Goal: Task Accomplishment & Management: Manage account settings

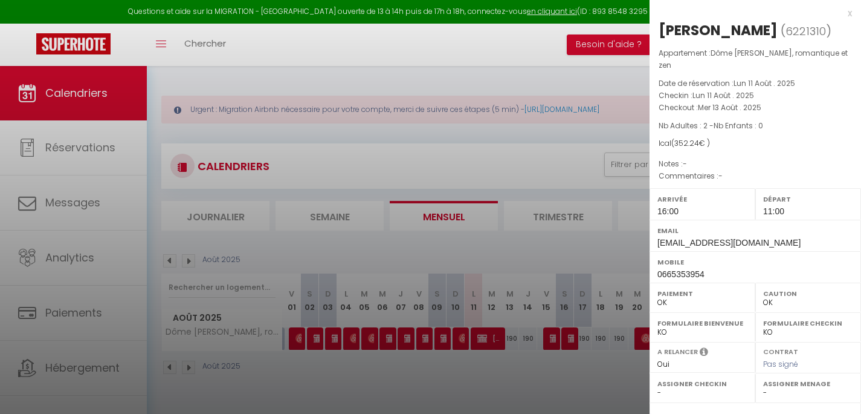
click at [840, 14] on div "x" at bounding box center [751, 13] width 203 height 15
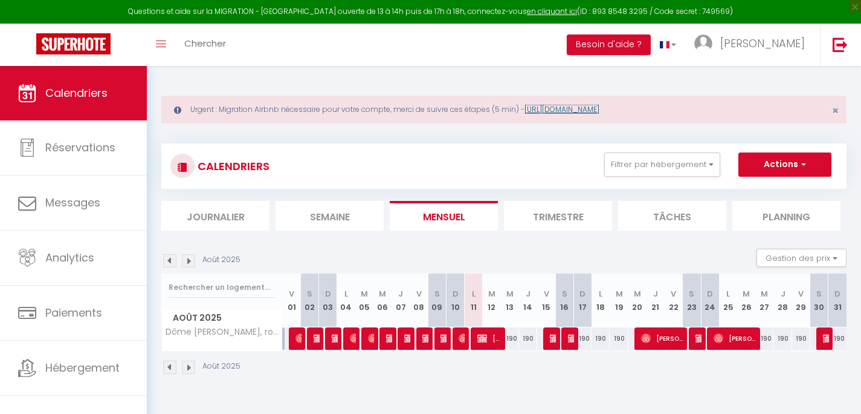
click at [600, 110] on link "[URL][DOMAIN_NAME]" at bounding box center [562, 109] width 75 height 10
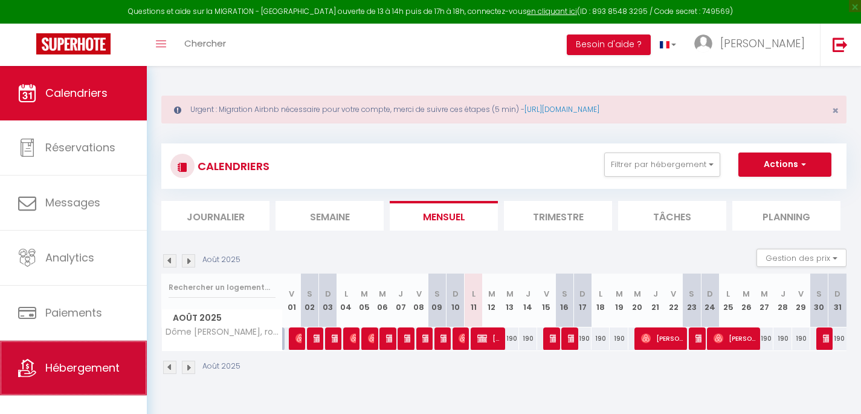
click at [62, 364] on span "Hébergement" at bounding box center [82, 367] width 74 height 15
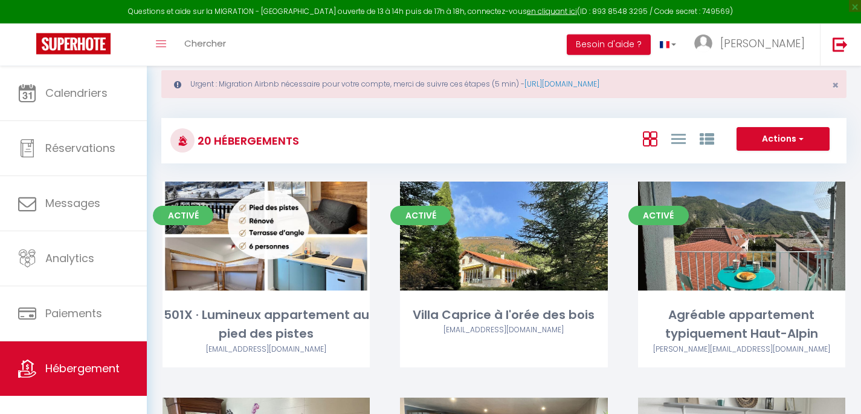
scroll to position [39, 0]
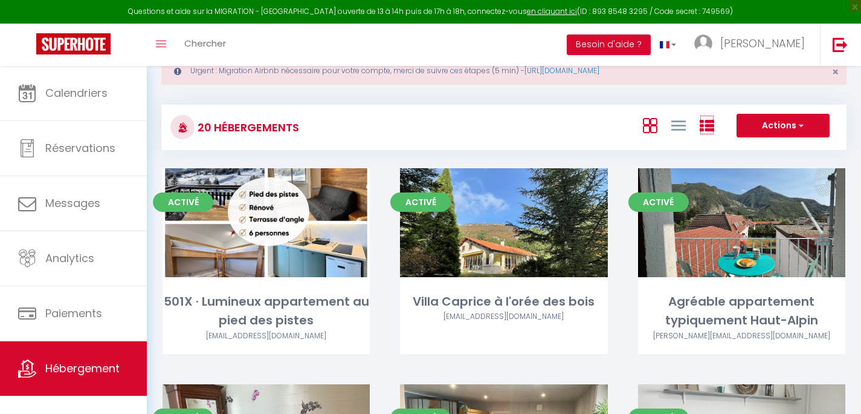
click at [702, 125] on icon at bounding box center [707, 125] width 15 height 15
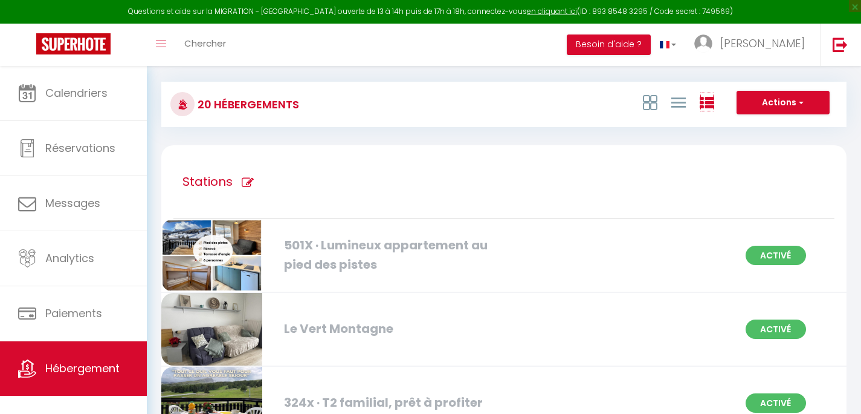
scroll to position [0, 0]
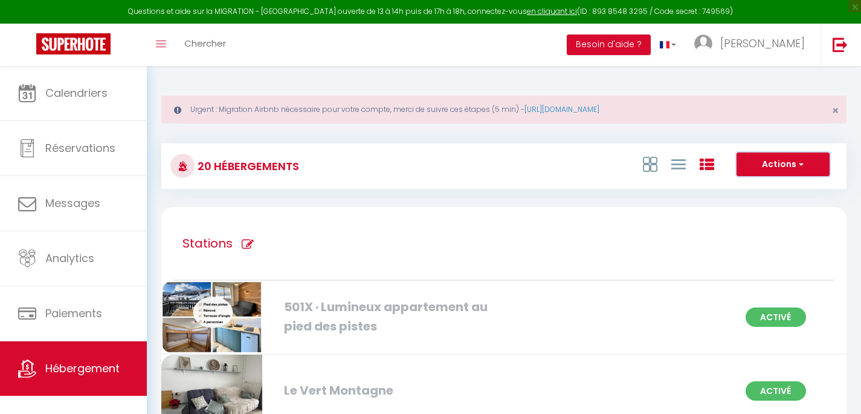
click at [791, 165] on button "Actions" at bounding box center [783, 164] width 93 height 24
click at [683, 169] on icon at bounding box center [679, 164] width 15 height 15
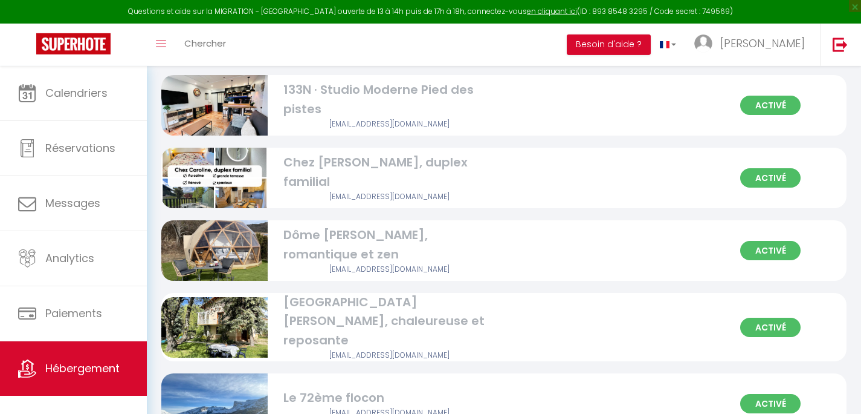
scroll to position [832, 0]
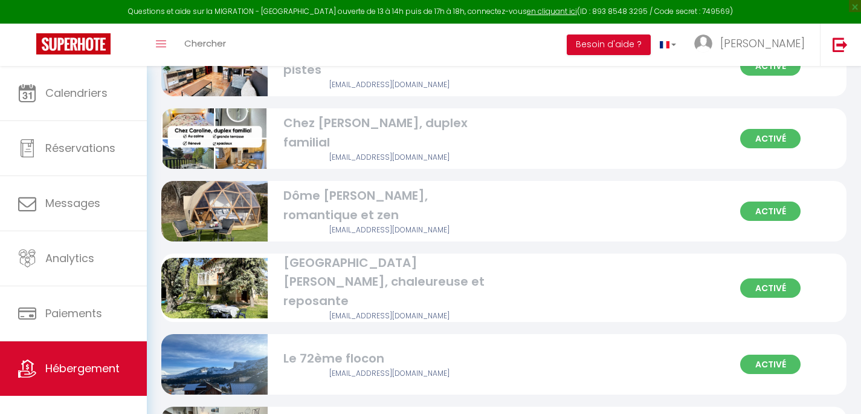
click at [543, 220] on div "Activé Dôme Valentin, romantique et zen dxfrancou@gmail.com" at bounding box center [504, 211] width 686 height 60
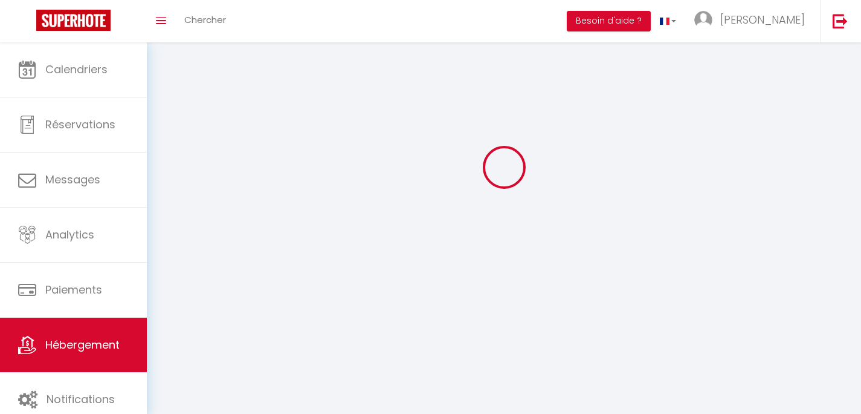
select select "1"
select select
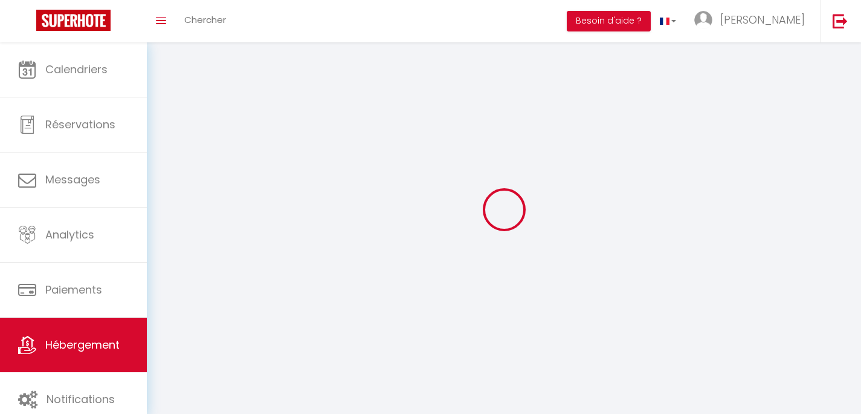
select select
checkbox input "false"
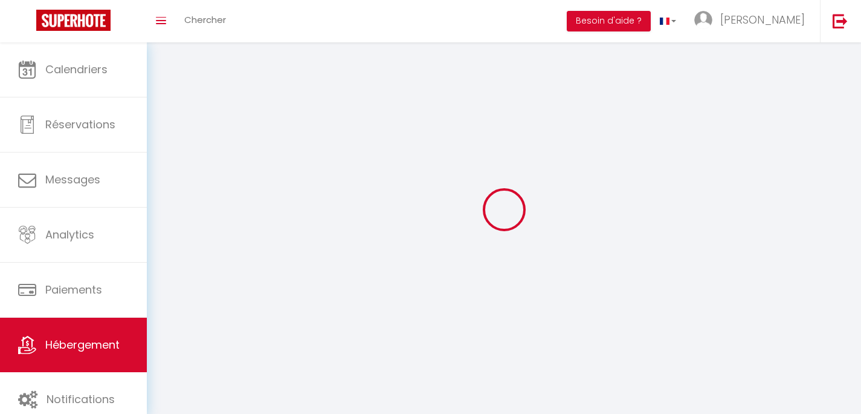
checkbox input "false"
select select "28"
select select
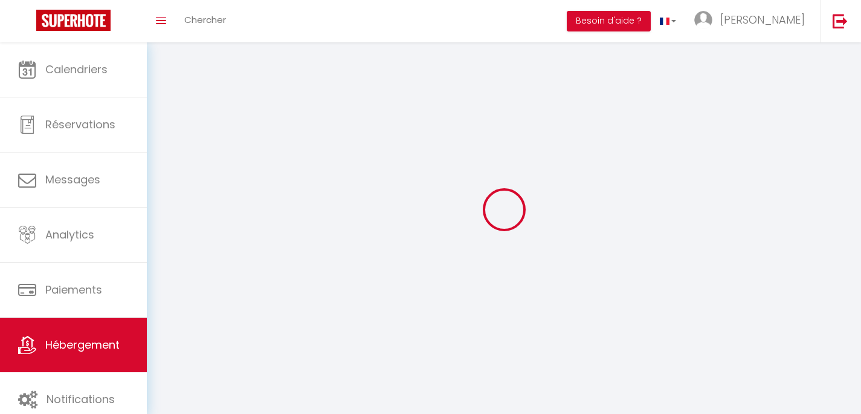
select select
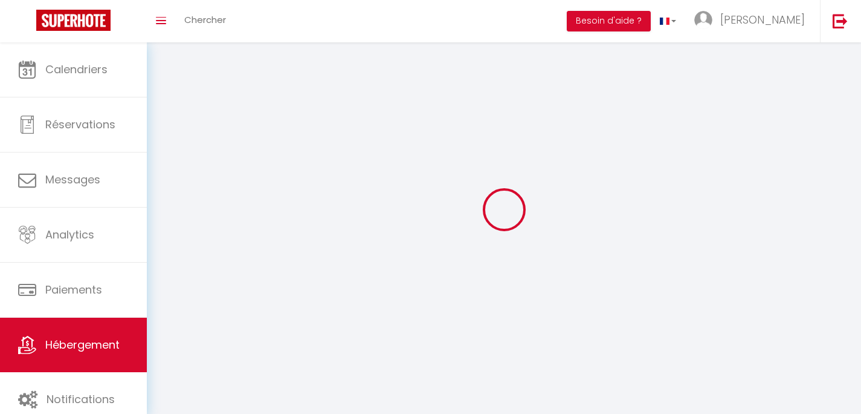
checkbox input "false"
select select
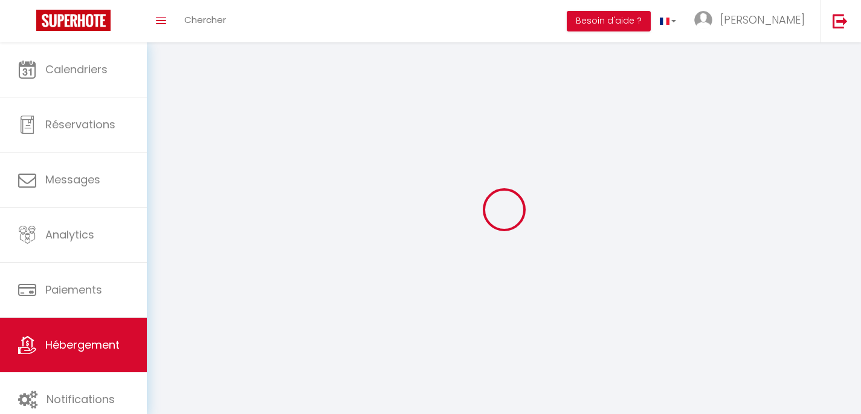
select select
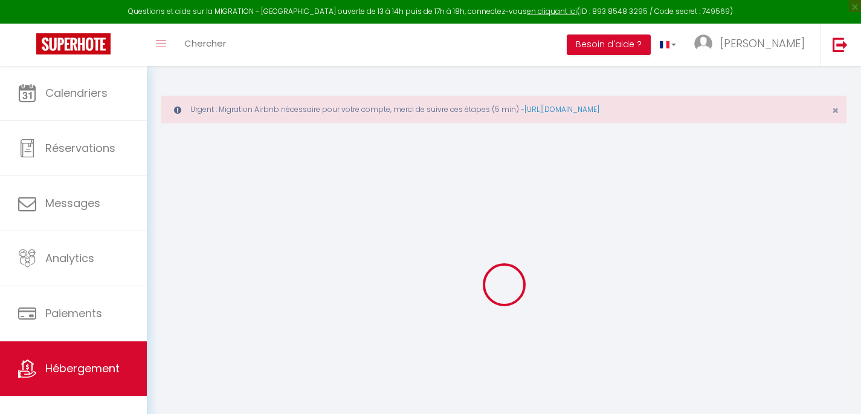
select select
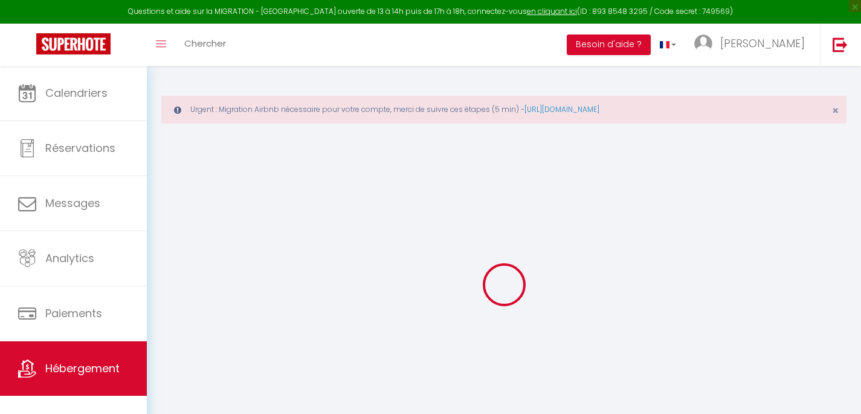
select select
checkbox input "false"
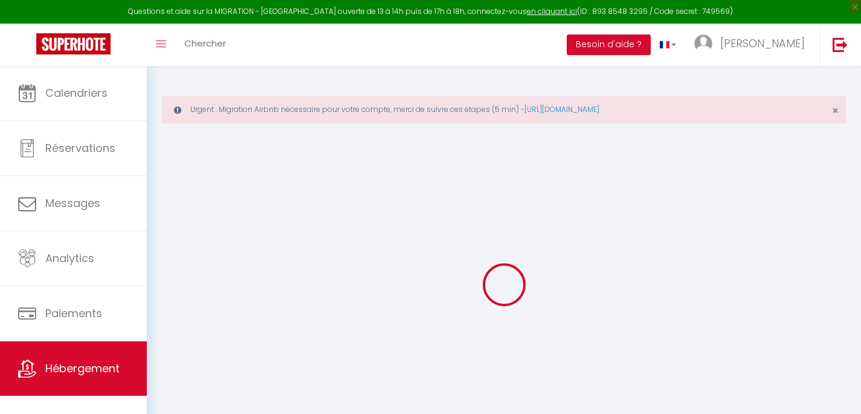
select select
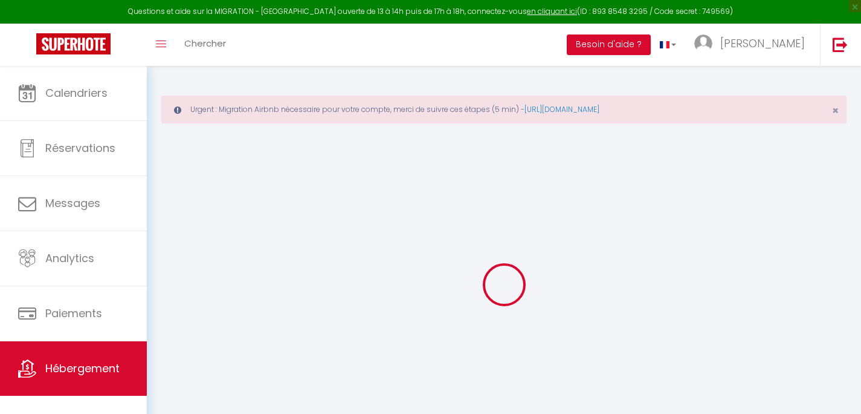
select select
checkbox input "false"
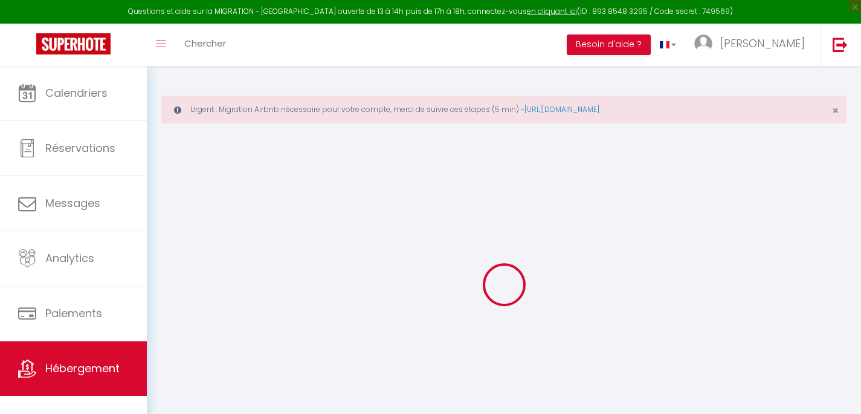
checkbox input "false"
select select
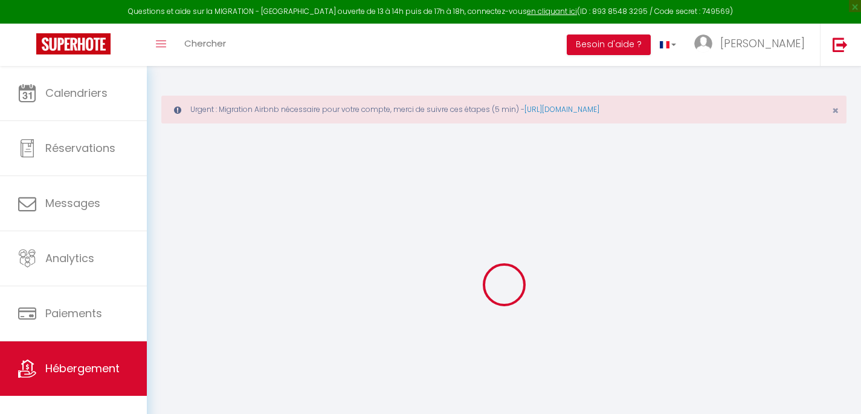
select select
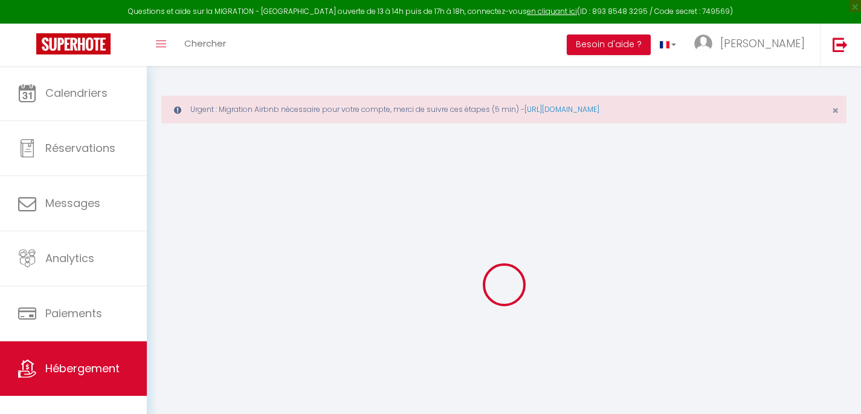
checkbox input "false"
select select
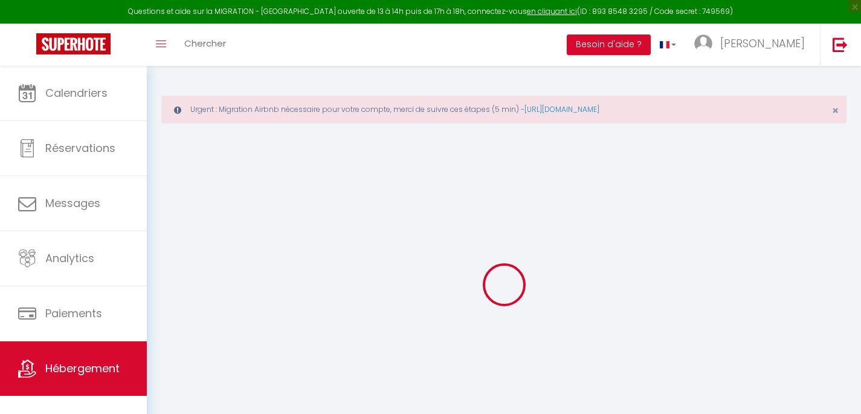
select select
select select "+ 18 %"
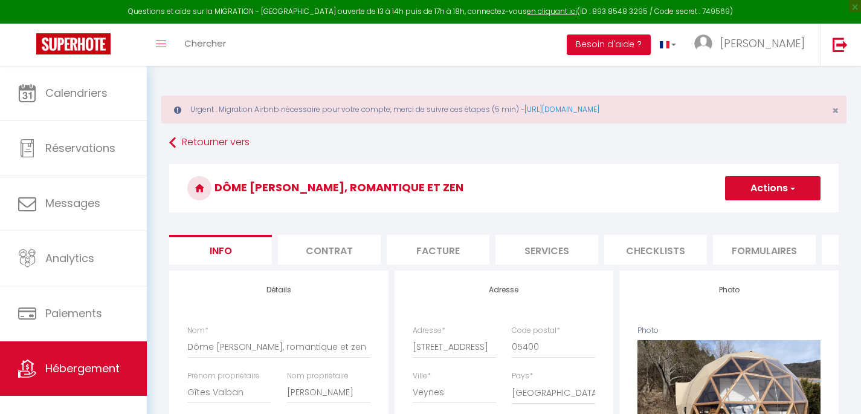
select select
checkbox input "false"
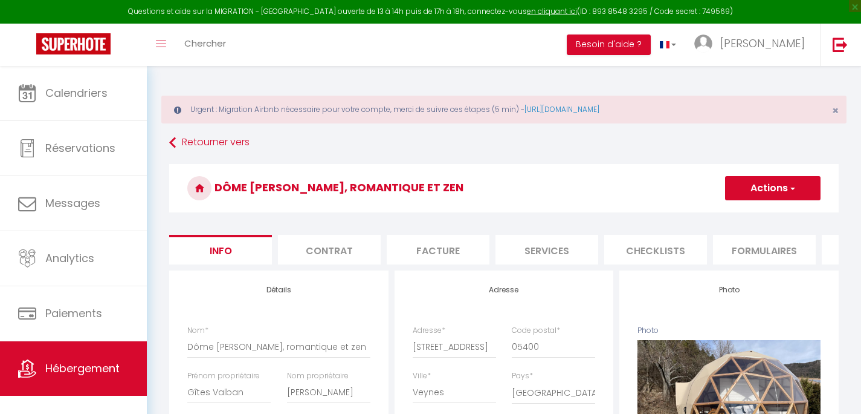
select select
checkbox input "false"
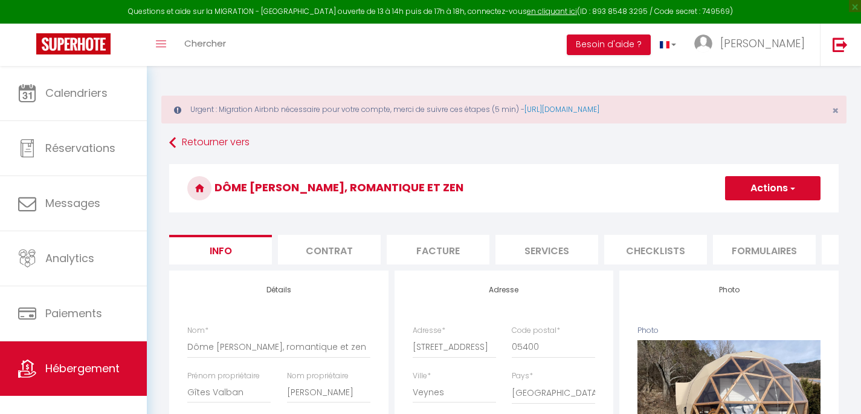
select select "3705-1085404803479562446"
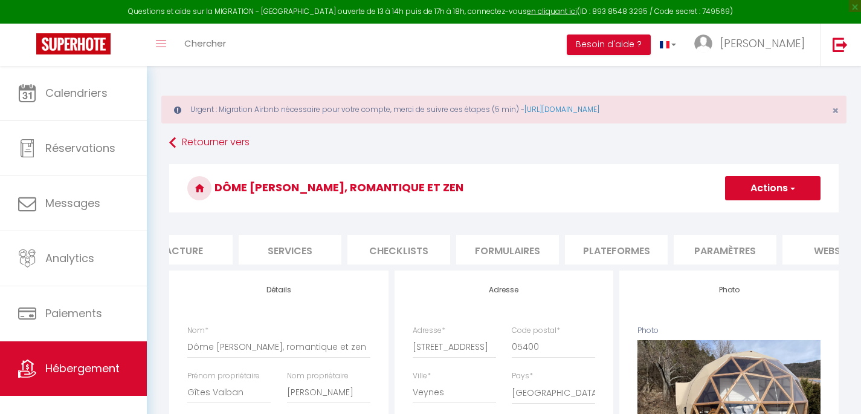
scroll to position [0, 372]
click at [511, 245] on li "Plateformes" at bounding box center [501, 250] width 103 height 30
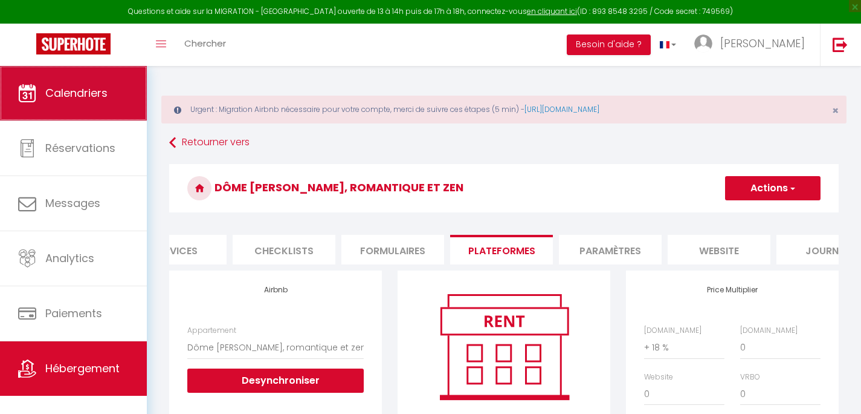
click at [90, 100] on span "Calendriers" at bounding box center [76, 92] width 62 height 15
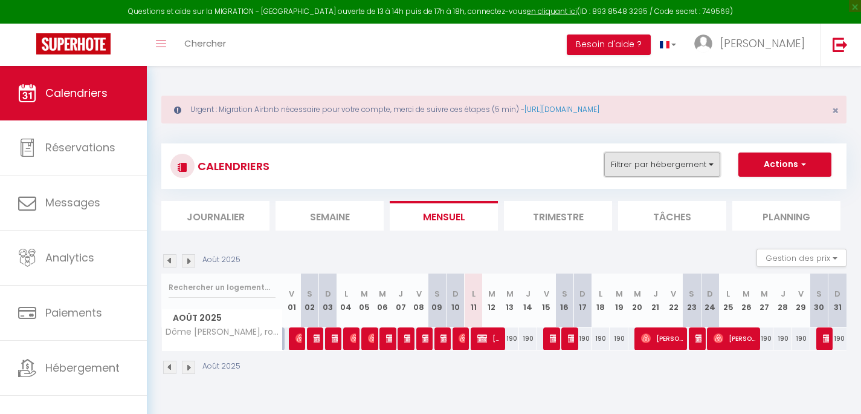
click at [616, 167] on button "Filtrer par hébergement" at bounding box center [663, 164] width 116 height 24
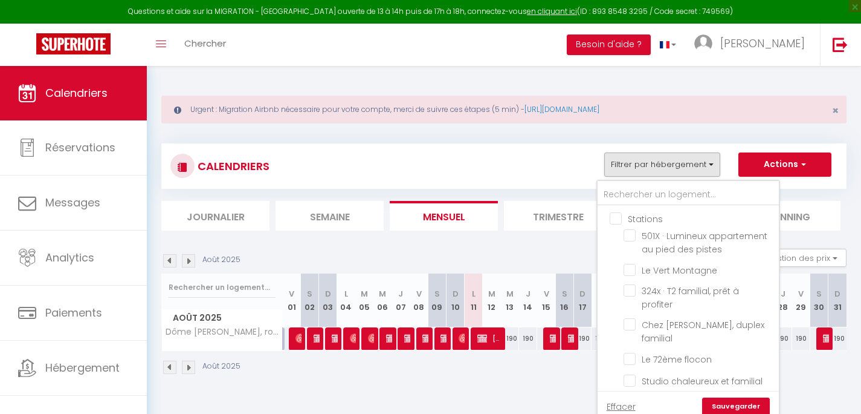
click at [626, 217] on input "Stations" at bounding box center [700, 218] width 181 height 12
checkbox input "true"
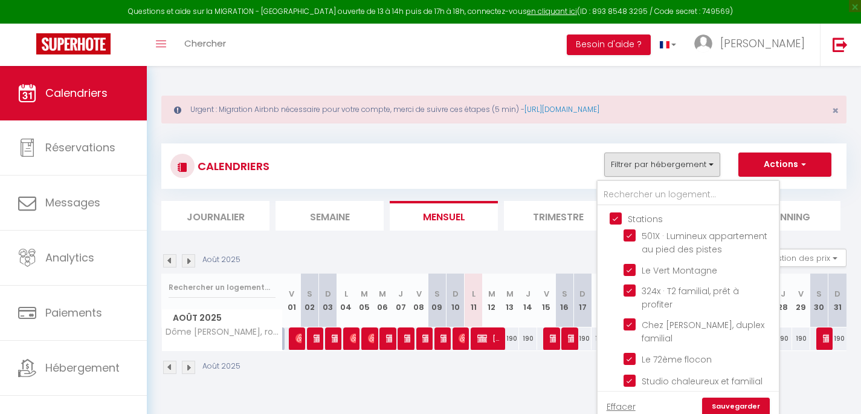
checkbox input "true"
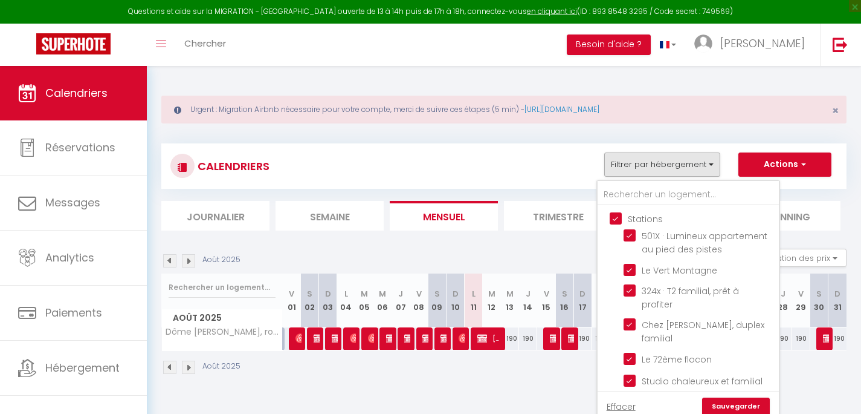
checkbox input "true"
checkbox input "false"
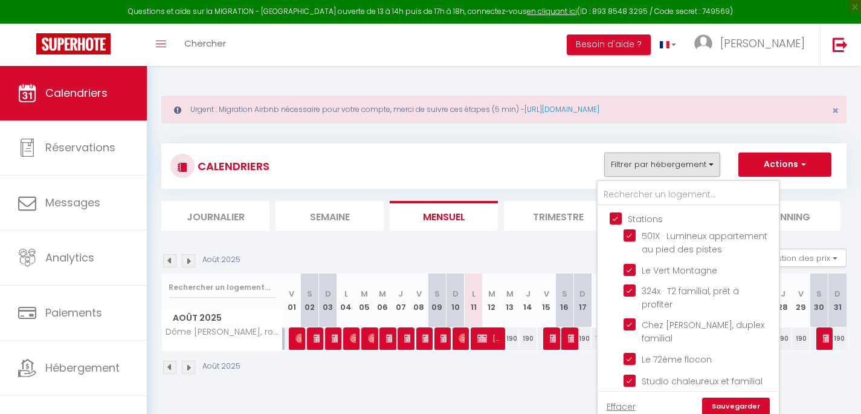
checkbox input "false"
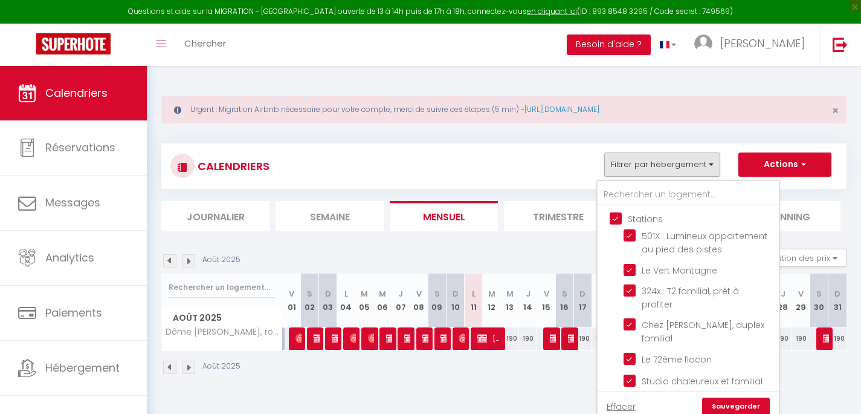
checkbox input "false"
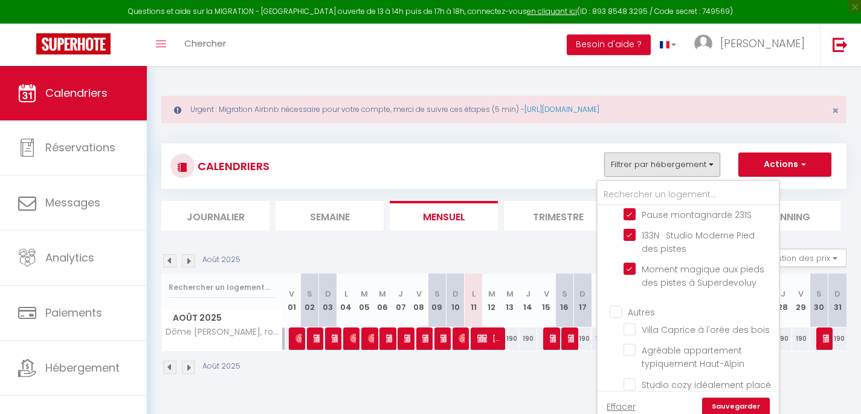
scroll to position [218, 0]
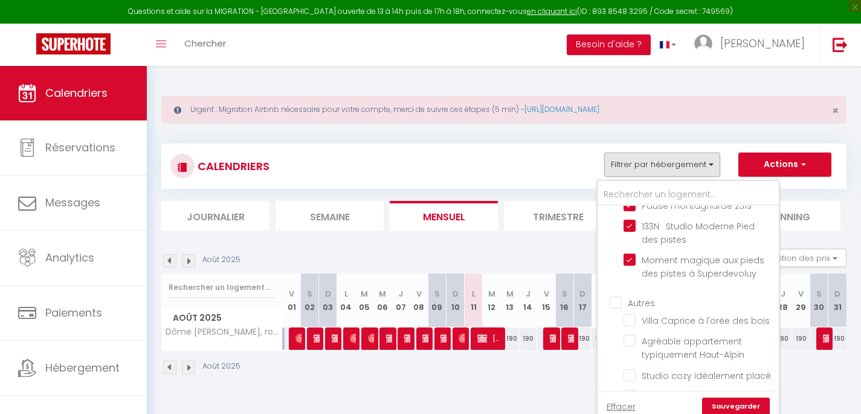
click at [617, 297] on input "Autres" at bounding box center [700, 302] width 181 height 12
checkbox input "true"
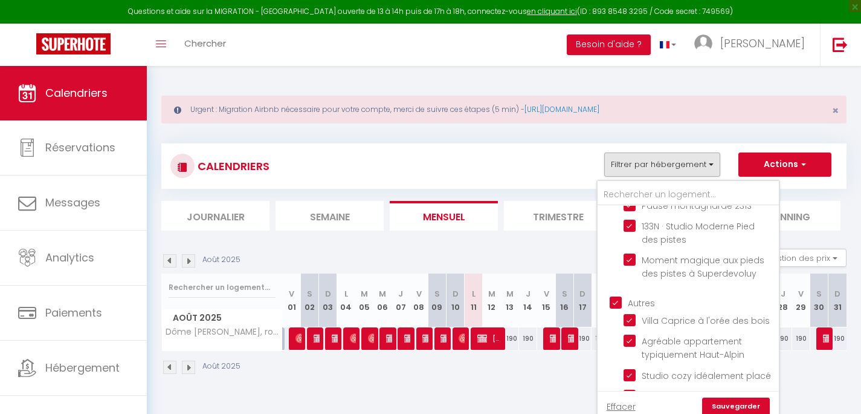
checkbox input "true"
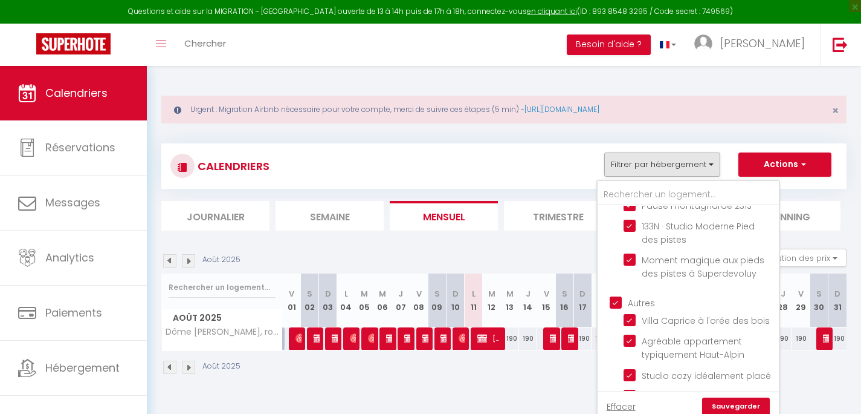
checkbox input "true"
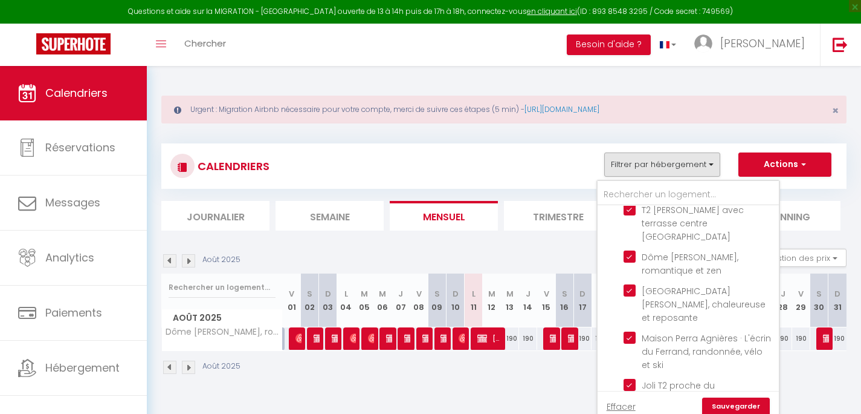
scroll to position [491, 0]
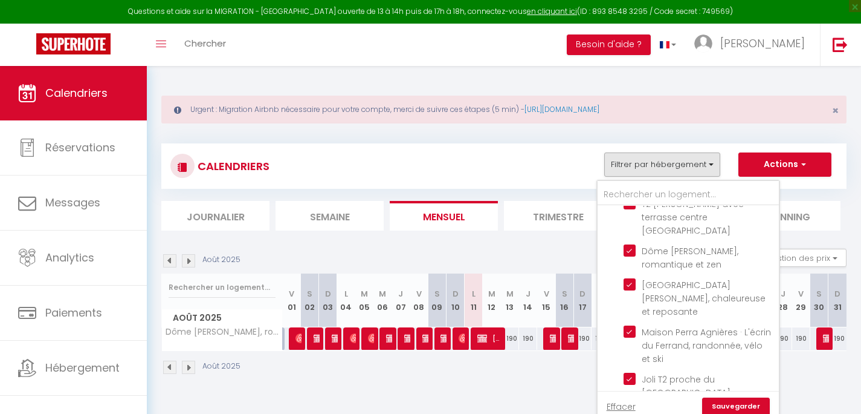
click at [742, 404] on link "Sauvegarder" at bounding box center [736, 406] width 68 height 18
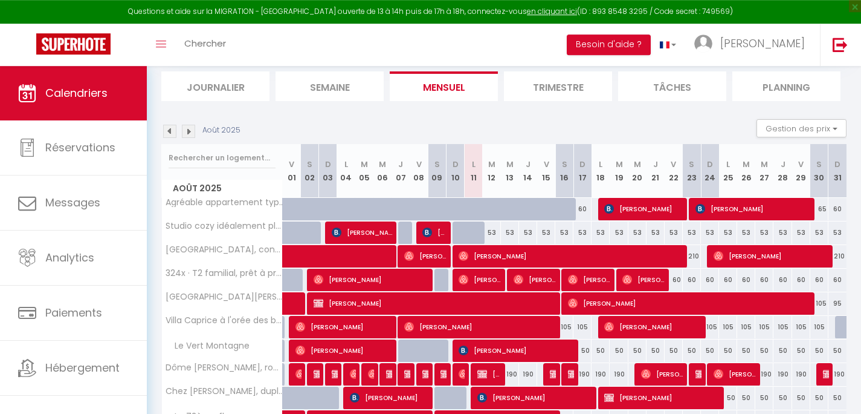
scroll to position [174, 0]
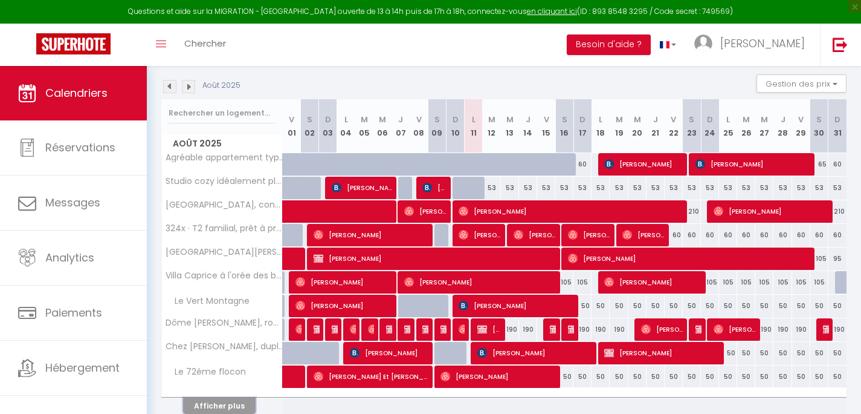
click at [208, 401] on button "Afficher plus" at bounding box center [219, 405] width 73 height 16
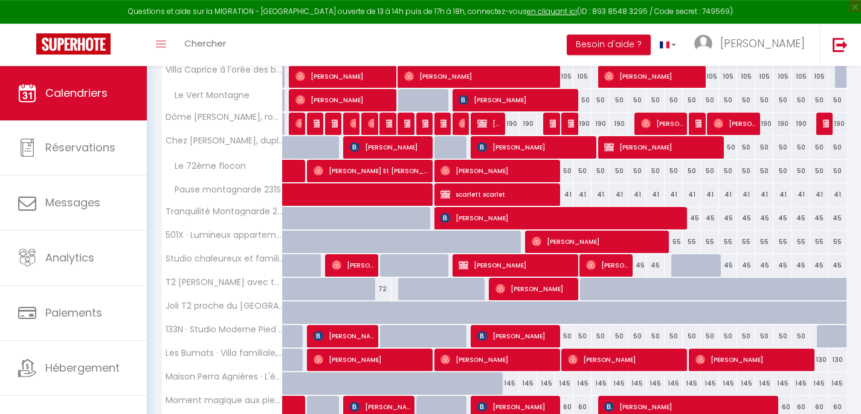
scroll to position [357, 0]
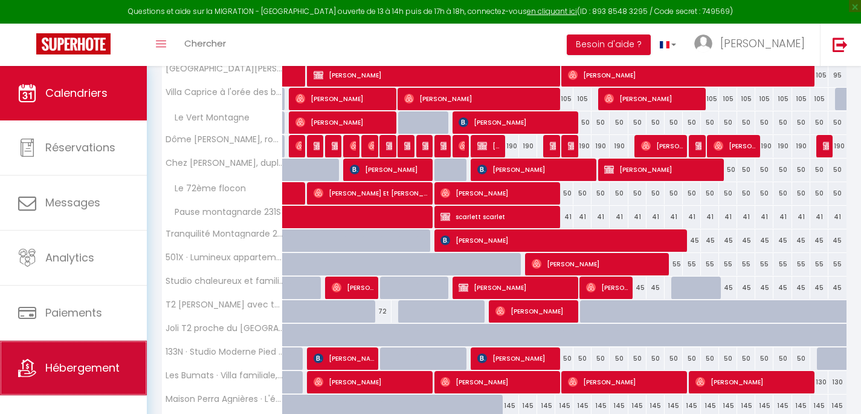
click at [82, 367] on span "Hébergement" at bounding box center [82, 367] width 74 height 15
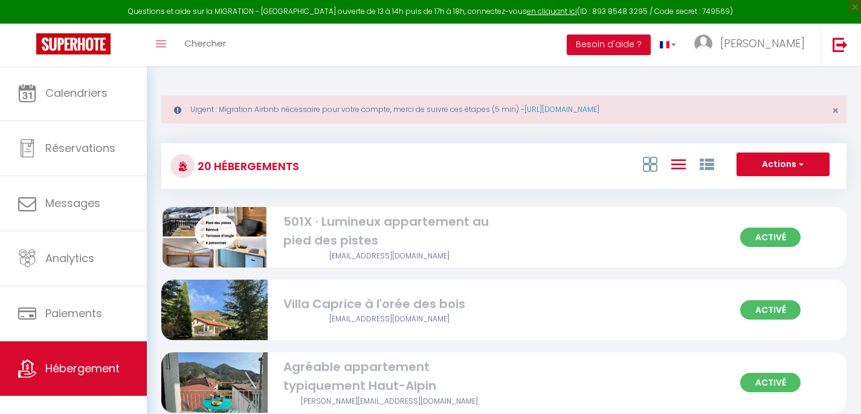
click at [357, 250] on div "501X · Lumineux appartement au pied des pistes" at bounding box center [390, 231] width 213 height 38
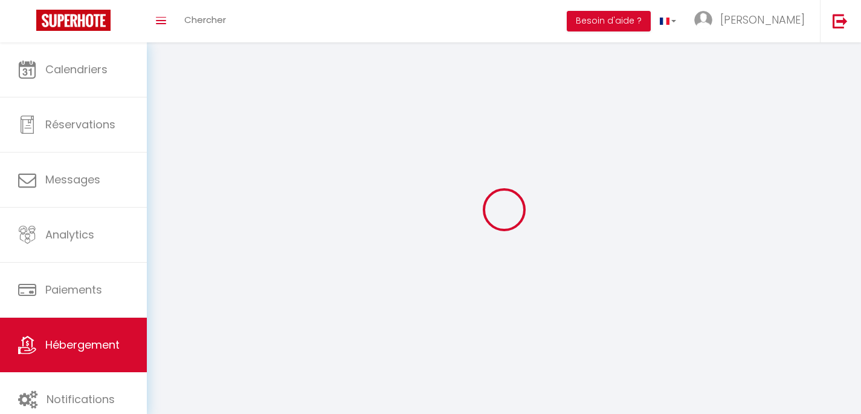
select select
select select "28"
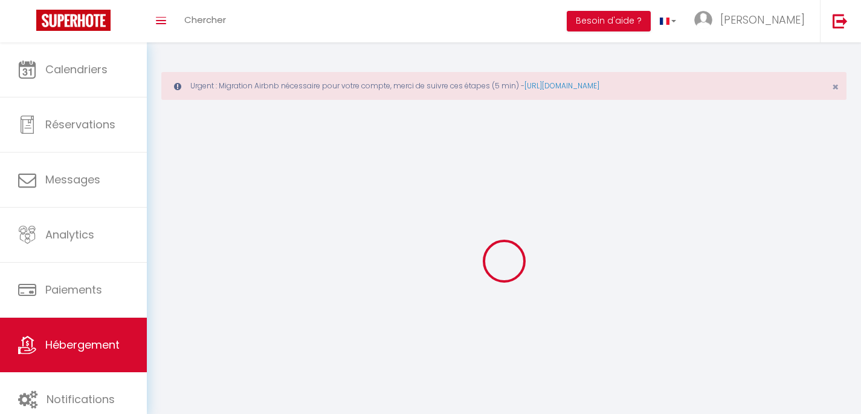
select select
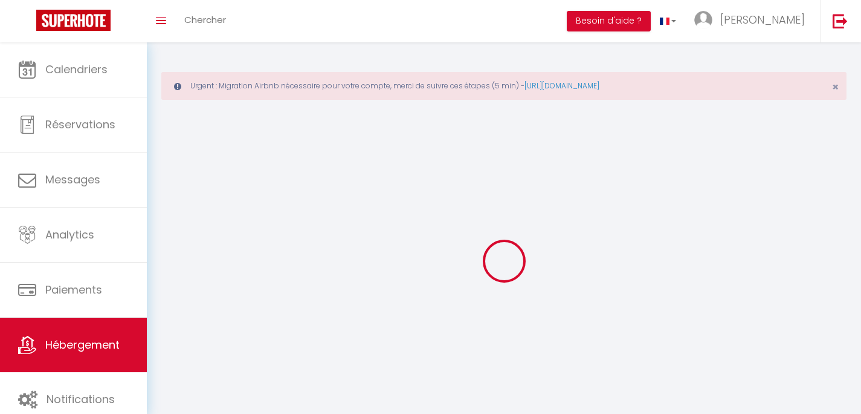
select select
checkbox input "false"
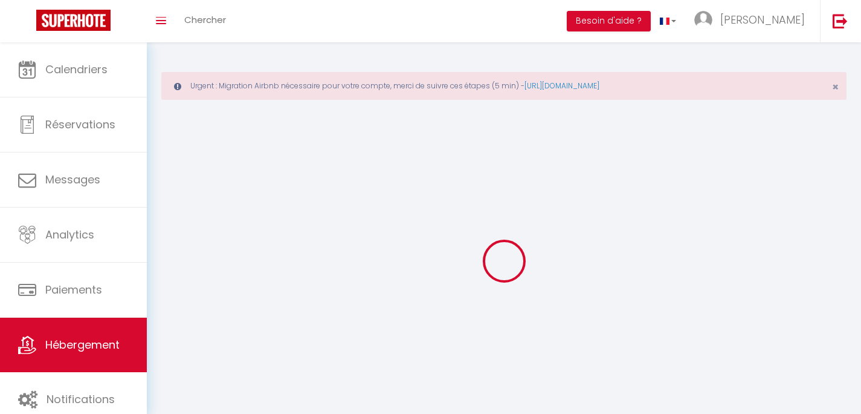
select select
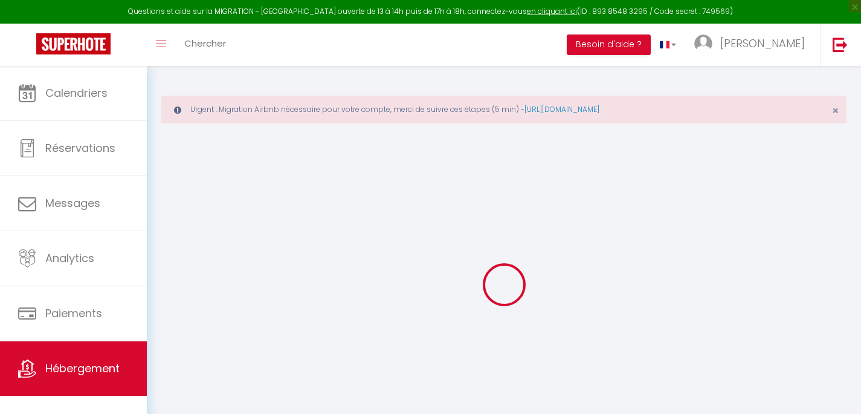
select select
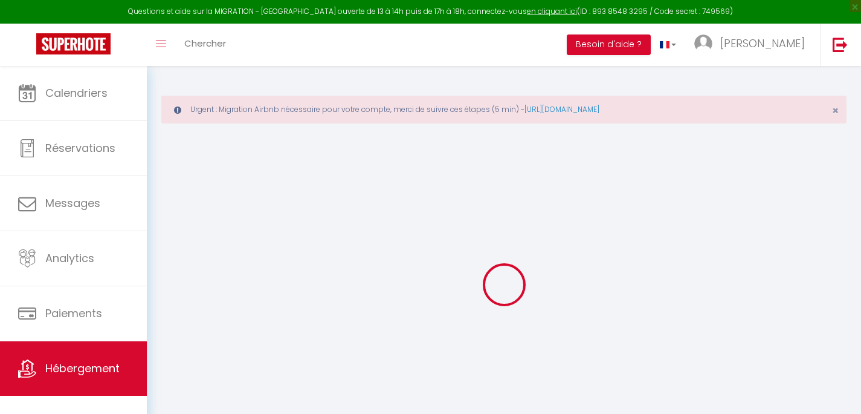
select select
checkbox input "false"
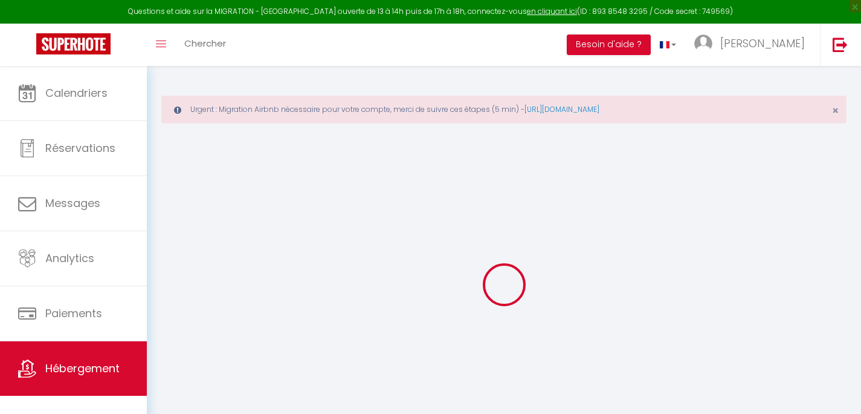
select select
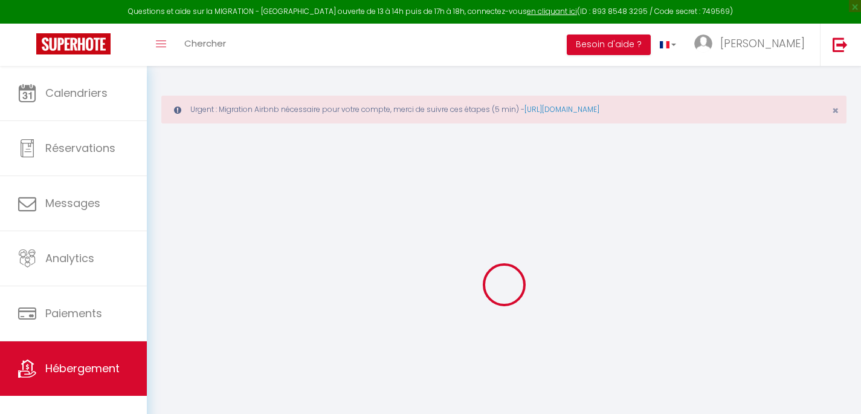
select select
checkbox input "false"
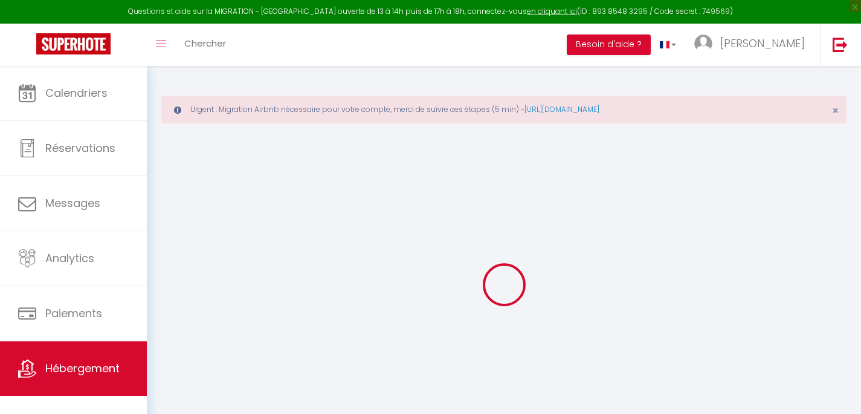
checkbox input "false"
select select
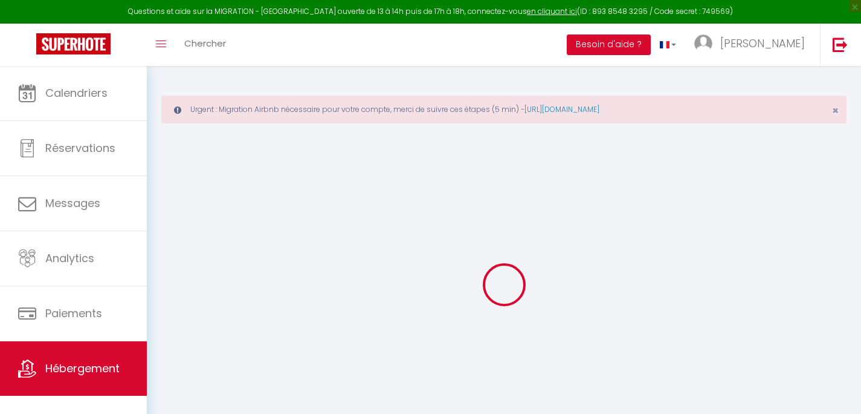
select select
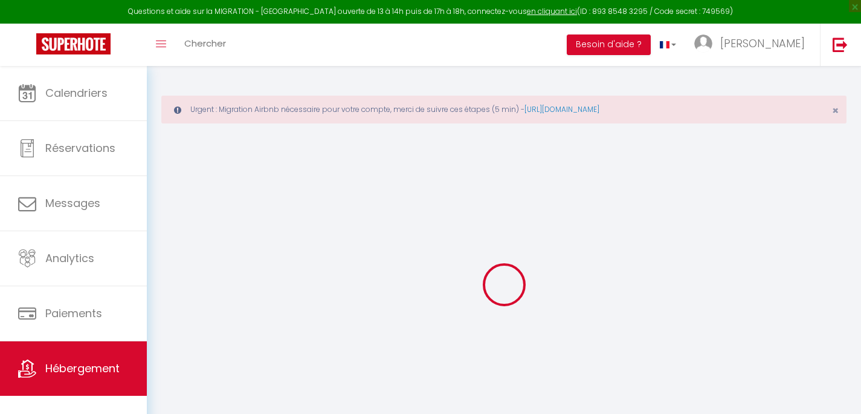
checkbox input "false"
select select
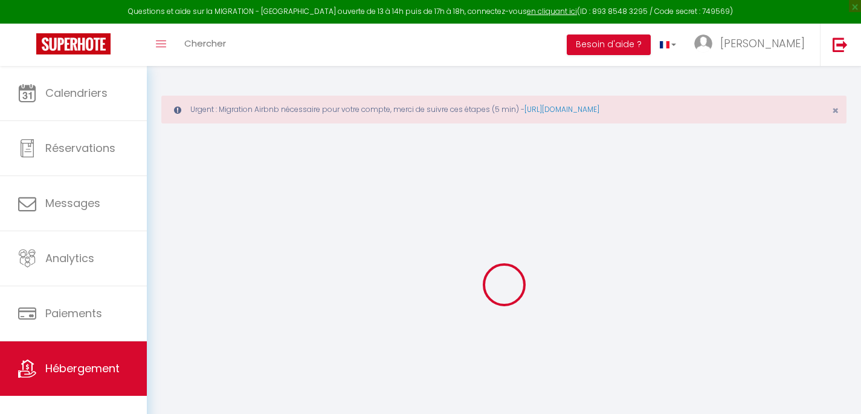
select select
type input "501X · Lumineux appartement au pied des pistes"
type input "Inès"
type input "DE MONTEVILLE"
type input "[STREET_ADDRESS][PERSON_NAME]"
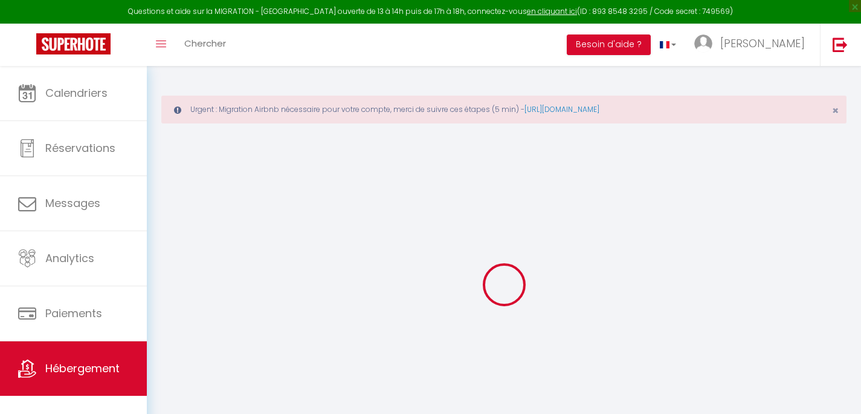
type input "78120"
type input "RAMBOUILLET"
select select "6"
type input "60"
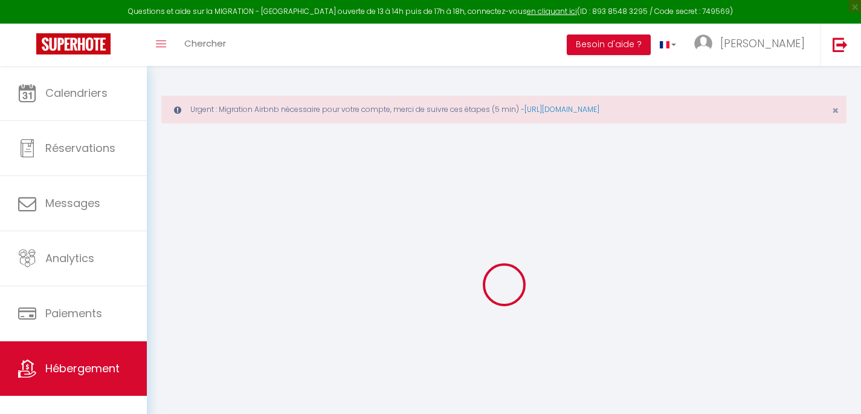
type input "50"
type input "0.88"
type input "250"
select select
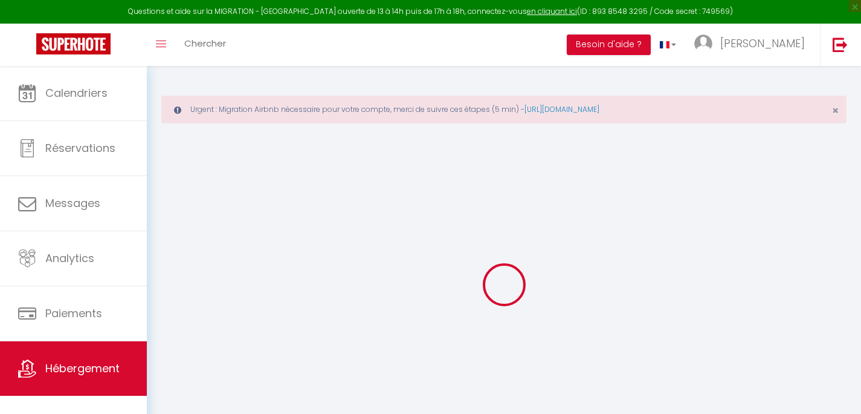
select select
type input "[STREET_ADDRESS]"
type input "05250"
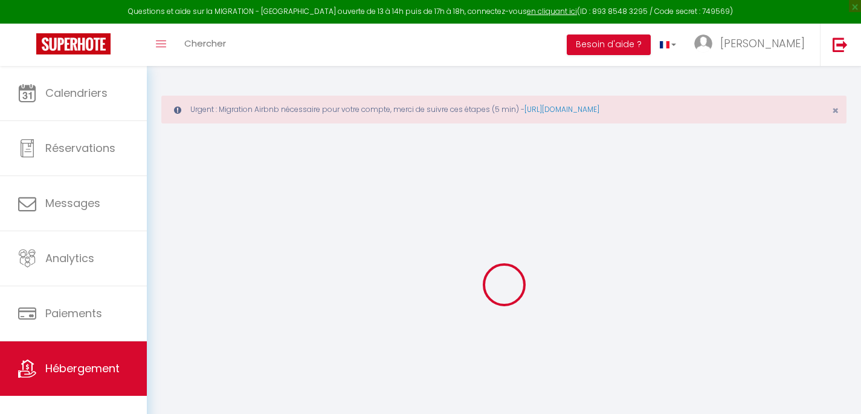
type input "Le Dévoluy"
type input "[EMAIL_ADDRESS][DOMAIN_NAME]"
select select "14529"
checkbox input "false"
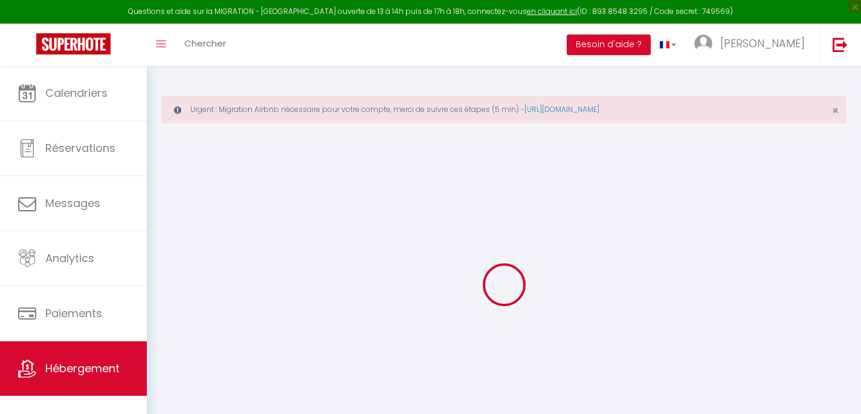
checkbox input "false"
type input "22"
type input "50"
type input "0"
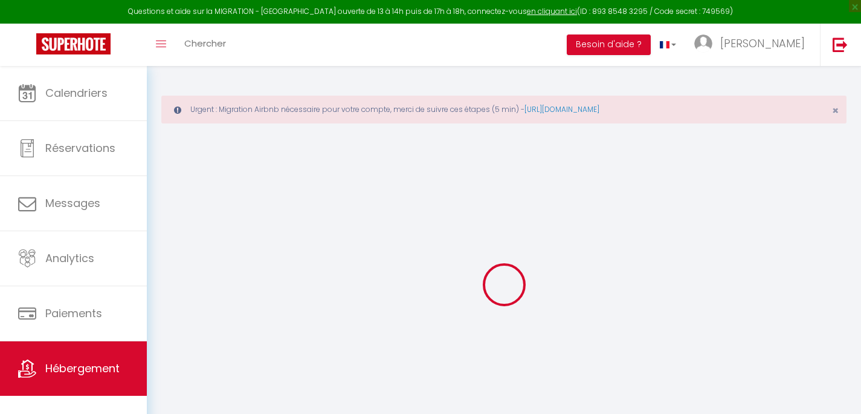
type input "0"
select select "+ 2 %"
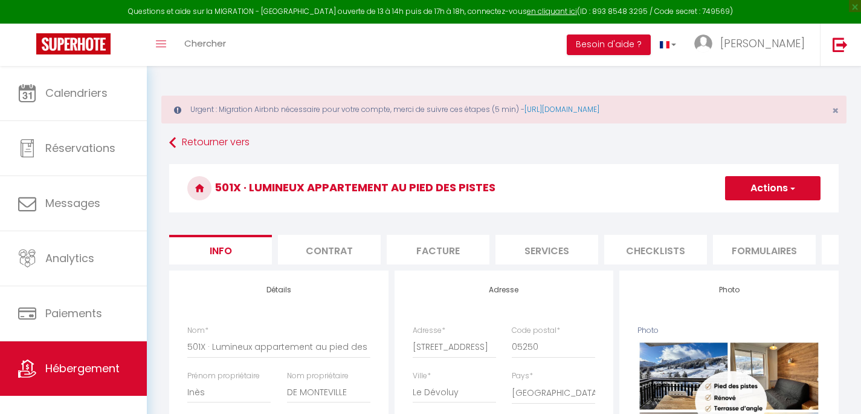
checkbox input "false"
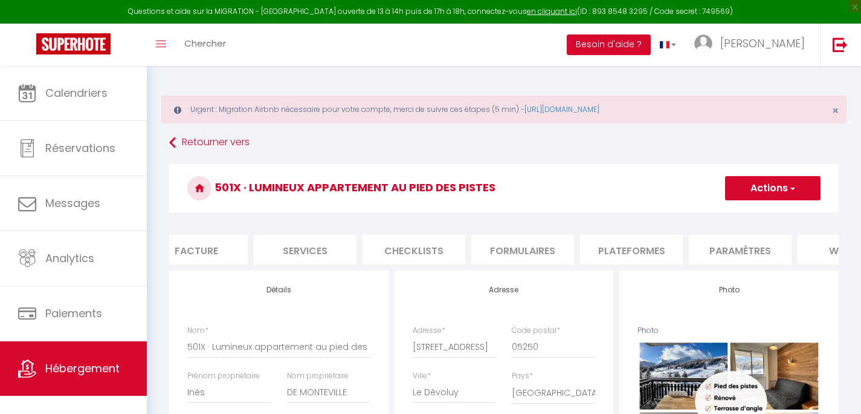
scroll to position [0, 418]
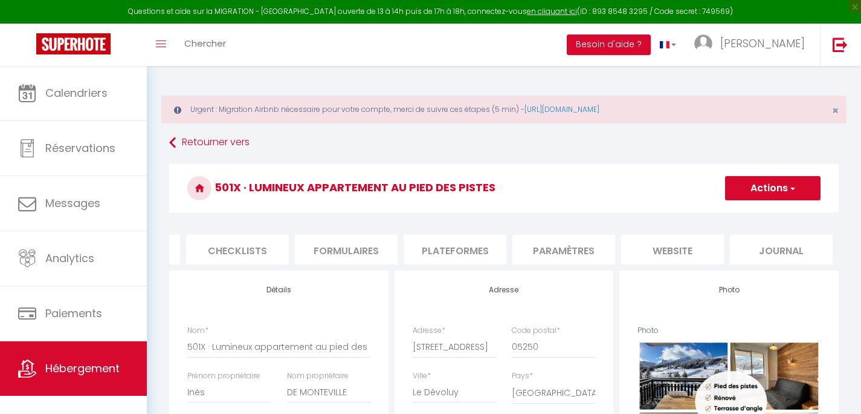
checkbox input "false"
select select "3705-1096382149580147831"
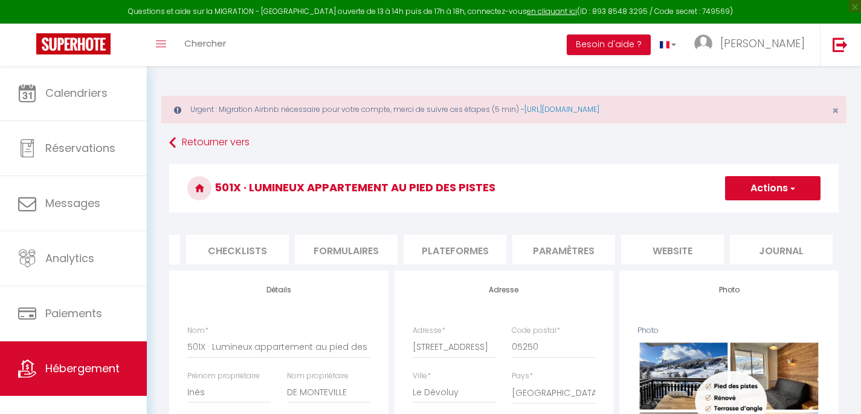
click at [475, 247] on li "Plateformes" at bounding box center [455, 250] width 103 height 30
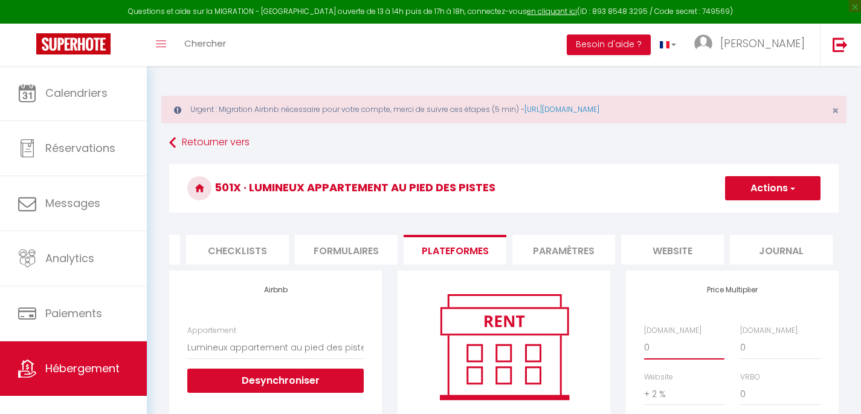
select select "+ 20 %"
click option "+ 20 %" at bounding box center [0, 0] width 0 height 0
click at [739, 191] on button "Actions" at bounding box center [773, 188] width 96 height 24
click at [742, 216] on link "Enregistrer" at bounding box center [773, 215] width 96 height 16
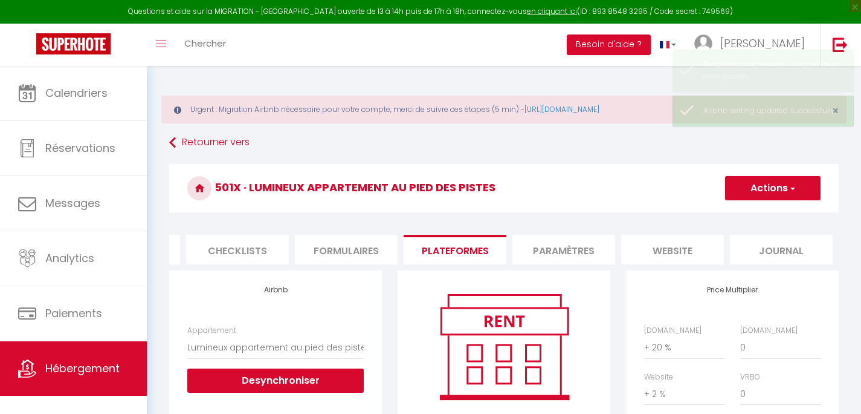
scroll to position [0, 418]
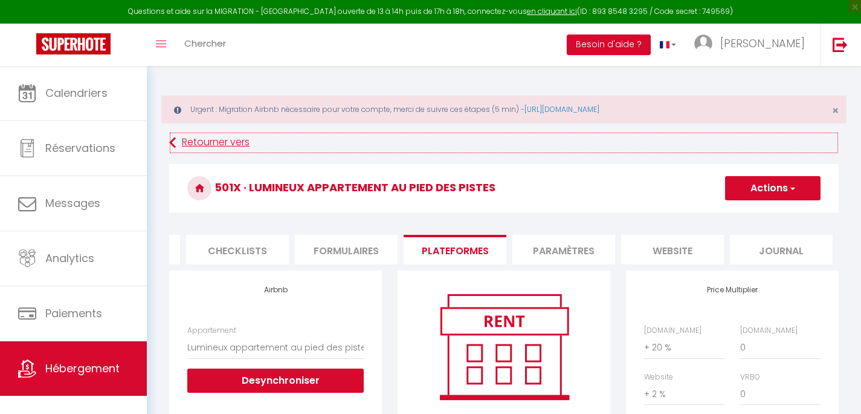
click at [242, 144] on link "Retourner vers" at bounding box center [504, 143] width 670 height 22
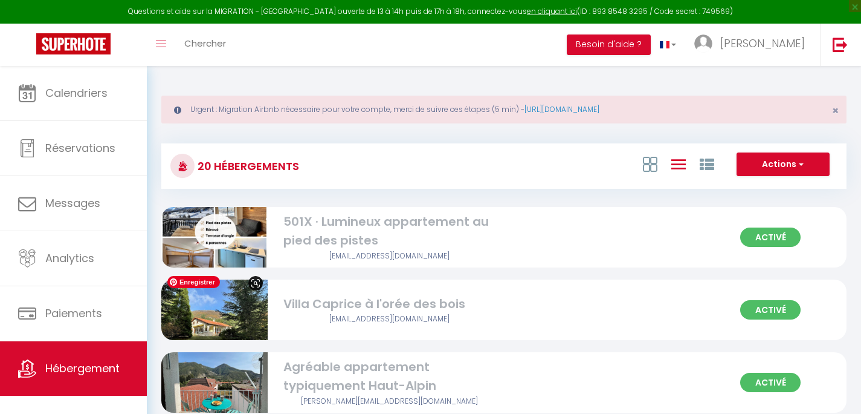
click at [233, 306] on img at bounding box center [214, 310] width 106 height 80
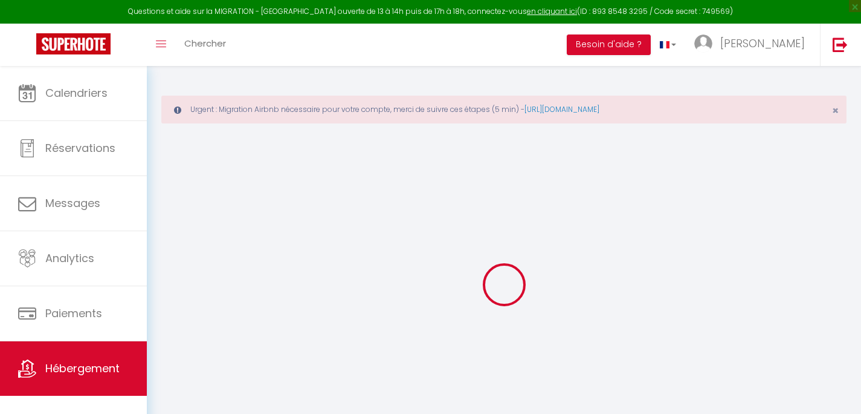
select select
checkbox input "false"
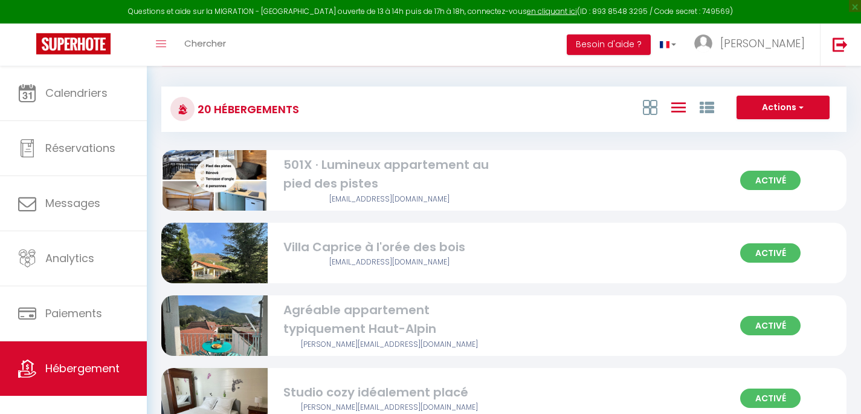
scroll to position [68, 0]
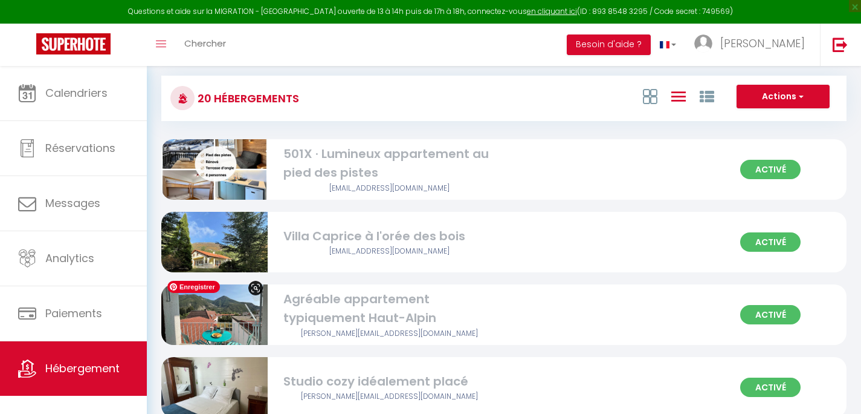
click at [237, 314] on img at bounding box center [214, 314] width 106 height 80
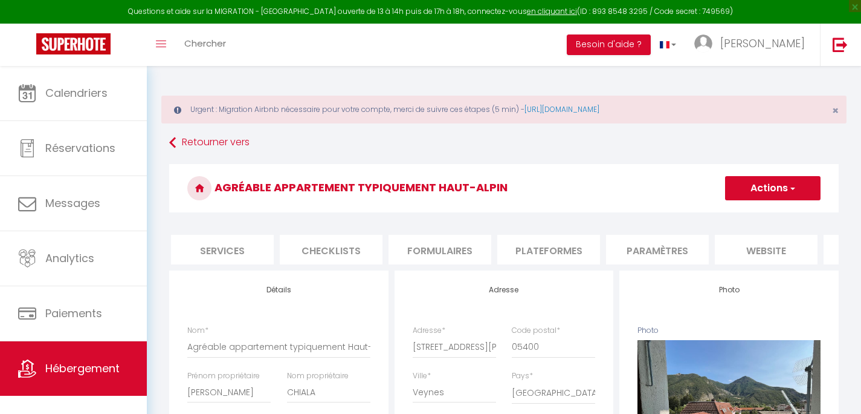
scroll to position [0, 418]
click at [449, 250] on li "Plateformes" at bounding box center [455, 250] width 103 height 30
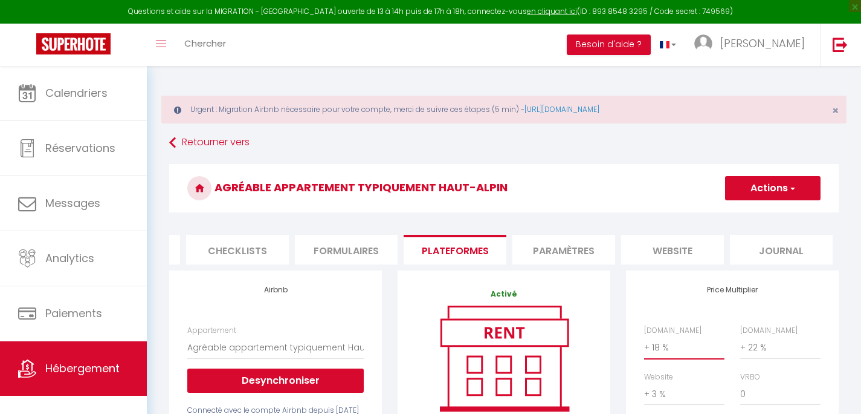
click at [644, 336] on select "0 + 1 % + 2 % + 3 % + 4 % + 5 % + 6 % + 7 % + 8 % + 9 %" at bounding box center [684, 347] width 80 height 23
click option "+ 20 %" at bounding box center [0, 0] width 0 height 0
click at [751, 192] on button "Actions" at bounding box center [773, 188] width 96 height 24
click at [745, 218] on link "Enregistrer" at bounding box center [773, 215] width 96 height 16
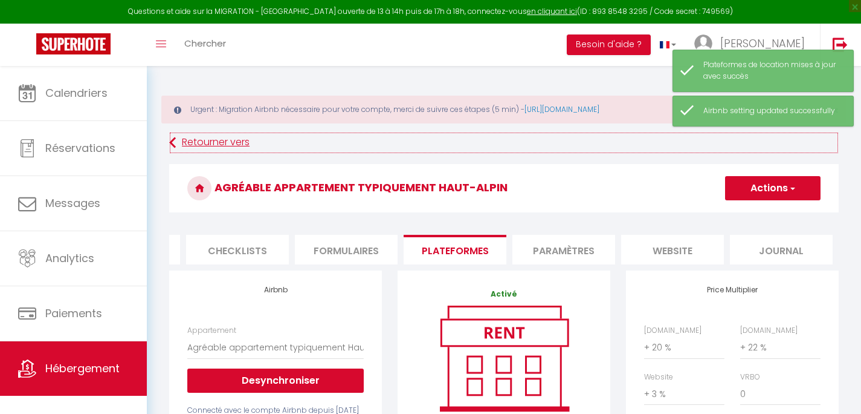
click at [247, 141] on link "Retourner vers" at bounding box center [504, 143] width 670 height 22
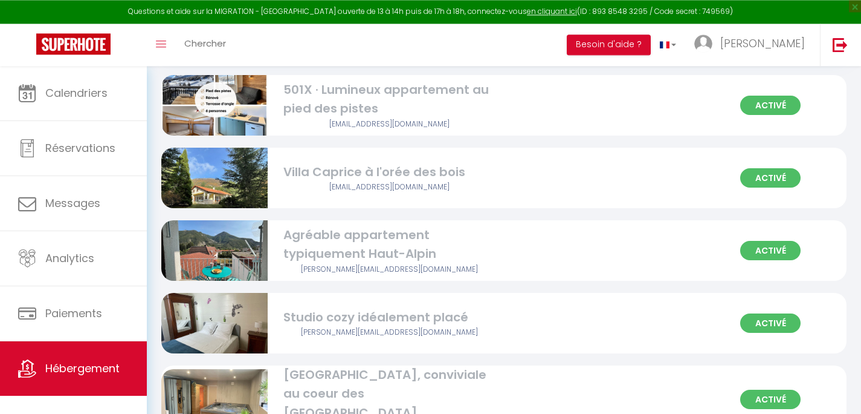
scroll to position [135, 0]
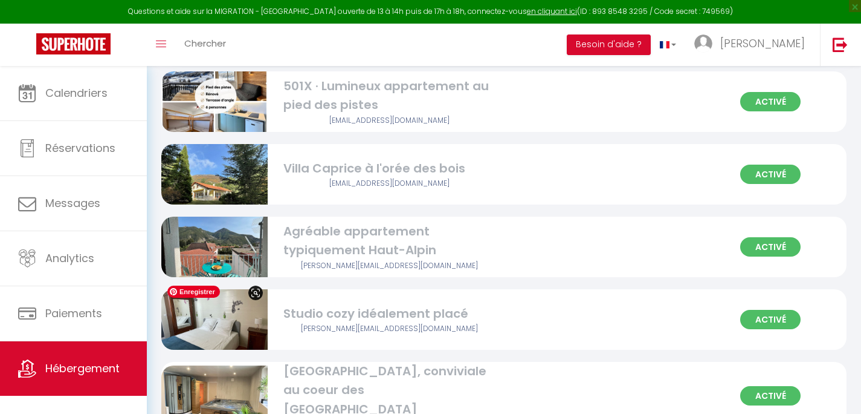
click at [216, 316] on img at bounding box center [214, 319] width 106 height 80
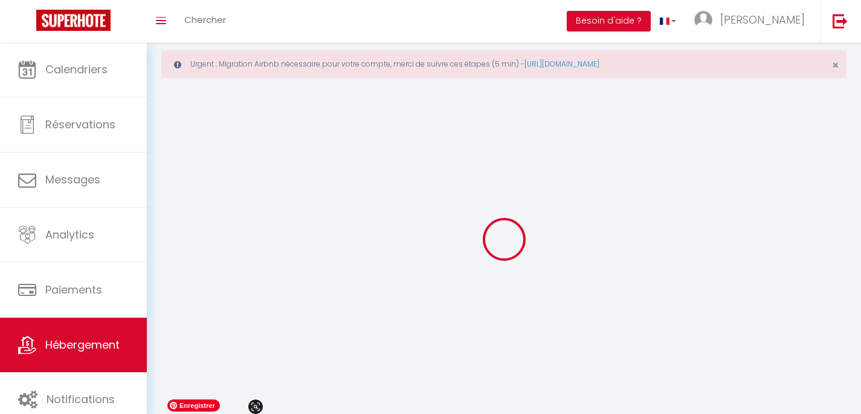
scroll to position [45, 0]
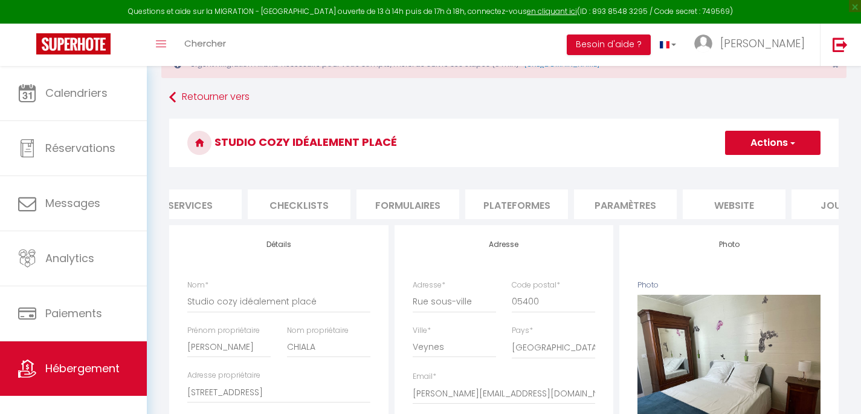
scroll to position [0, 418]
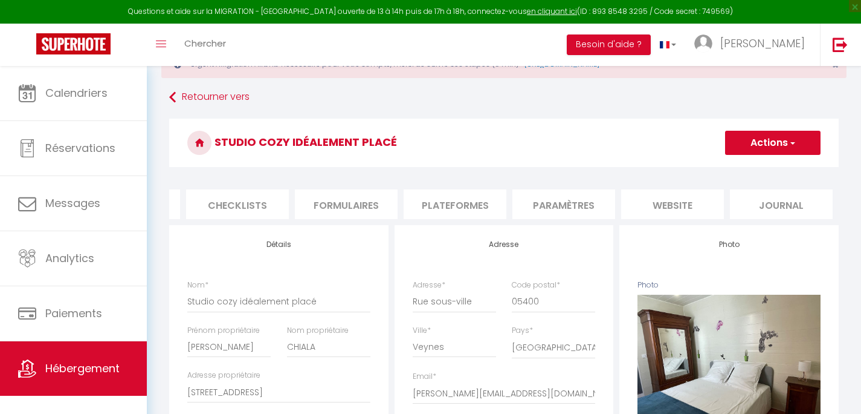
click at [462, 203] on li "Plateformes" at bounding box center [455, 204] width 103 height 30
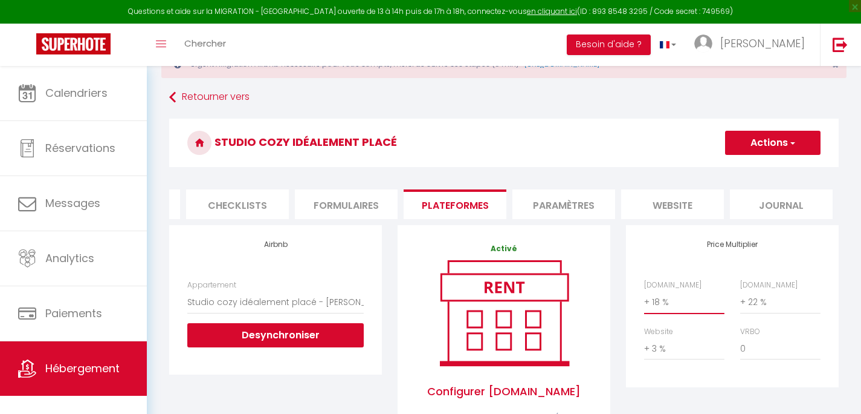
click at [644, 290] on select "0 + 1 % + 2 % + 3 % + 4 % + 5 % + 6 % + 7 % + 8 % + 9 %" at bounding box center [684, 301] width 80 height 23
click option "+ 20 %" at bounding box center [0, 0] width 0 height 0
click at [757, 142] on button "Actions" at bounding box center [773, 143] width 96 height 24
click at [753, 170] on link "Enregistrer" at bounding box center [773, 169] width 96 height 16
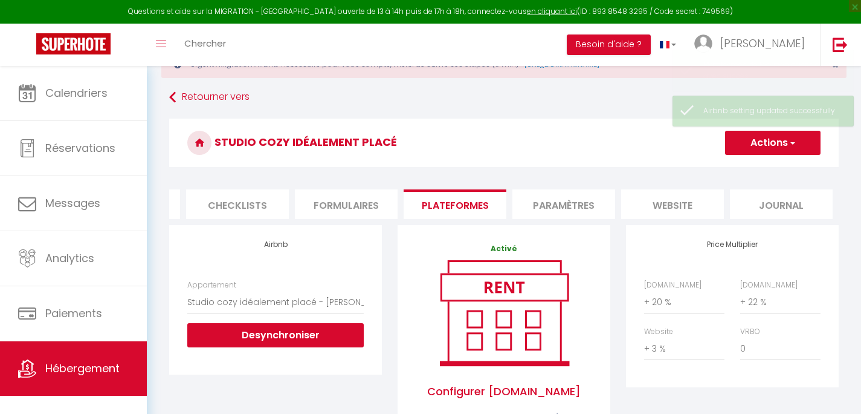
scroll to position [0, 418]
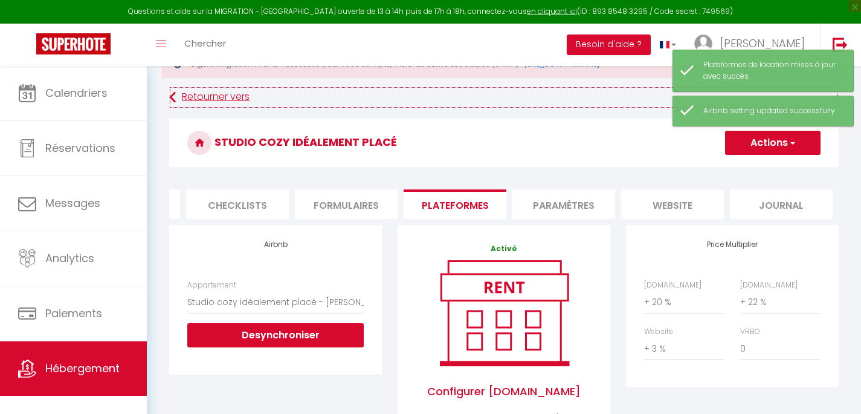
click at [210, 100] on link "Retourner vers" at bounding box center [504, 97] width 670 height 22
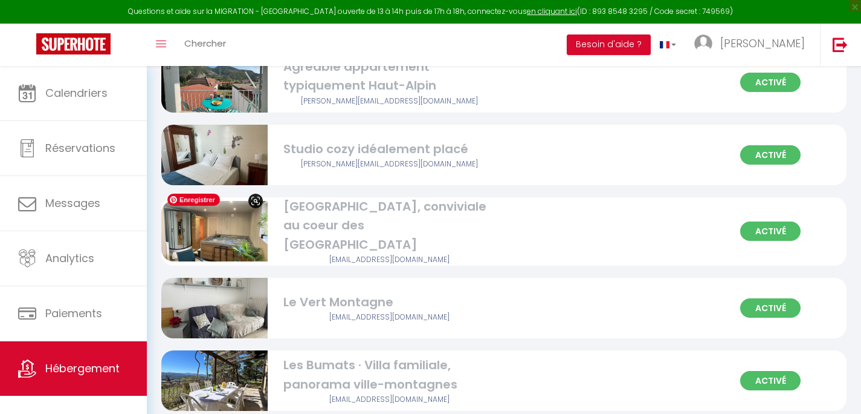
click at [247, 232] on img at bounding box center [214, 231] width 106 height 80
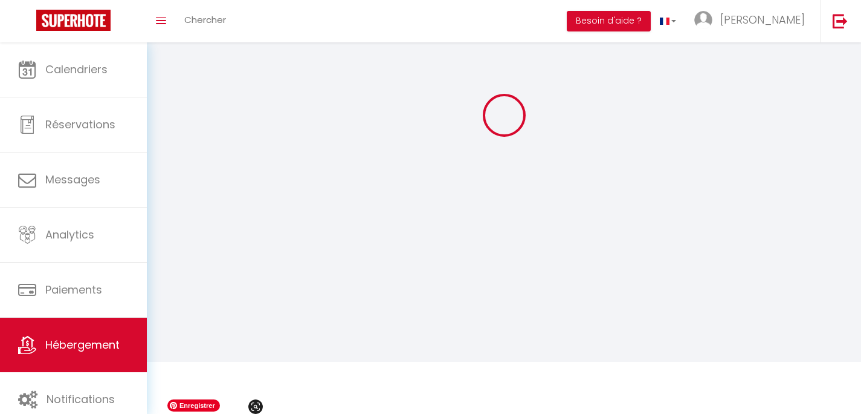
scroll to position [94, 0]
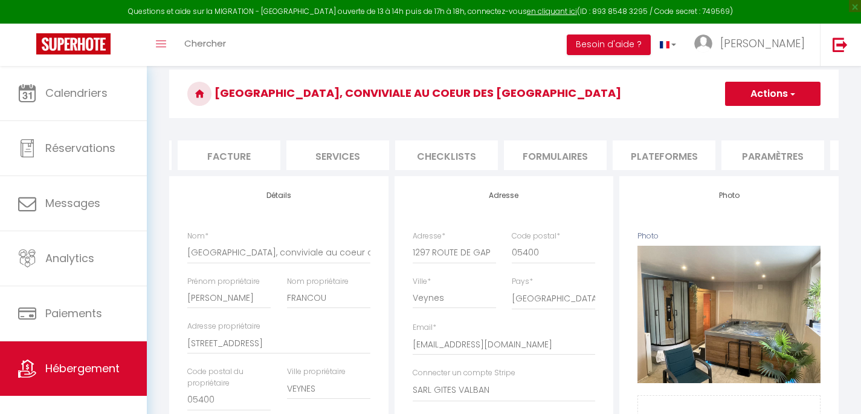
scroll to position [0, 219]
click at [655, 155] on li "Plateformes" at bounding box center [654, 155] width 103 height 30
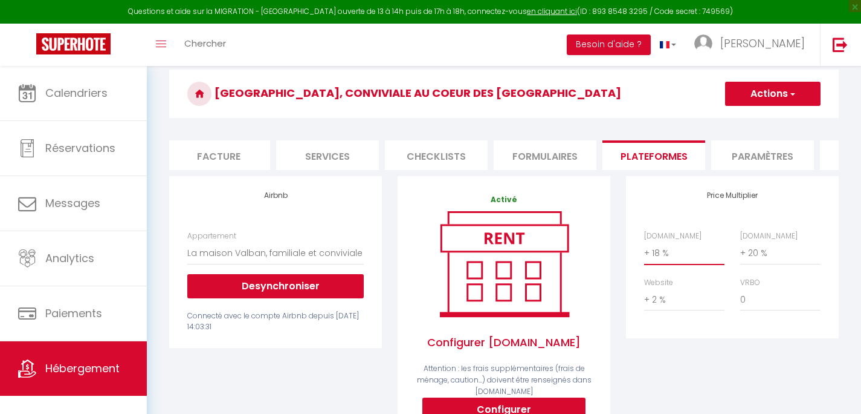
click at [644, 241] on select "0 + 1 % + 2 % + 3 % + 4 % + 5 % + 6 % + 7 % + 8 % + 9 %" at bounding box center [684, 252] width 80 height 23
click option "+ 20 %" at bounding box center [0, 0] width 0 height 0
click at [741, 241] on select "0 + 1 % + 2 % + 3 % + 4 % + 5 % + 6 % + 7 % + 8 % + 9 %" at bounding box center [781, 252] width 80 height 23
click option "+ 22 %" at bounding box center [0, 0] width 0 height 0
click at [771, 99] on button "Actions" at bounding box center [773, 94] width 96 height 24
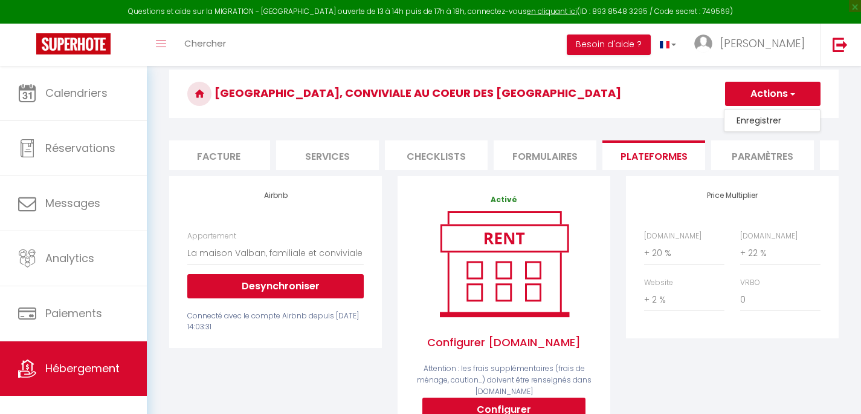
click at [770, 124] on link "Enregistrer" at bounding box center [773, 120] width 96 height 16
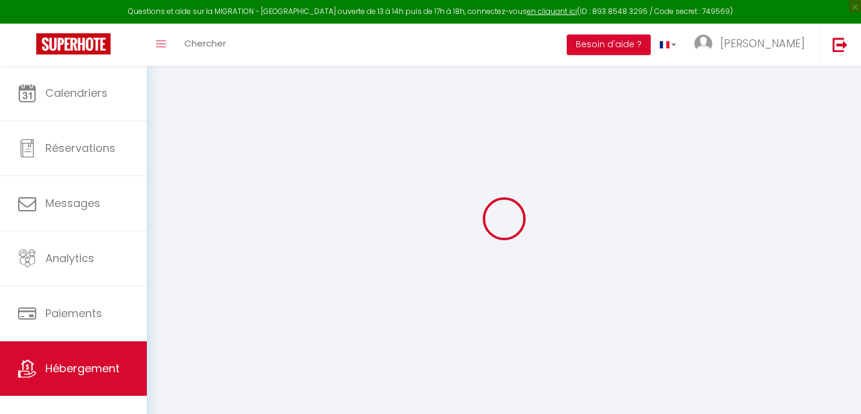
scroll to position [0, 219]
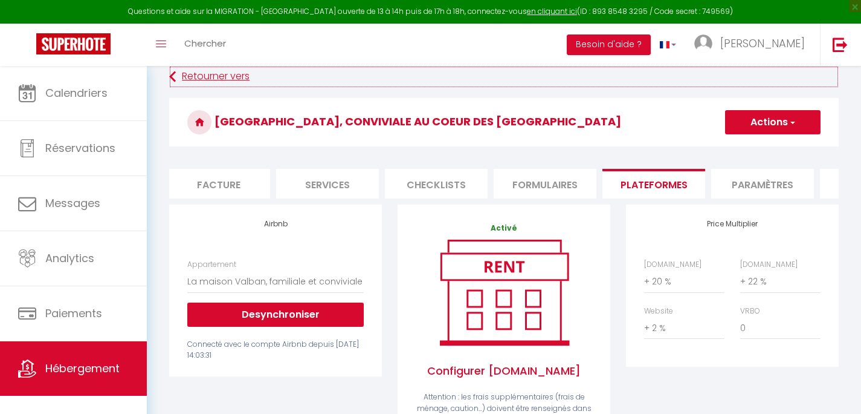
click at [188, 77] on link "Retourner vers" at bounding box center [504, 77] width 670 height 22
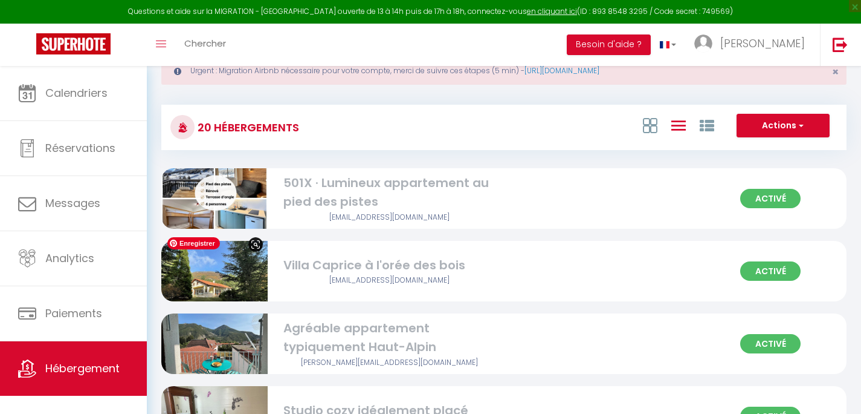
scroll to position [58, 0]
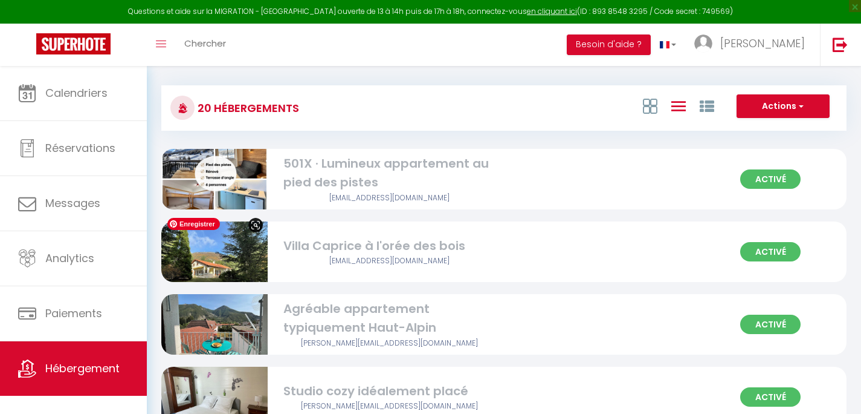
click at [233, 253] on img at bounding box center [214, 252] width 106 height 80
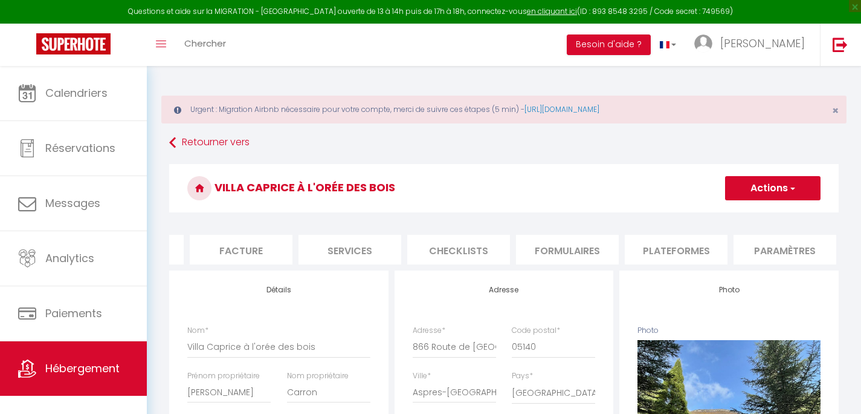
scroll to position [0, 418]
click at [531, 253] on li "Paramètres" at bounding box center [564, 250] width 103 height 30
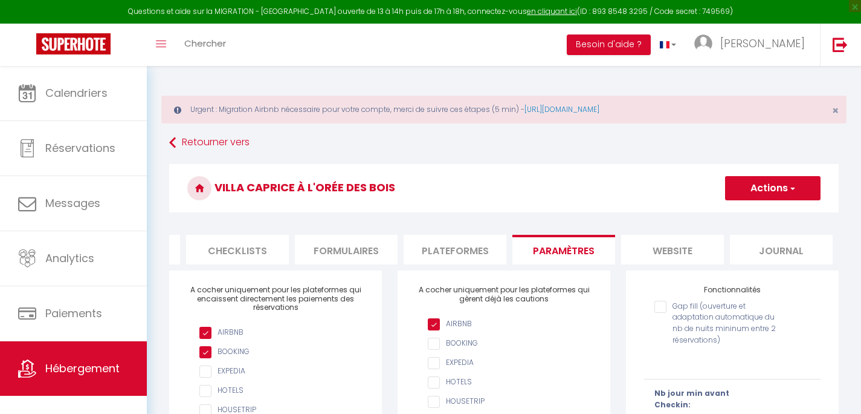
click at [474, 248] on li "Plateformes" at bounding box center [455, 250] width 103 height 30
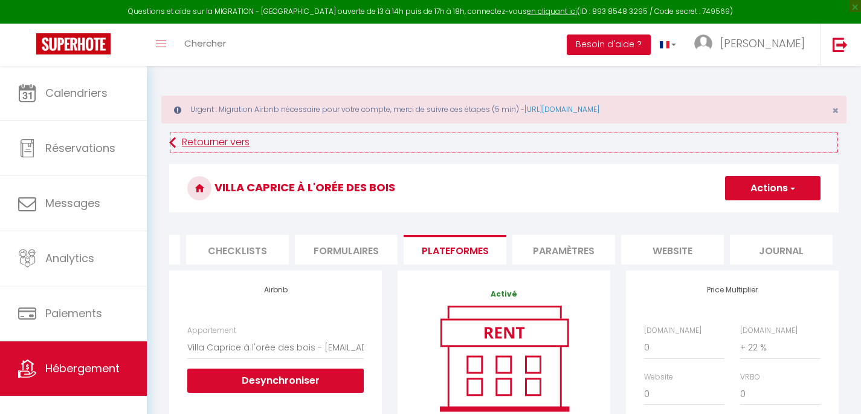
click at [241, 143] on link "Retourner vers" at bounding box center [504, 143] width 670 height 22
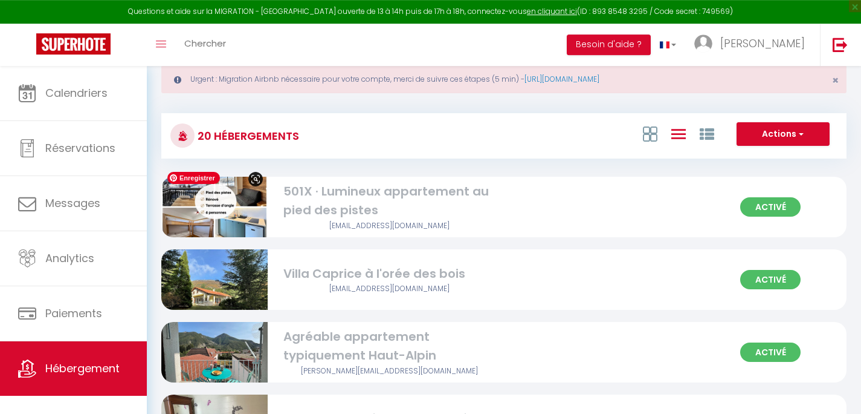
scroll to position [68, 0]
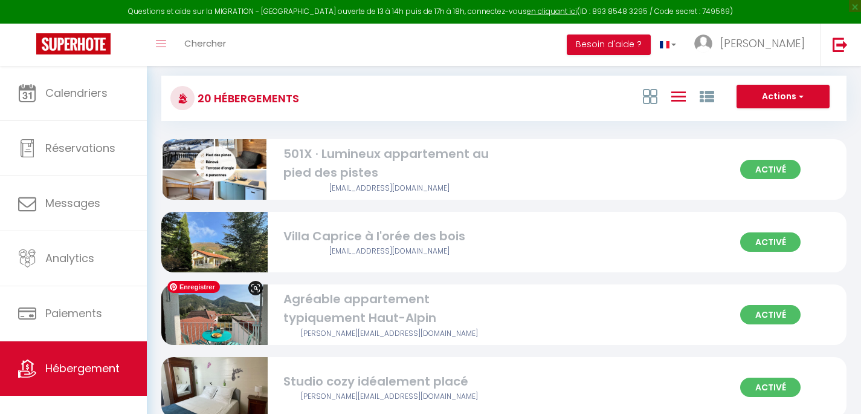
click at [248, 322] on img at bounding box center [214, 314] width 106 height 80
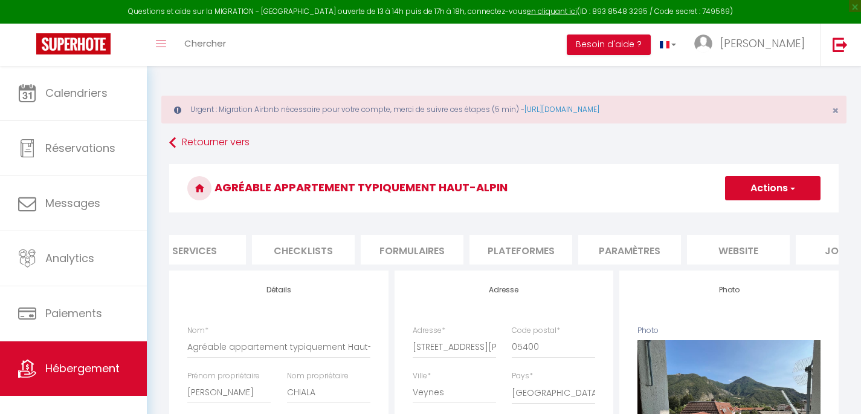
scroll to position [0, 418]
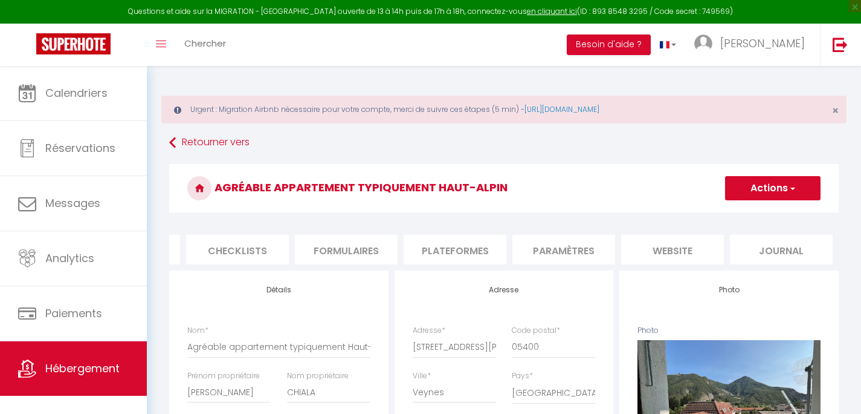
click at [492, 248] on li "Plateformes" at bounding box center [455, 250] width 103 height 30
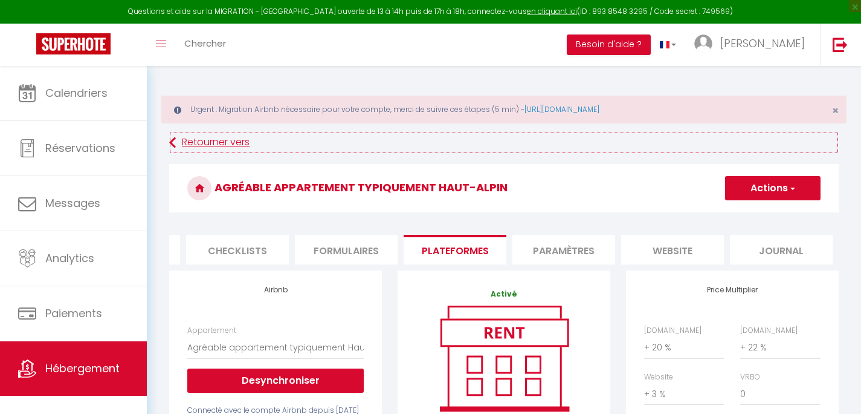
click at [241, 144] on link "Retourner vers" at bounding box center [504, 143] width 670 height 22
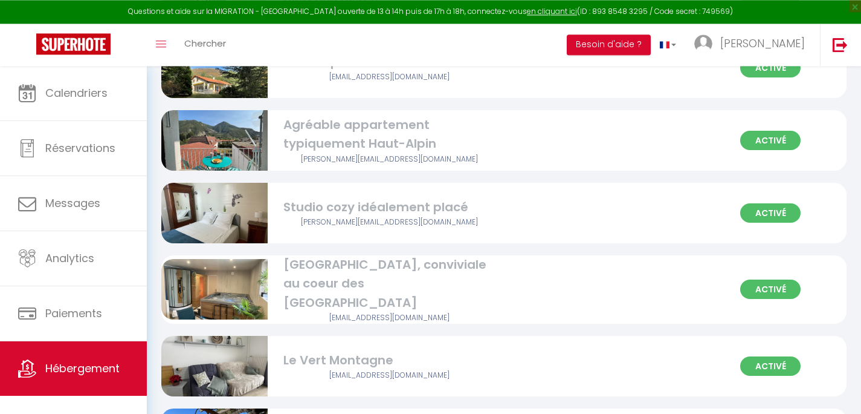
scroll to position [251, 0]
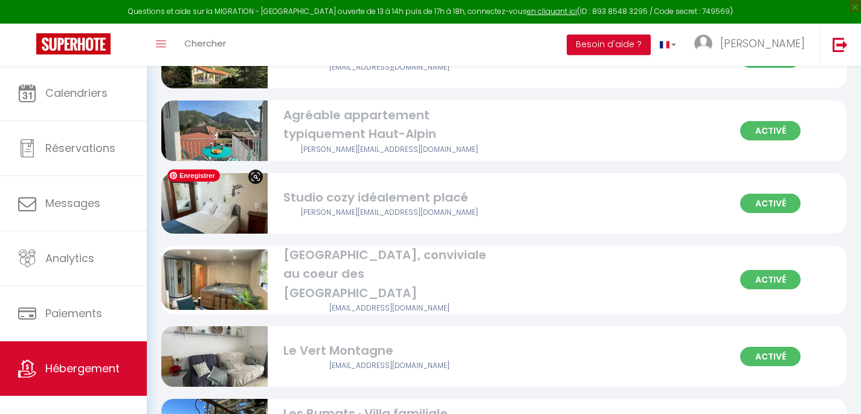
click at [219, 205] on img at bounding box center [214, 203] width 106 height 80
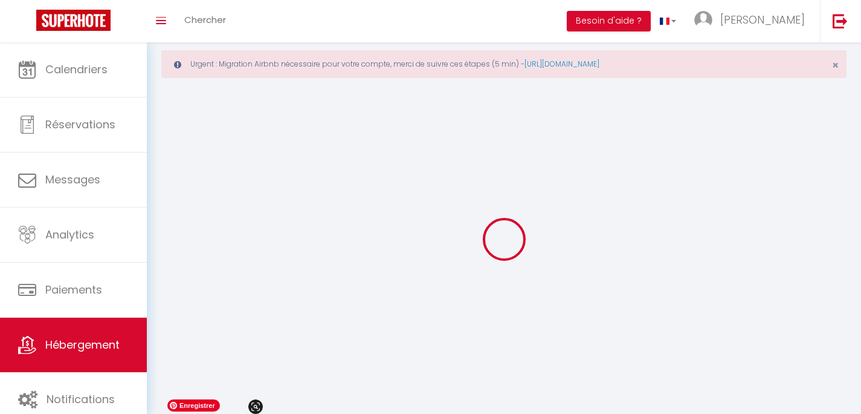
scroll to position [45, 0]
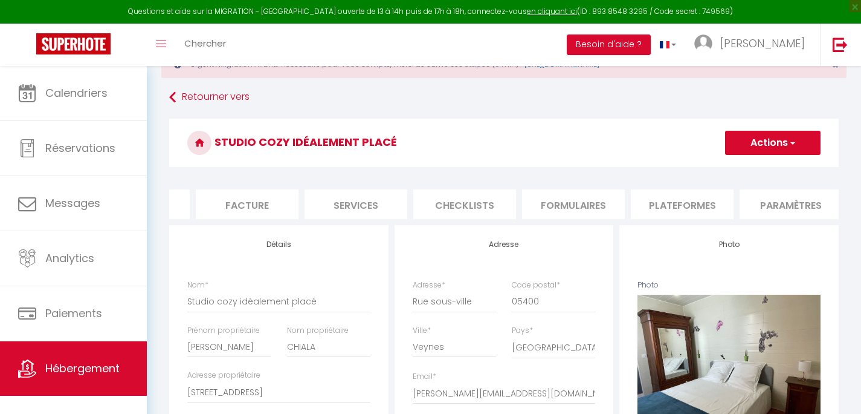
scroll to position [0, 233]
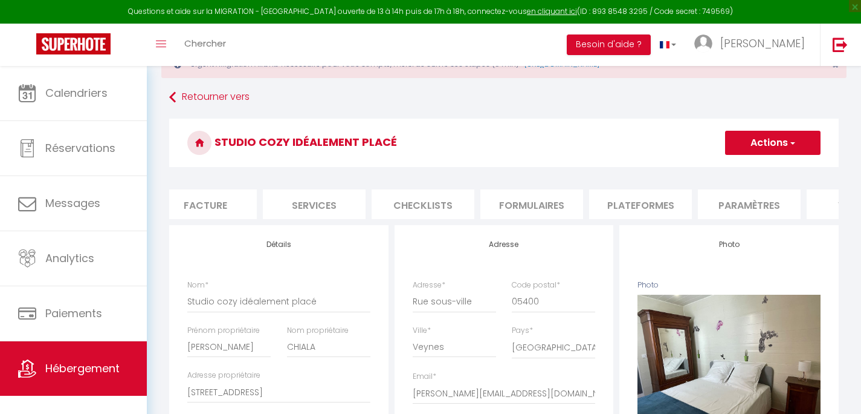
click at [669, 200] on li "Plateformes" at bounding box center [640, 204] width 103 height 30
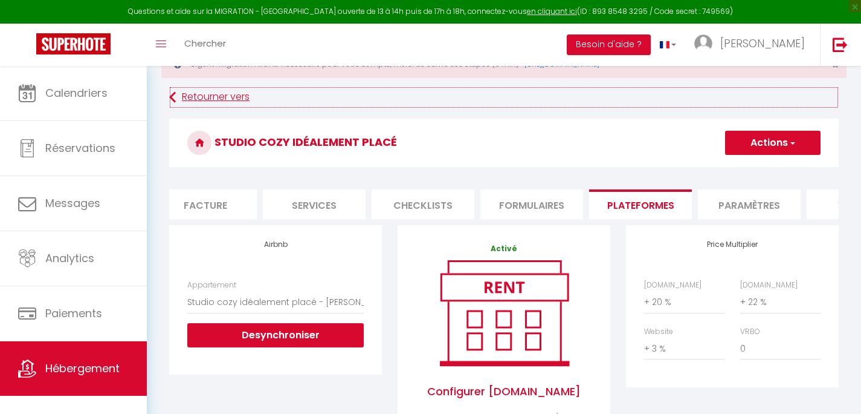
click at [200, 97] on link "Retourner vers" at bounding box center [504, 97] width 670 height 22
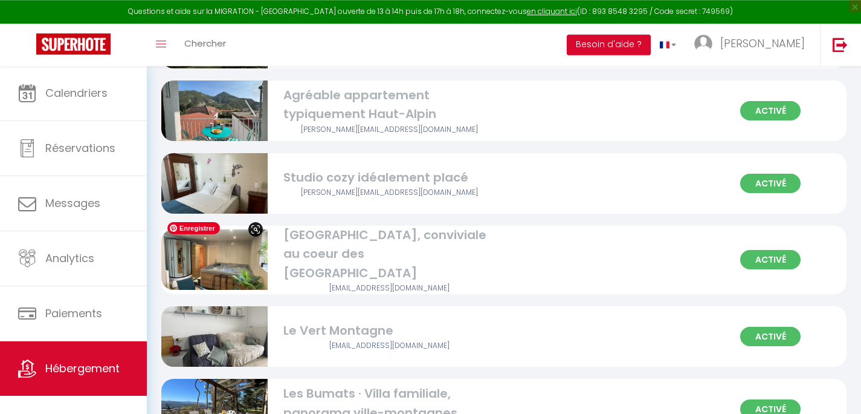
scroll to position [290, 0]
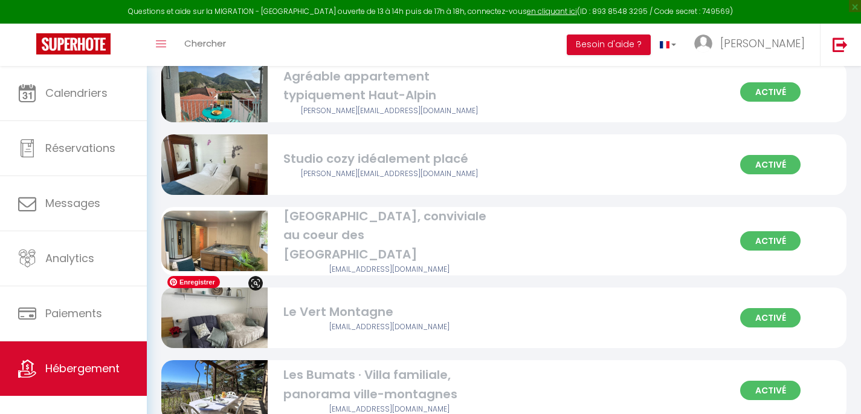
click at [224, 315] on img at bounding box center [214, 317] width 106 height 80
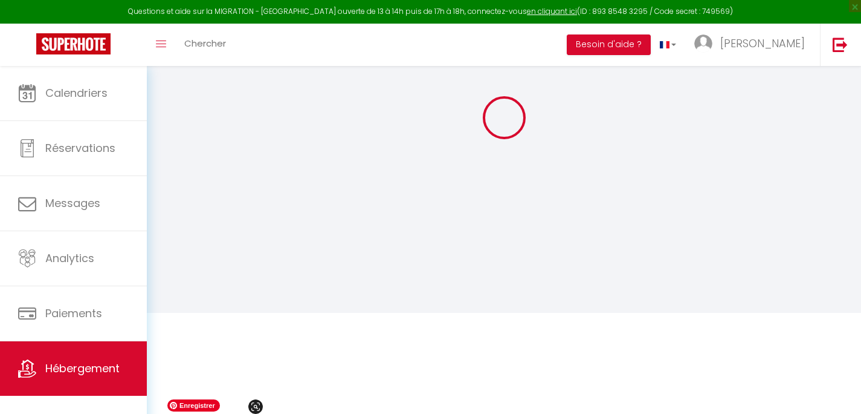
scroll to position [66, 0]
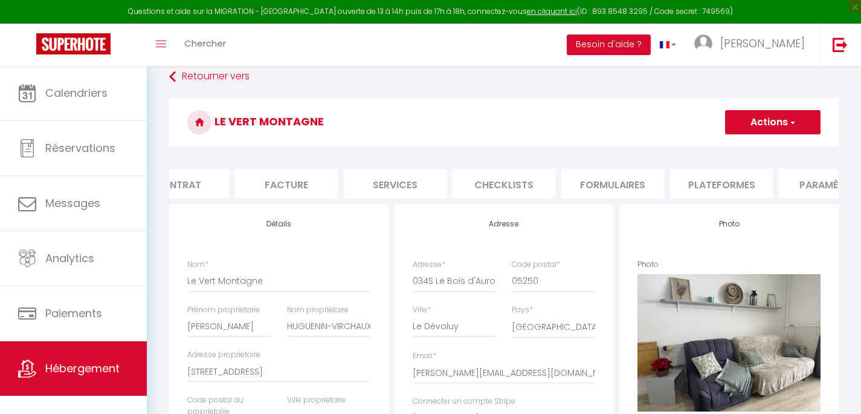
scroll to position [0, 418]
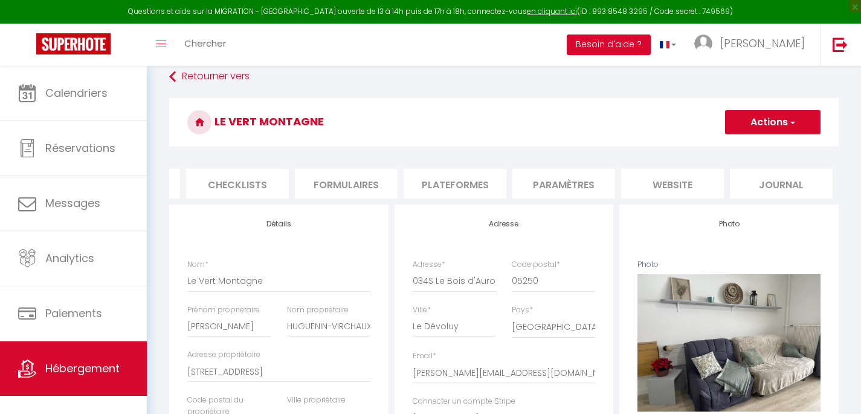
click at [478, 181] on li "Plateformes" at bounding box center [455, 184] width 103 height 30
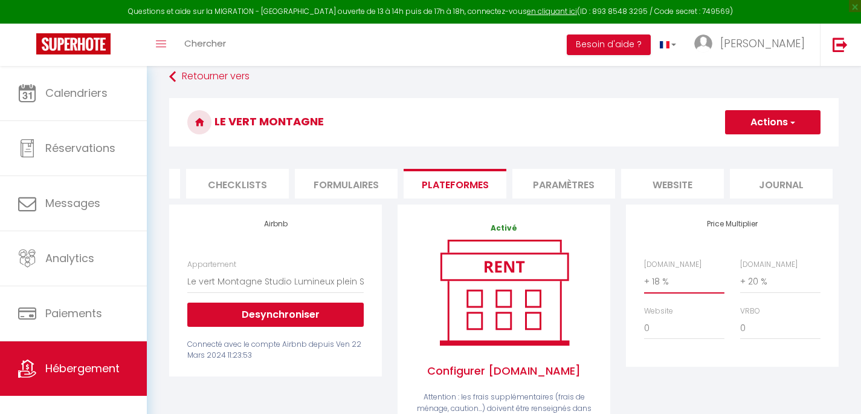
click at [644, 270] on select "0 + 1 % + 2 % + 3 % + 4 % + 5 % + 6 % + 7 % + 8 % + 9 %" at bounding box center [684, 281] width 80 height 23
click option "+ 20 %" at bounding box center [0, 0] width 0 height 0
click at [741, 270] on select "0 + 1 % + 2 % + 3 % + 4 % + 5 % + 6 % + 7 % + 8 % + 9 %" at bounding box center [781, 281] width 80 height 23
click option "+ 22 %" at bounding box center [0, 0] width 0 height 0
click at [790, 128] on button "Actions" at bounding box center [773, 122] width 96 height 24
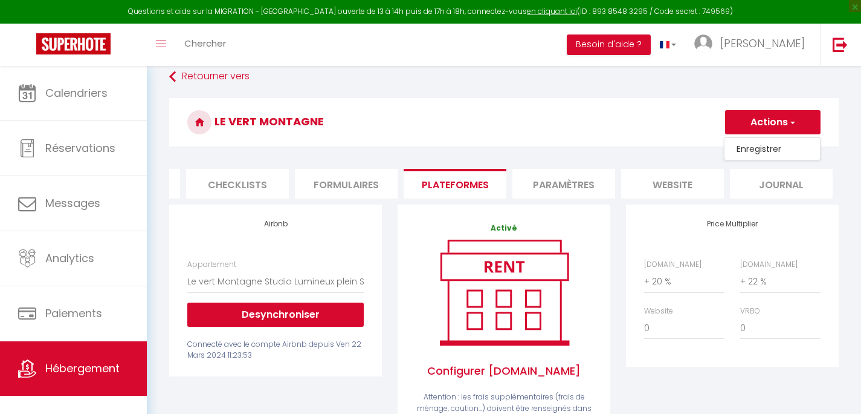
click at [770, 148] on link "Enregistrer" at bounding box center [773, 149] width 96 height 16
click at [209, 76] on link "Retourner vers" at bounding box center [504, 77] width 670 height 22
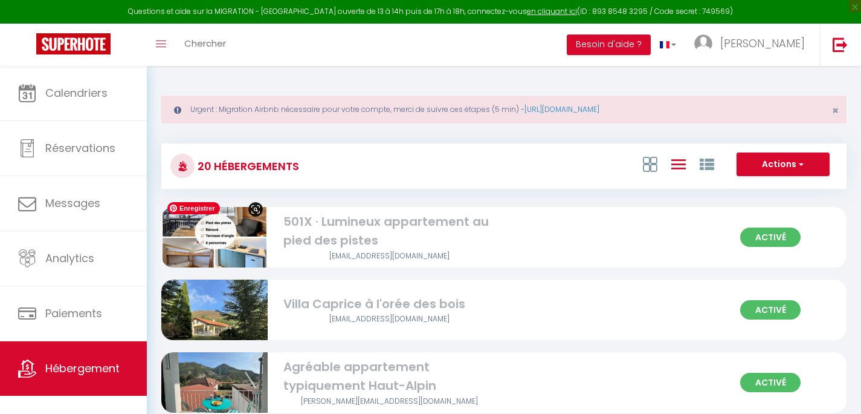
click at [234, 227] on img at bounding box center [214, 237] width 106 height 82
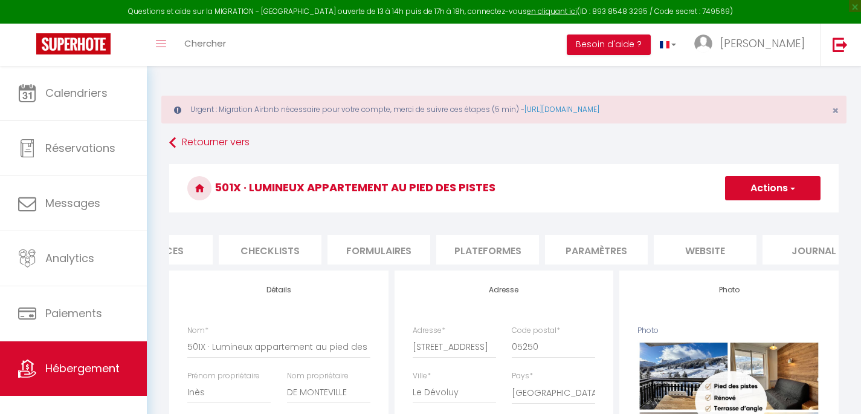
scroll to position [0, 388]
click at [505, 254] on li "Plateformes" at bounding box center [486, 250] width 103 height 30
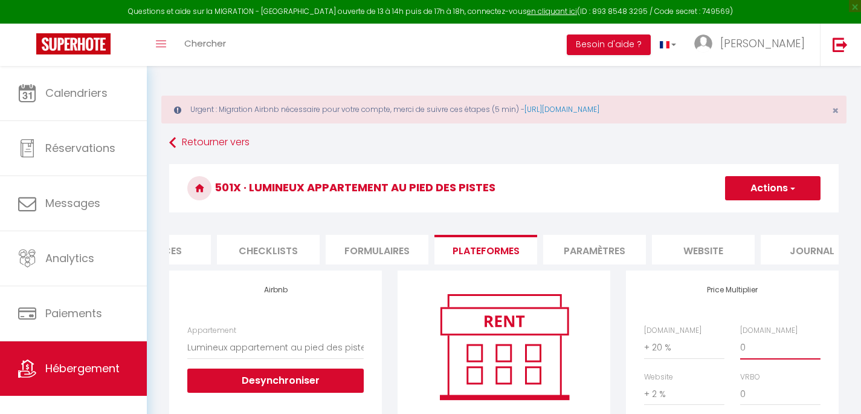
click at [741, 336] on select "0 + 1 % + 2 % + 3 % + 4 % + 5 % + 6 % + 7 % + 8 % + 9 %" at bounding box center [781, 347] width 80 height 23
click option "+ 22 %" at bounding box center [0, 0] width 0 height 0
click at [768, 192] on button "Actions" at bounding box center [773, 188] width 96 height 24
click at [764, 215] on link "Enregistrer" at bounding box center [773, 215] width 96 height 16
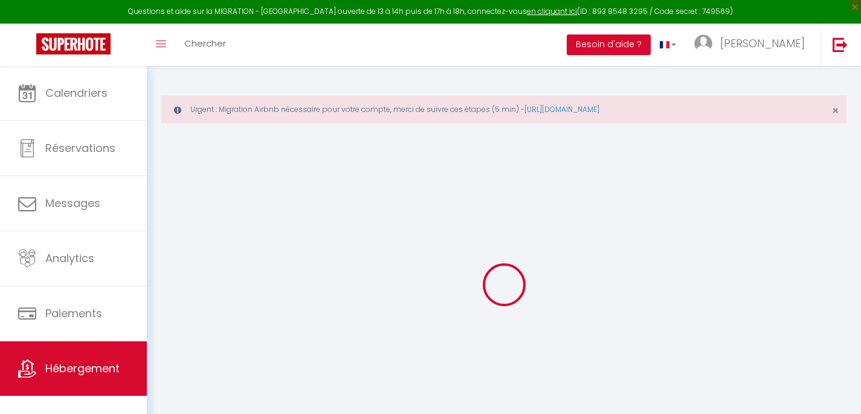
scroll to position [0, 388]
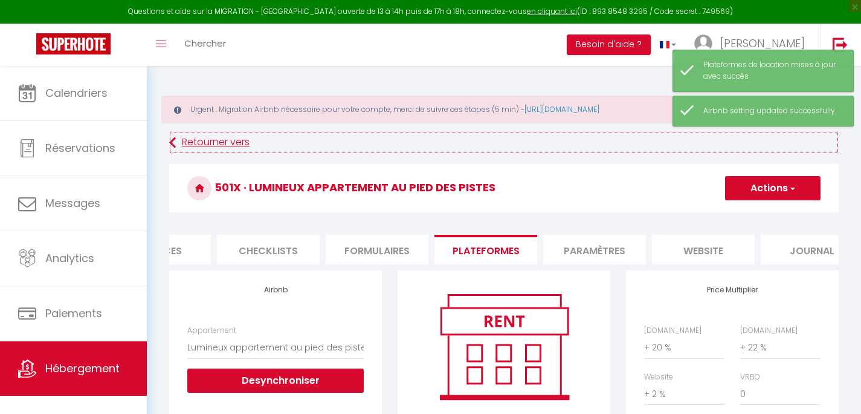
click at [208, 141] on link "Retourner vers" at bounding box center [504, 143] width 670 height 22
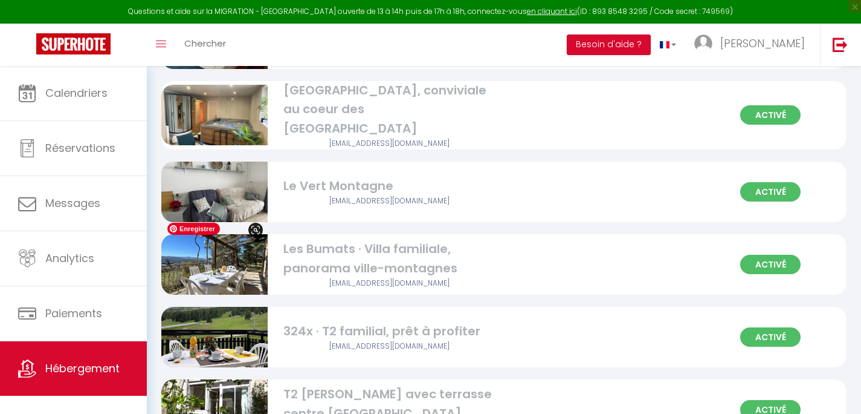
click at [234, 254] on img at bounding box center [214, 264] width 106 height 80
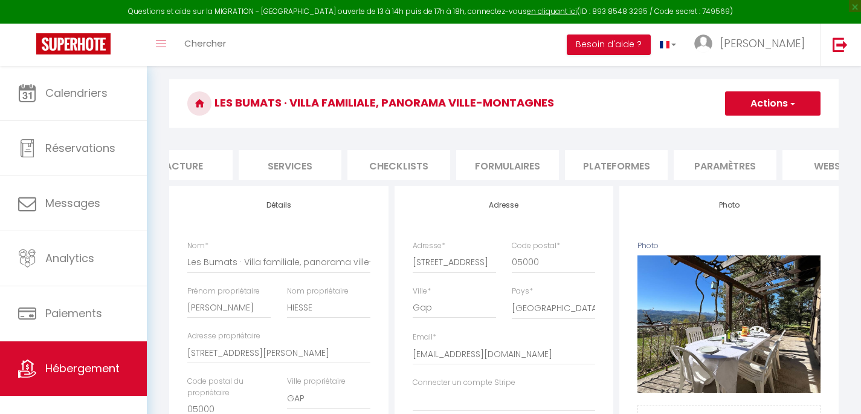
scroll to position [0, 418]
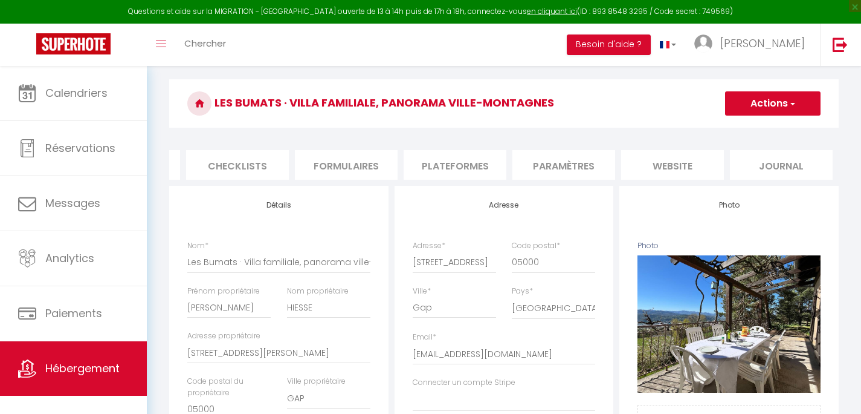
click at [459, 159] on li "Plateformes" at bounding box center [455, 165] width 103 height 30
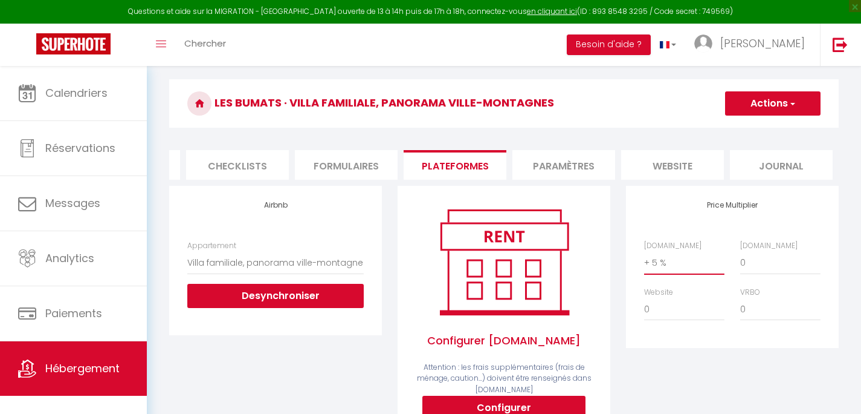
click at [644, 251] on select "0 + 1 % + 2 % + 3 % + 4 % + 5 % + 6 % + 7 % + 8 % + 9 %" at bounding box center [684, 262] width 80 height 23
click option "+ 20 %" at bounding box center [0, 0] width 0 height 0
click at [741, 251] on select "0 + 1 % + 2 % + 3 % + 4 % + 5 % + 6 % + 7 % + 8 % + 9 %" at bounding box center [781, 262] width 80 height 23
click option "+ 22 %" at bounding box center [0, 0] width 0 height 0
click at [755, 105] on button "Actions" at bounding box center [773, 103] width 96 height 24
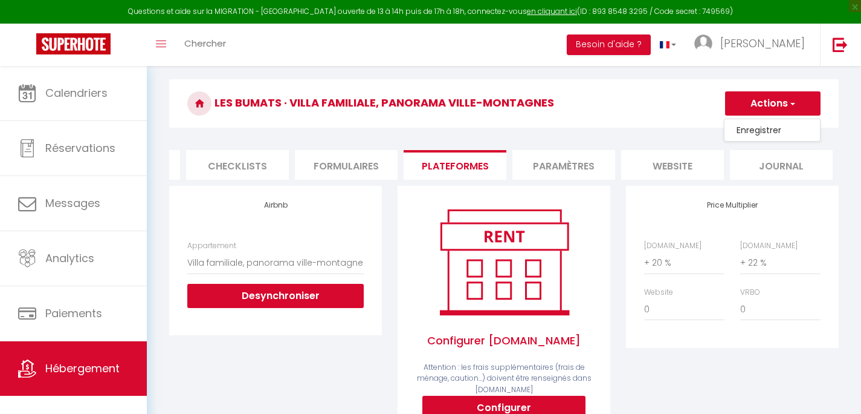
click at [753, 133] on link "Enregistrer" at bounding box center [773, 130] width 96 height 16
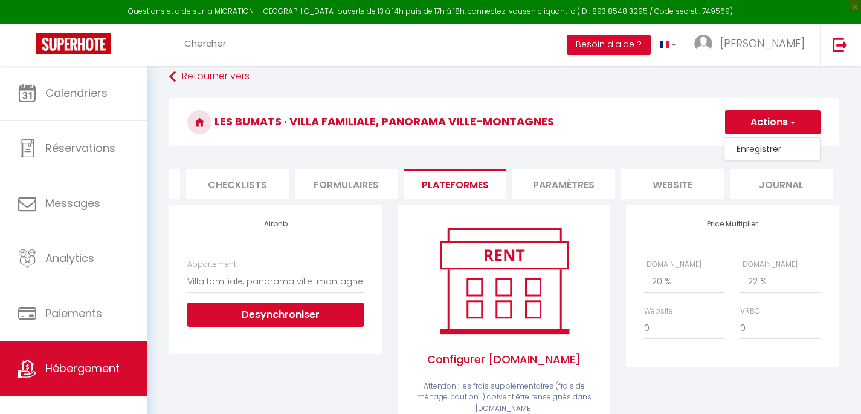
scroll to position [0, 418]
click at [225, 80] on link "Retourner vers" at bounding box center [504, 77] width 670 height 22
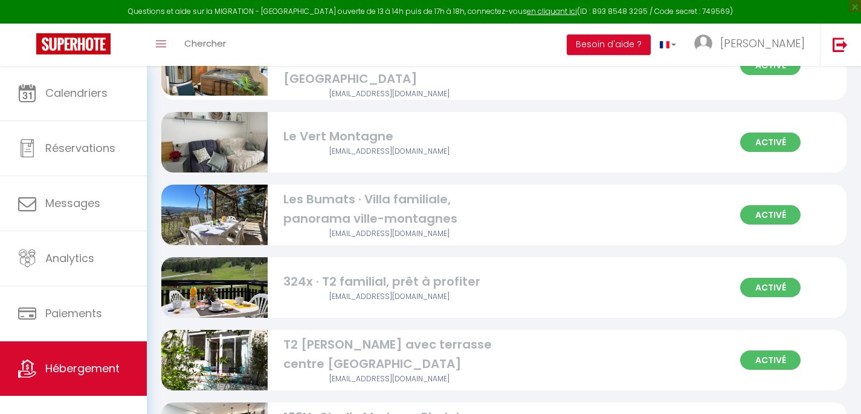
scroll to position [474, 0]
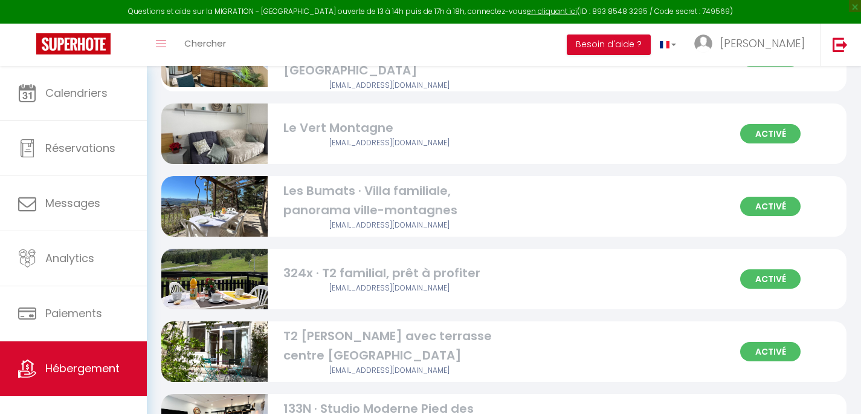
click at [367, 269] on div "324x · T2 familial, prêt à profiter" at bounding box center [390, 273] width 213 height 19
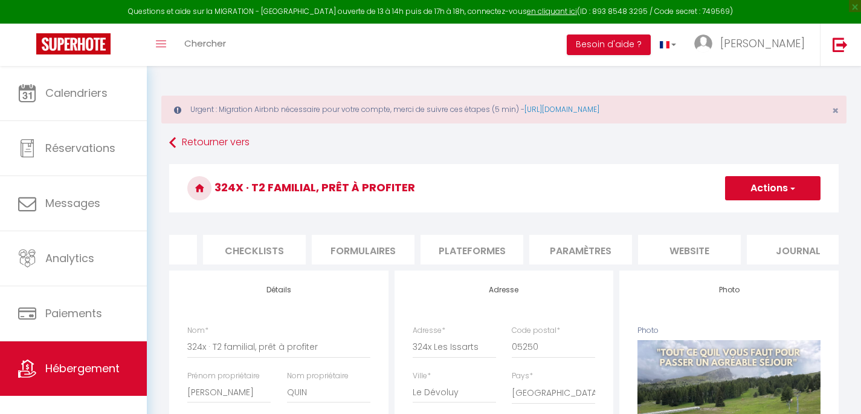
scroll to position [0, 418]
click at [476, 248] on li "Plateformes" at bounding box center [455, 250] width 103 height 30
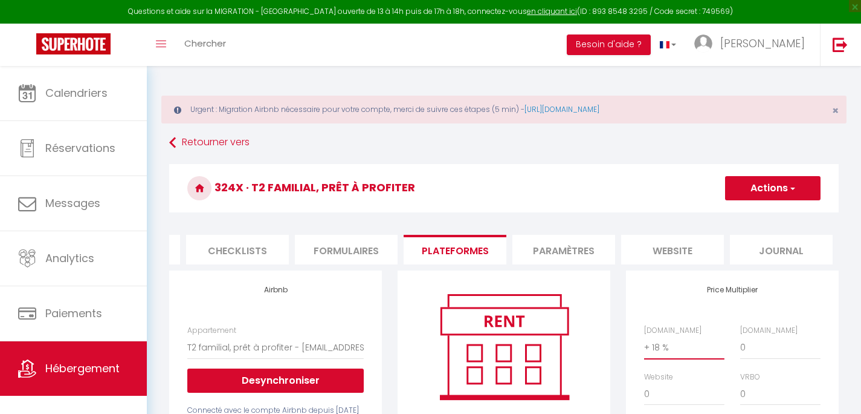
click at [644, 336] on select "0 + 1 % + 2 % + 3 % + 4 % + 5 % + 6 % + 7 % + 8 % + 9 %" at bounding box center [684, 347] width 80 height 23
click option "+ 20 %" at bounding box center [0, 0] width 0 height 0
click at [741, 336] on select "0 + 1 % + 2 % + 3 % + 4 % + 5 % + 6 % + 7 % + 8 % + 9 %" at bounding box center [781, 347] width 80 height 23
click option "+ 22 %" at bounding box center [0, 0] width 0 height 0
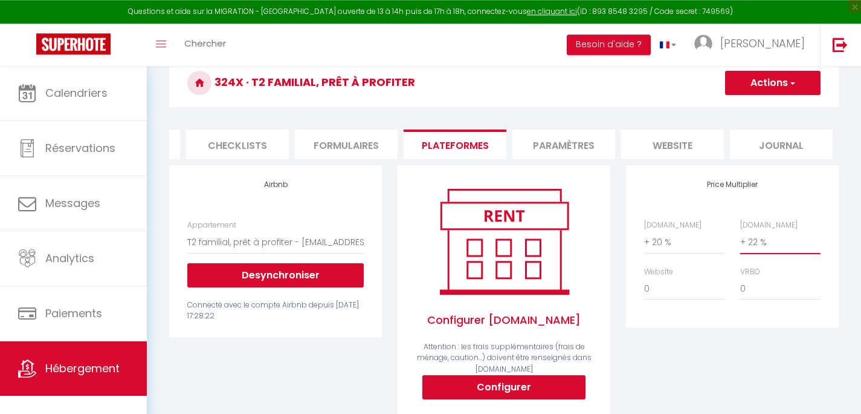
scroll to position [106, 0]
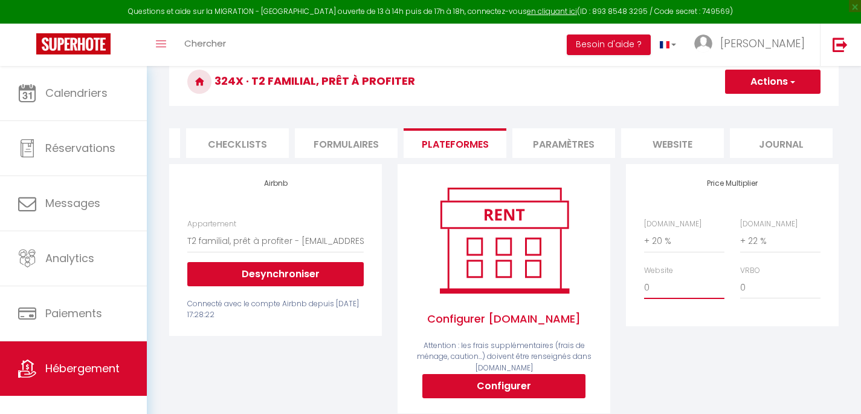
click at [644, 276] on select "0 + 1 % + 2 % + 3 % + 4 % + 5 % + 6 % + 7 % + 8 % + 9 %" at bounding box center [684, 287] width 80 height 23
click option "+ 3 %" at bounding box center [0, 0] width 0 height 0
click at [762, 80] on button "Actions" at bounding box center [773, 82] width 96 height 24
click at [762, 108] on link "Enregistrer" at bounding box center [773, 108] width 96 height 16
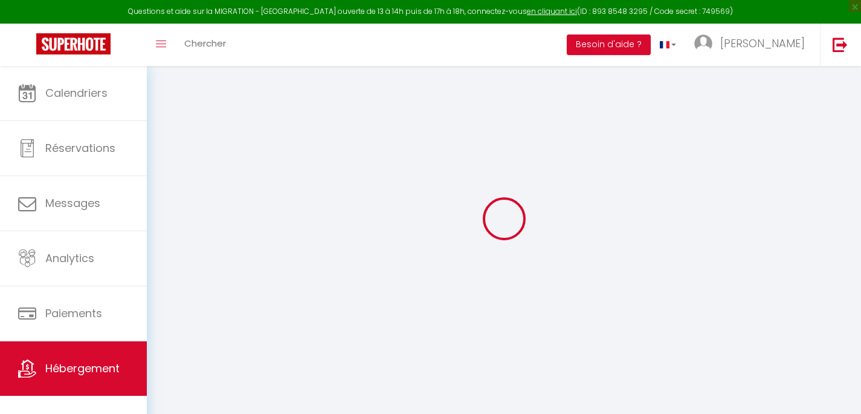
scroll to position [0, 418]
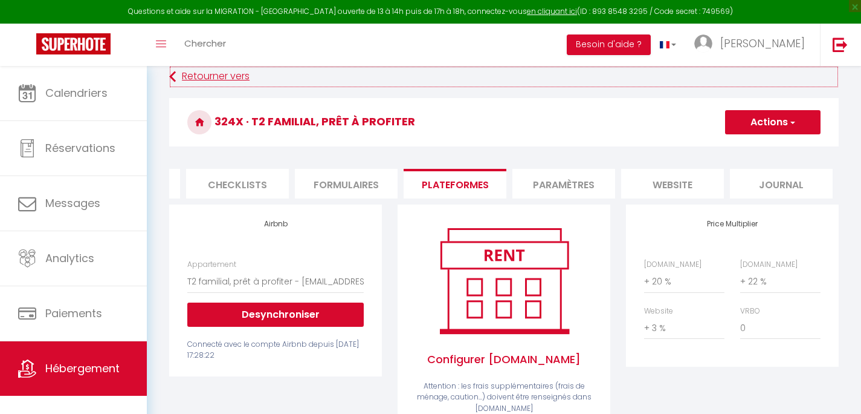
click at [218, 77] on link "Retourner vers" at bounding box center [504, 77] width 670 height 22
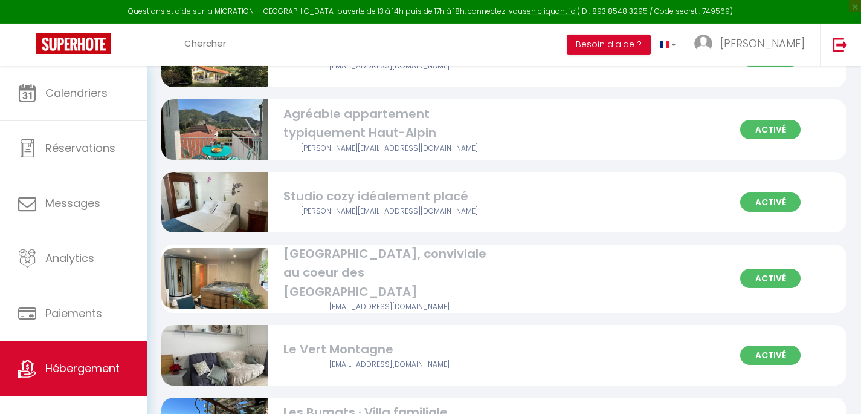
scroll to position [281, 0]
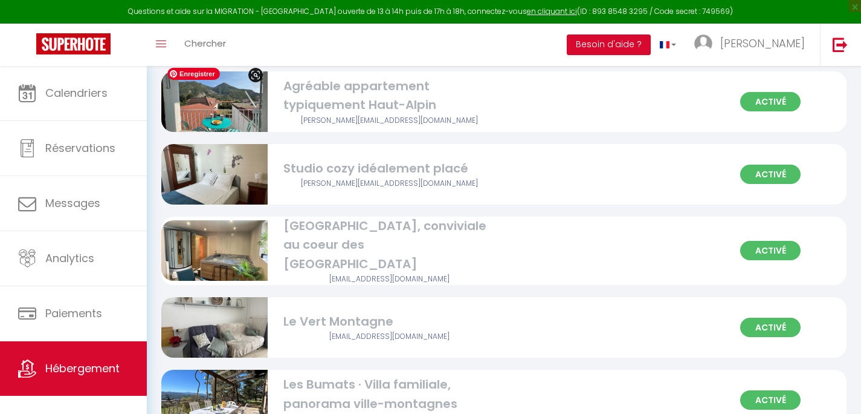
click at [229, 113] on img at bounding box center [214, 102] width 106 height 80
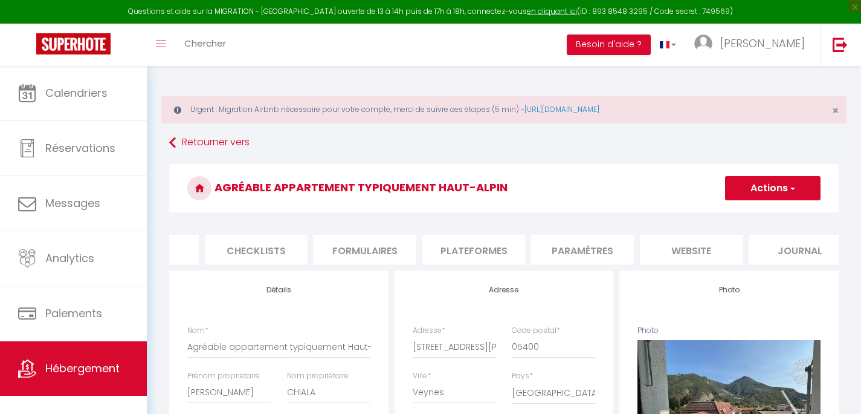
scroll to position [0, 418]
click at [571, 247] on li "Paramètres" at bounding box center [564, 250] width 103 height 30
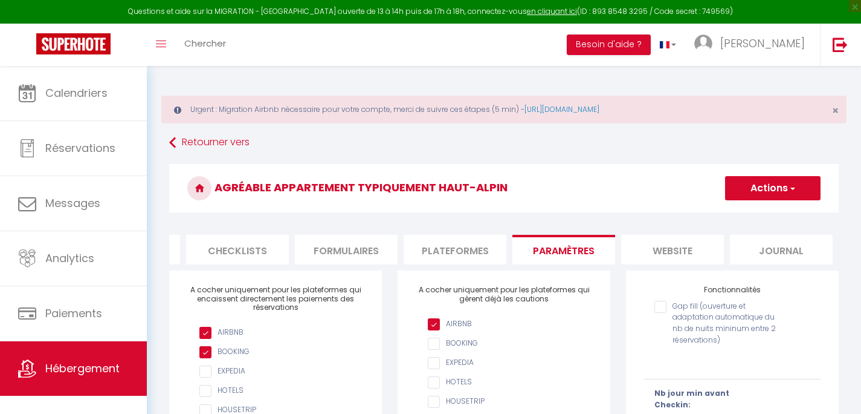
click at [409, 251] on li "Plateformes" at bounding box center [455, 250] width 103 height 30
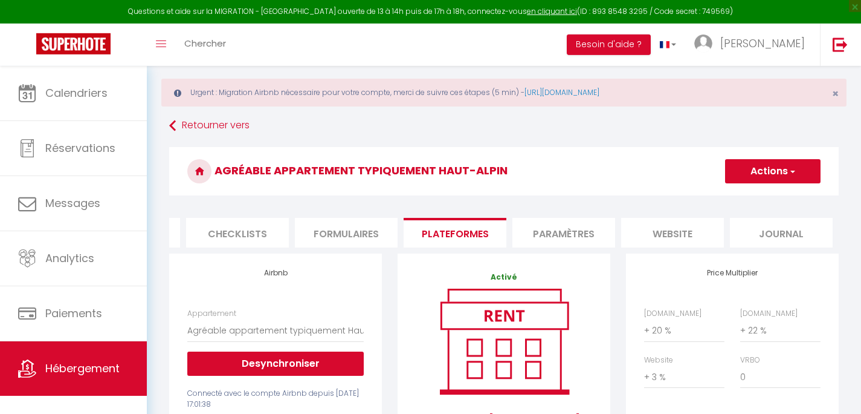
scroll to position [19, 0]
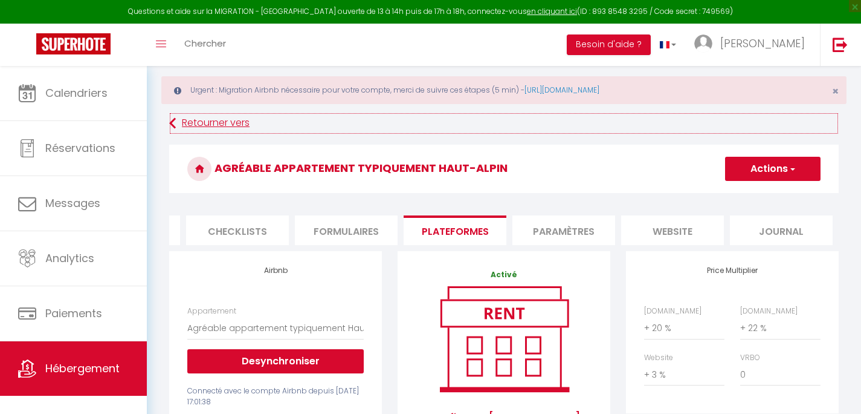
click at [207, 123] on link "Retourner vers" at bounding box center [504, 123] width 670 height 22
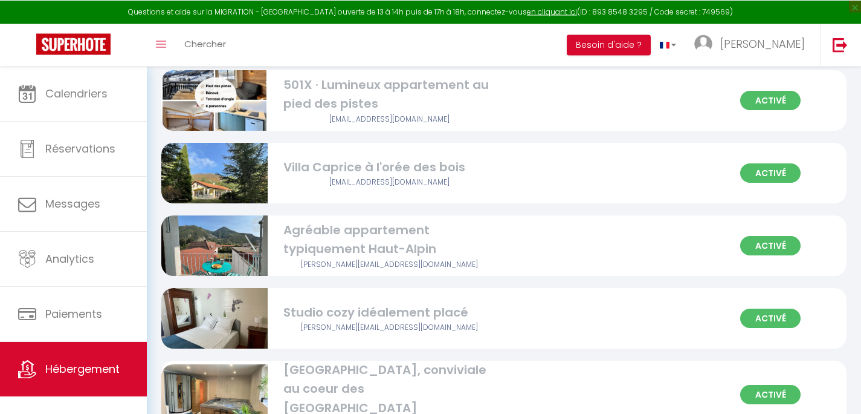
scroll to position [193, 0]
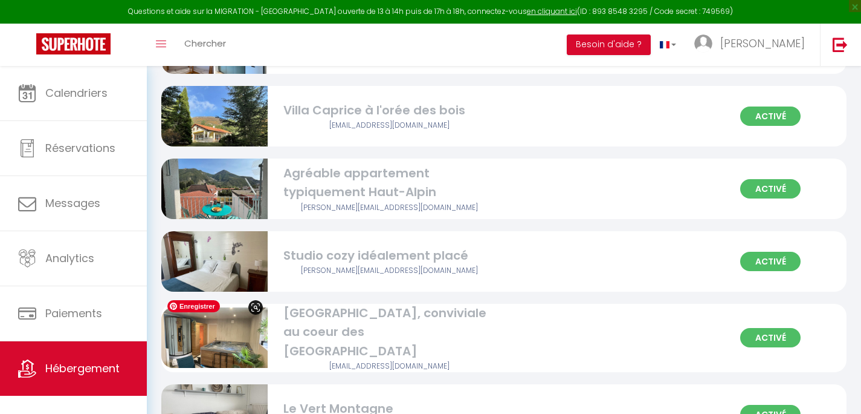
click at [209, 334] on img at bounding box center [214, 337] width 106 height 80
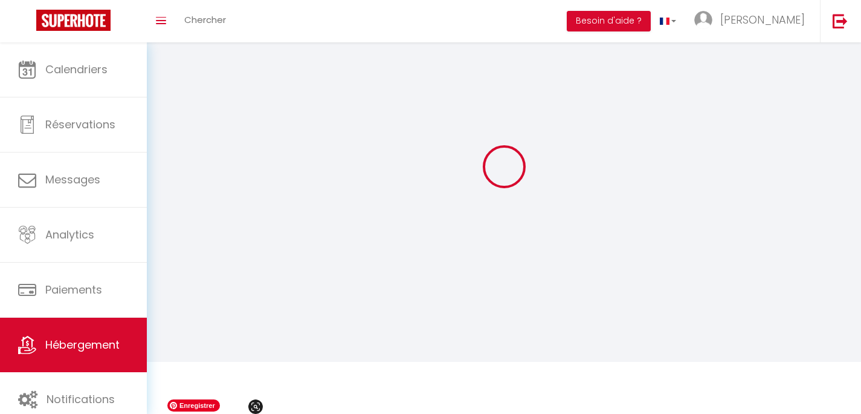
scroll to position [66, 0]
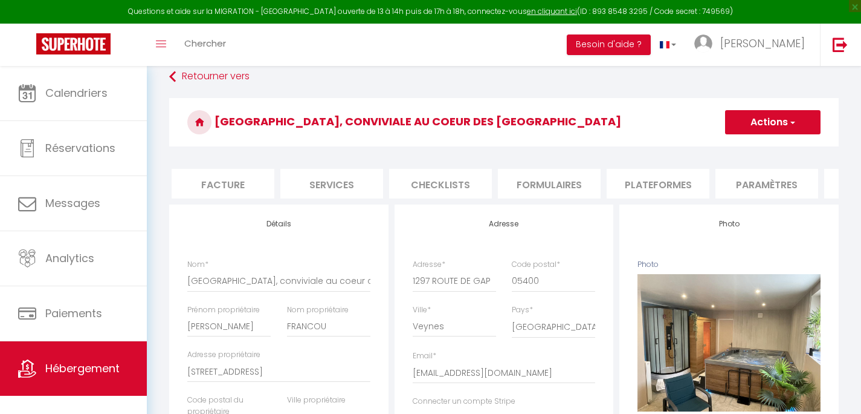
scroll to position [0, 334]
click at [564, 183] on li "Plateformes" at bounding box center [539, 184] width 103 height 30
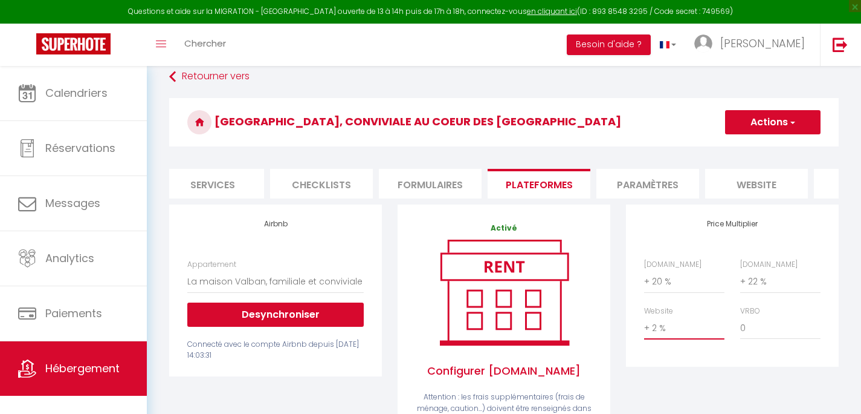
click at [644, 316] on select "0 + 1 % + 2 % + 3 % + 4 % + 5 % + 6 % + 7 % + 8 % + 9 %" at bounding box center [684, 327] width 80 height 23
click option "+ 3 %" at bounding box center [0, 0] width 0 height 0
click at [754, 120] on button "Actions" at bounding box center [773, 122] width 96 height 24
click at [751, 151] on link "Enregistrer" at bounding box center [773, 149] width 96 height 16
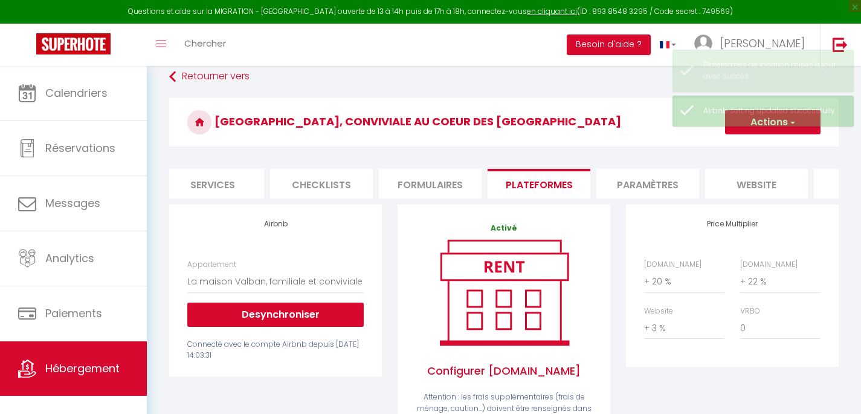
scroll to position [0, 334]
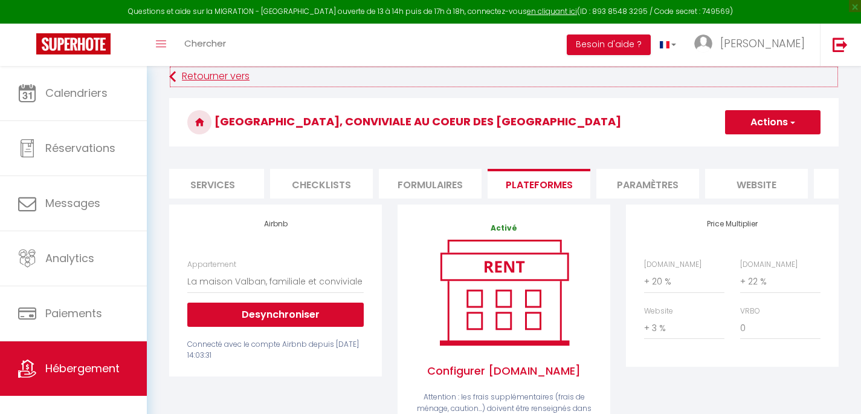
click at [217, 76] on link "Retourner vers" at bounding box center [504, 77] width 670 height 22
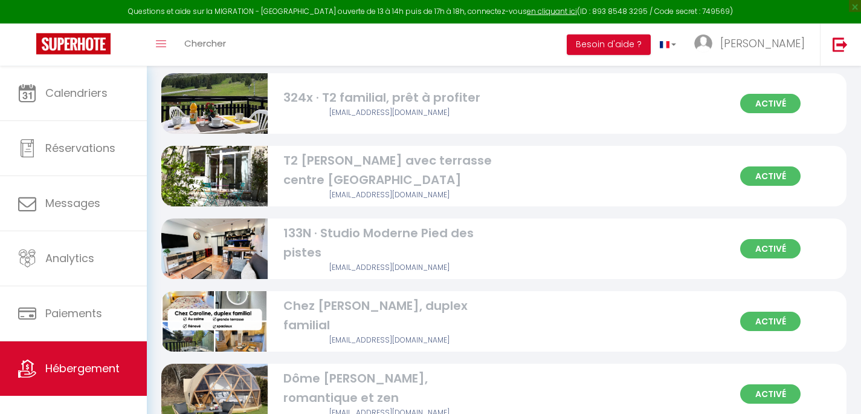
scroll to position [667, 0]
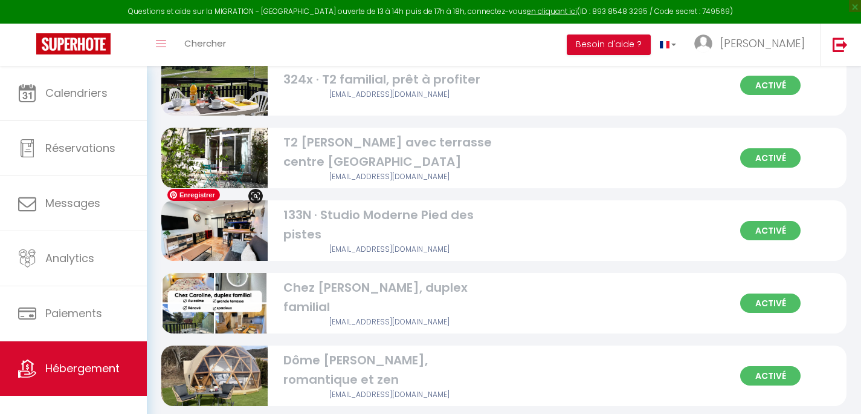
click at [241, 232] on img at bounding box center [214, 230] width 106 height 80
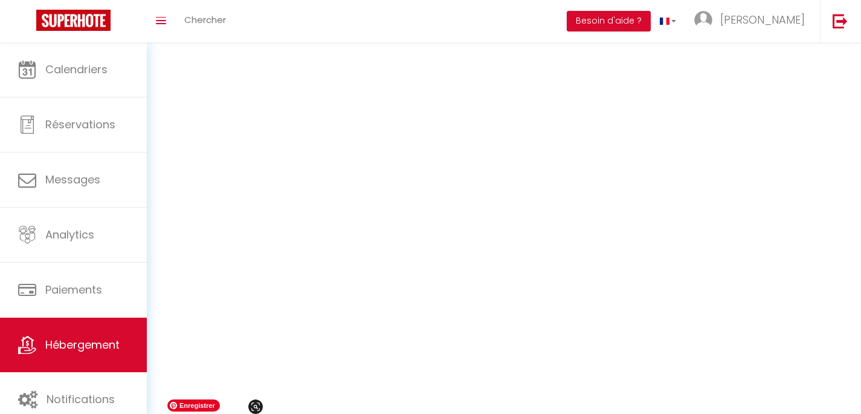
scroll to position [457, 0]
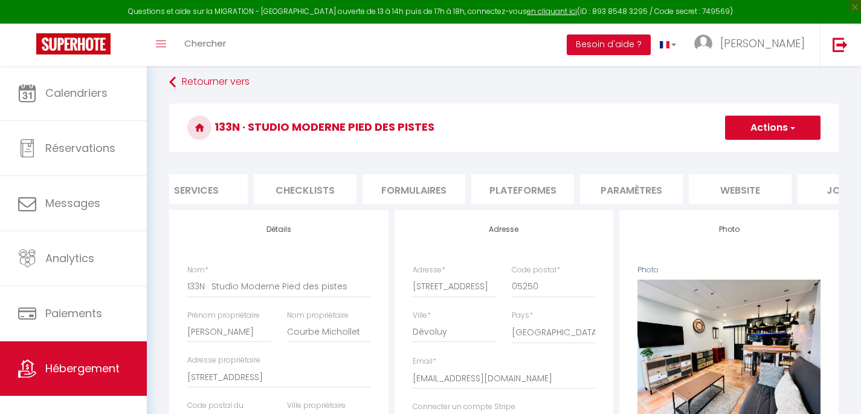
scroll to position [0, 388]
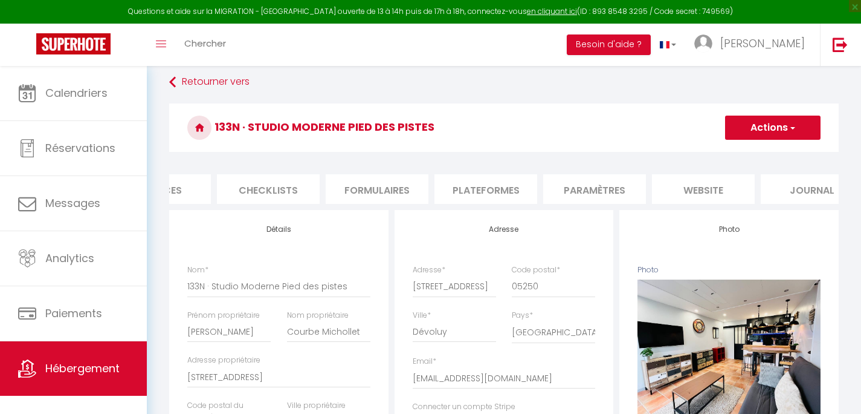
click at [507, 187] on li "Plateformes" at bounding box center [486, 189] width 103 height 30
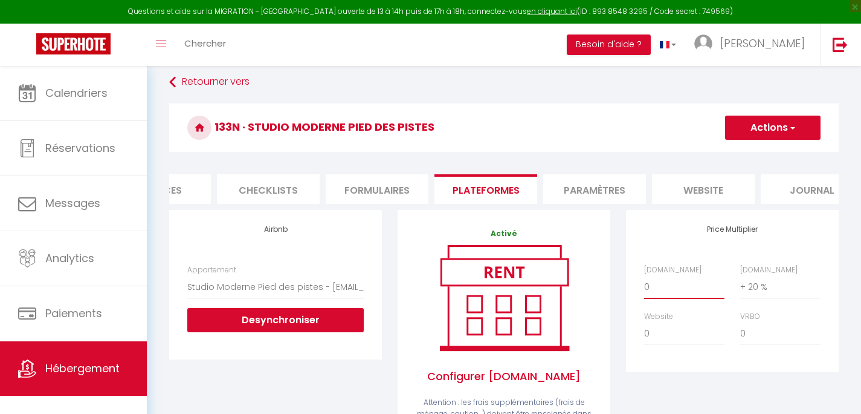
click at [644, 275] on select "0 + 1 % + 2 % + 3 % + 4 % + 5 % + 6 % + 7 % + 8 % + 9 %" at bounding box center [684, 286] width 80 height 23
click option "+ 20 %" at bounding box center [0, 0] width 0 height 0
click at [741, 275] on select "0 + 1 % + 2 % + 3 % + 4 % + 5 % + 6 % + 7 % + 8 % + 9 %" at bounding box center [781, 286] width 80 height 23
click option "+ 22 %" at bounding box center [0, 0] width 0 height 0
click at [644, 322] on select "0 + 1 % + 2 % + 3 % + 4 % + 5 % + 6 % + 7 % + 8 % + 9 %" at bounding box center [684, 333] width 80 height 23
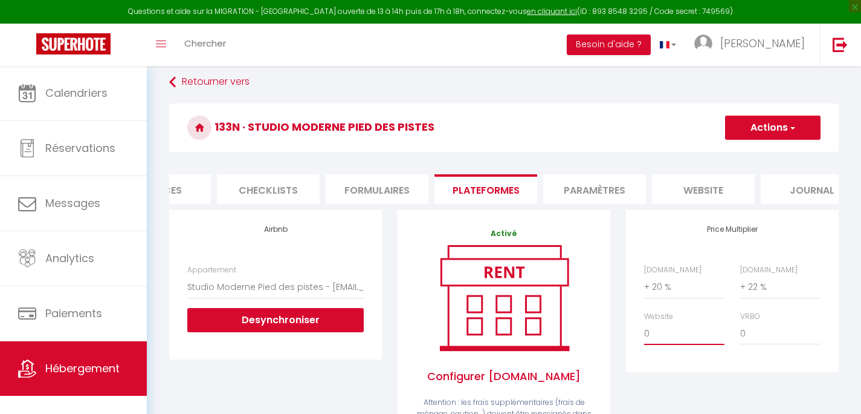
click option "+ 3 %" at bounding box center [0, 0] width 0 height 0
click at [767, 125] on button "Actions" at bounding box center [773, 127] width 96 height 24
click at [754, 157] on link "Enregistrer" at bounding box center [773, 154] width 96 height 16
click at [232, 77] on link "Retourner vers" at bounding box center [504, 82] width 670 height 22
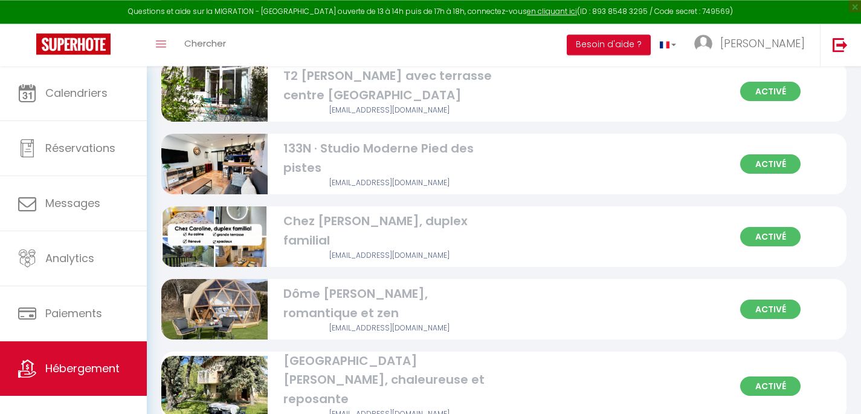
scroll to position [735, 0]
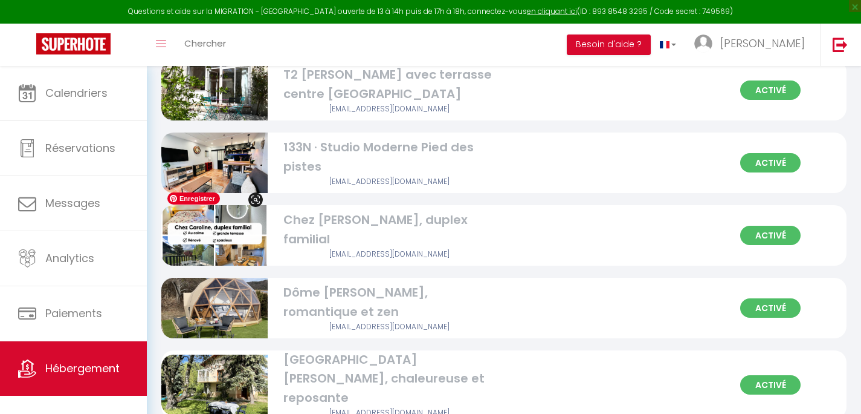
click at [205, 218] on img at bounding box center [214, 235] width 106 height 82
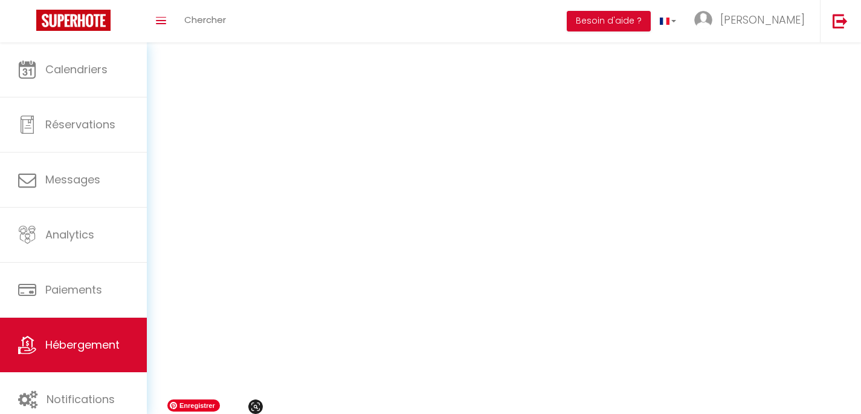
scroll to position [528, 0]
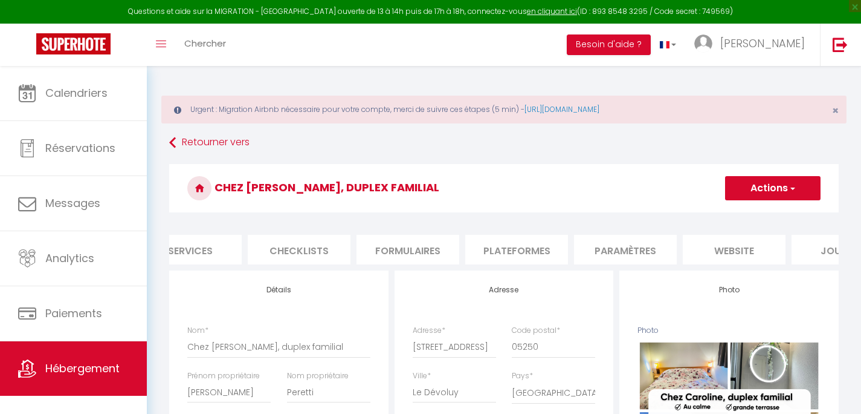
scroll to position [0, 394]
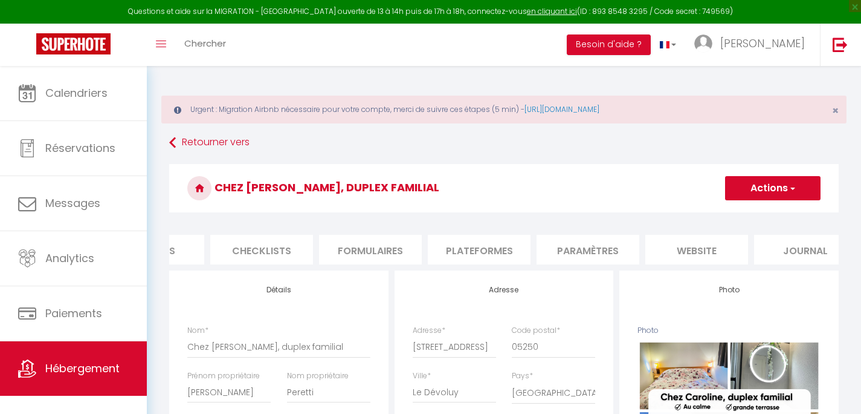
click at [504, 252] on li "Plateformes" at bounding box center [479, 250] width 103 height 30
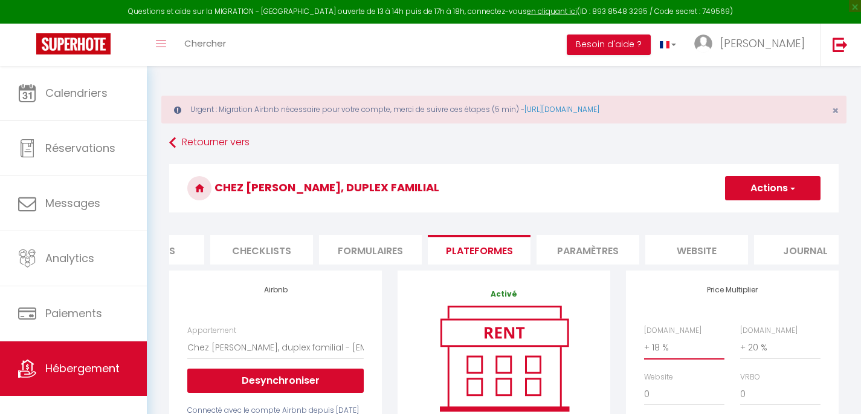
click at [644, 336] on select "0 + 1 % + 2 % + 3 % + 4 % + 5 % + 6 % + 7 % + 8 % + 9 %" at bounding box center [684, 347] width 80 height 23
click option "+ 20 %" at bounding box center [0, 0] width 0 height 0
click at [741, 336] on select "0 + 1 % + 2 % + 3 % + 4 % + 5 % + 6 % + 7 % + 8 % + 9 %" at bounding box center [781, 347] width 80 height 23
click option "+ 22 %" at bounding box center [0, 0] width 0 height 0
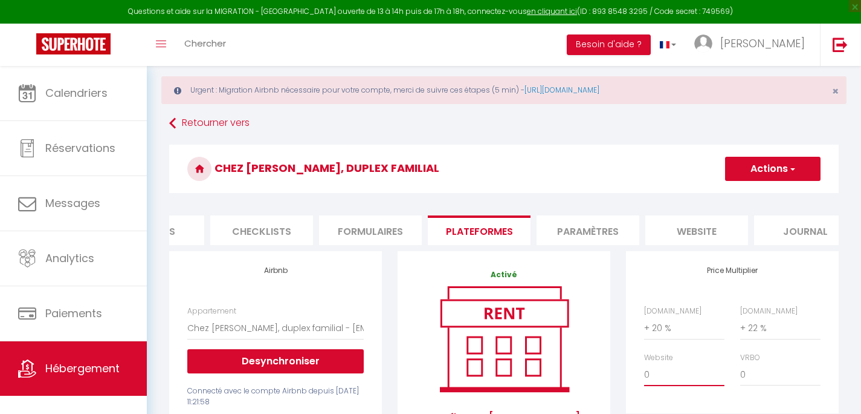
click at [644, 363] on select "0 + 1 % + 2 % + 3 % + 4 % + 5 % + 6 % + 7 % + 8 % + 9 %" at bounding box center [684, 374] width 80 height 23
click option "+ 3 %" at bounding box center [0, 0] width 0 height 0
click at [768, 164] on button "Actions" at bounding box center [773, 169] width 96 height 24
click at [764, 198] on link "Enregistrer" at bounding box center [773, 195] width 96 height 16
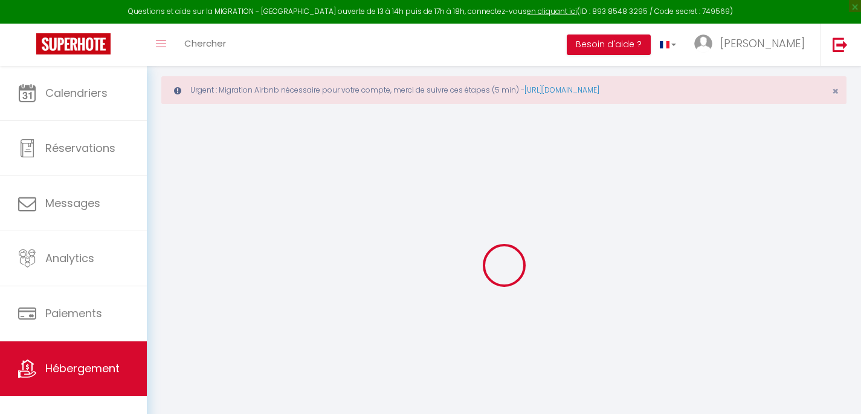
scroll to position [0, 394]
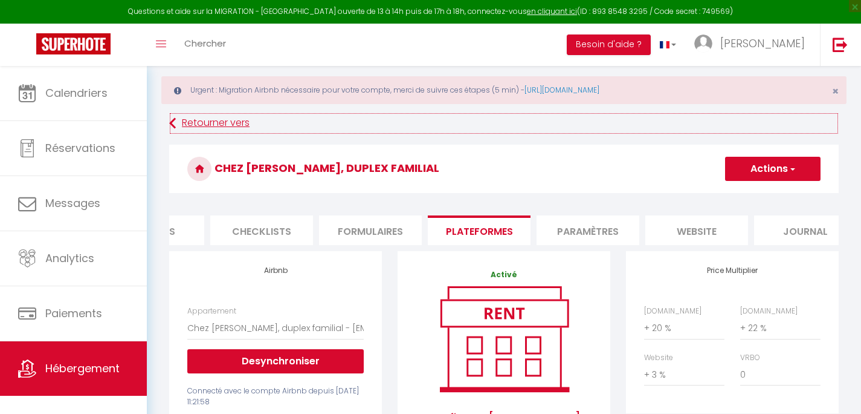
click at [221, 123] on link "Retourner vers" at bounding box center [504, 123] width 670 height 22
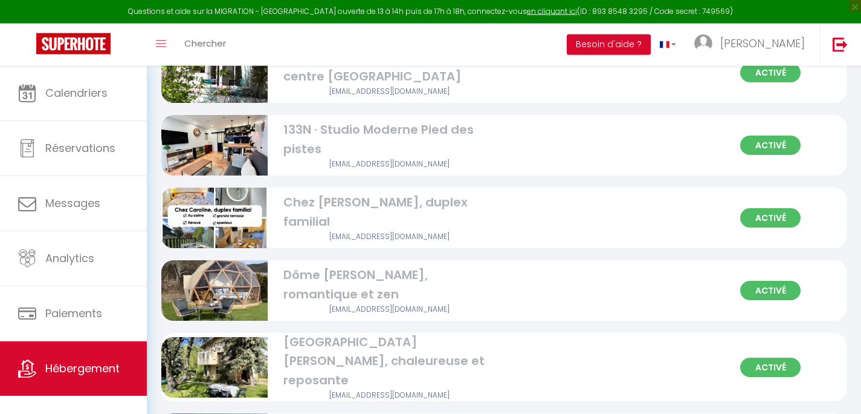
scroll to position [861, 0]
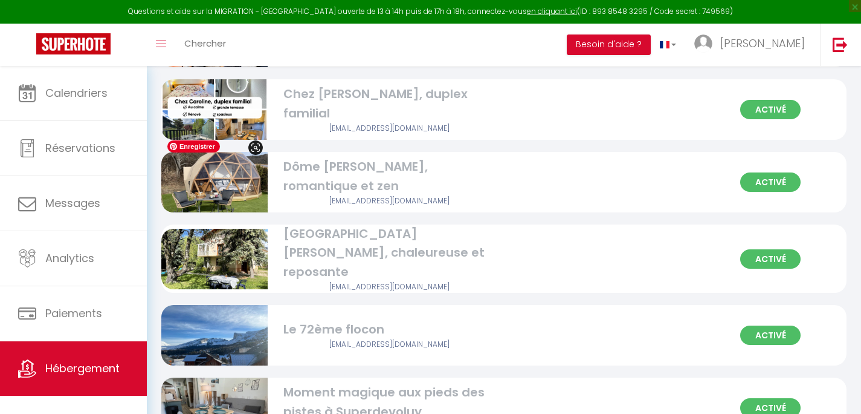
click at [232, 163] on img at bounding box center [214, 182] width 106 height 80
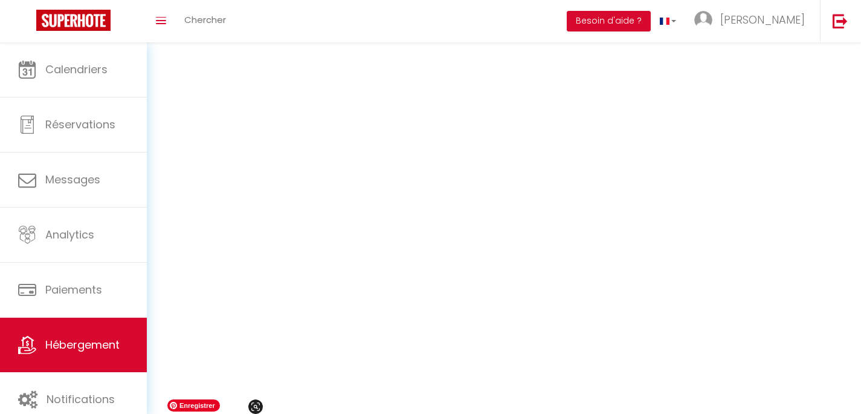
scroll to position [602, 0]
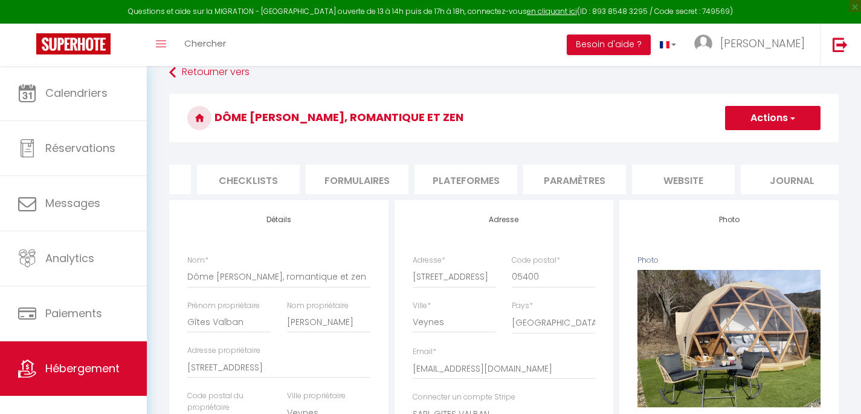
scroll to position [0, 418]
click at [484, 180] on li "Plateformes" at bounding box center [455, 179] width 103 height 30
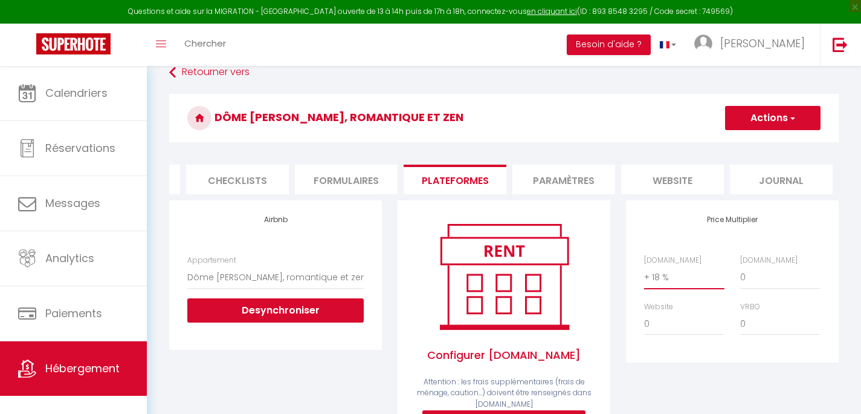
click at [644, 265] on select "0 + 1 % + 2 % + 3 % + 4 % + 5 % + 6 % + 7 % + 8 % + 9 %" at bounding box center [684, 276] width 80 height 23
click option "+ 20 %" at bounding box center [0, 0] width 0 height 0
click at [741, 265] on select "0 + 1 % + 2 % + 3 % + 4 % + 5 % + 6 % + 7 % + 8 % + 9 %" at bounding box center [781, 276] width 80 height 23
click option "+ 22 %" at bounding box center [0, 0] width 0 height 0
click at [644, 312] on select "0 + 1 % + 2 % + 3 % + 4 % + 5 % + 6 % + 7 % + 8 % + 9 %" at bounding box center [684, 323] width 80 height 23
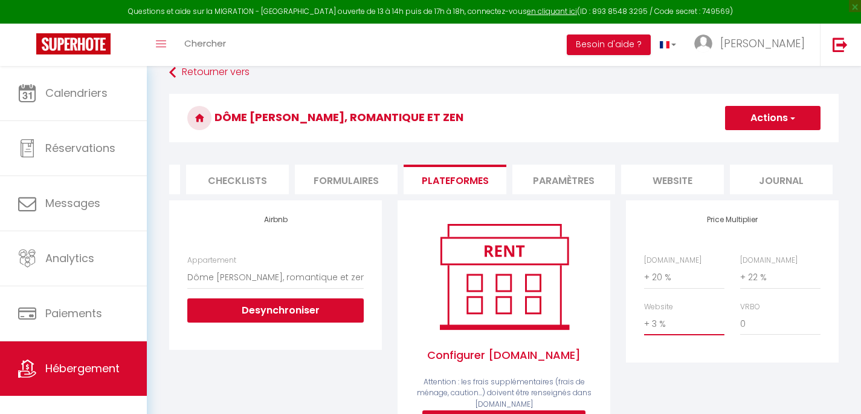
click option "+ 3 %" at bounding box center [0, 0] width 0 height 0
click at [766, 117] on button "Actions" at bounding box center [773, 118] width 96 height 24
click at [767, 144] on link "Enregistrer" at bounding box center [773, 145] width 96 height 16
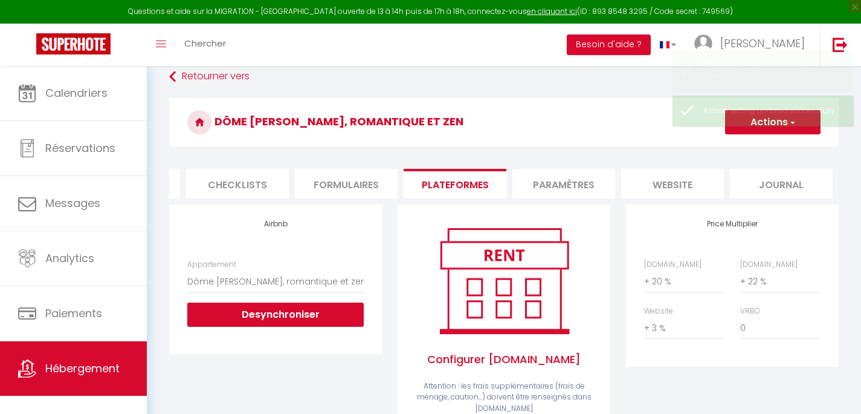
scroll to position [0, 418]
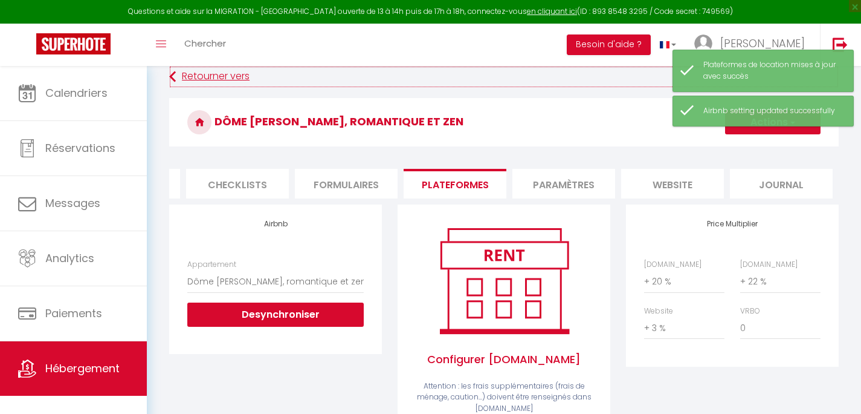
click at [246, 77] on link "Retourner vers" at bounding box center [504, 77] width 670 height 22
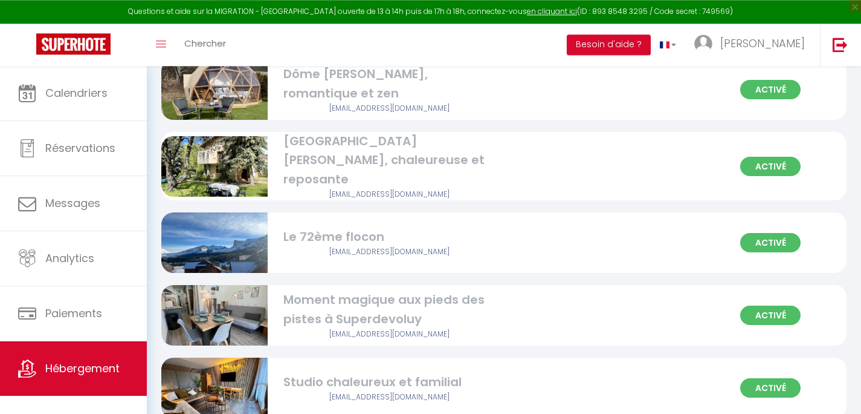
scroll to position [958, 0]
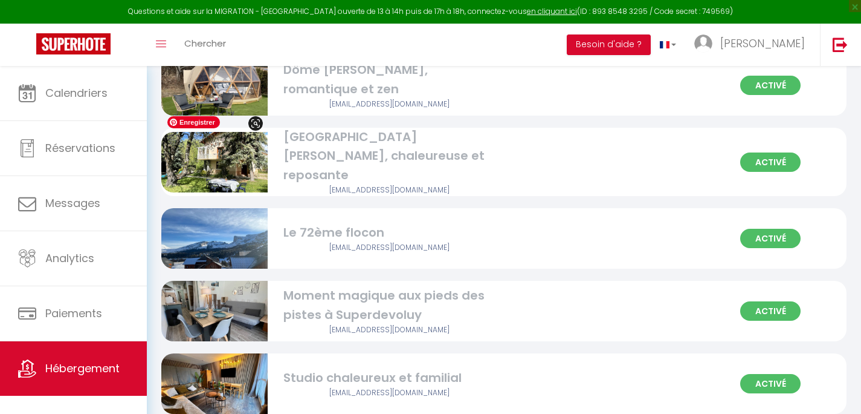
click at [232, 149] on img at bounding box center [214, 162] width 106 height 80
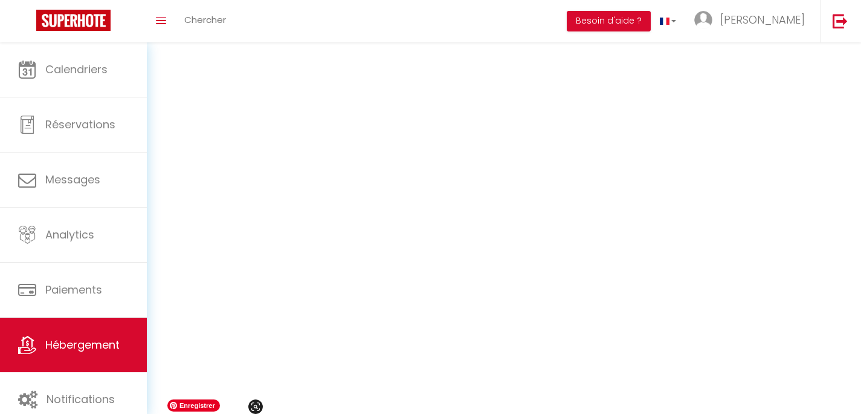
scroll to position [675, 0]
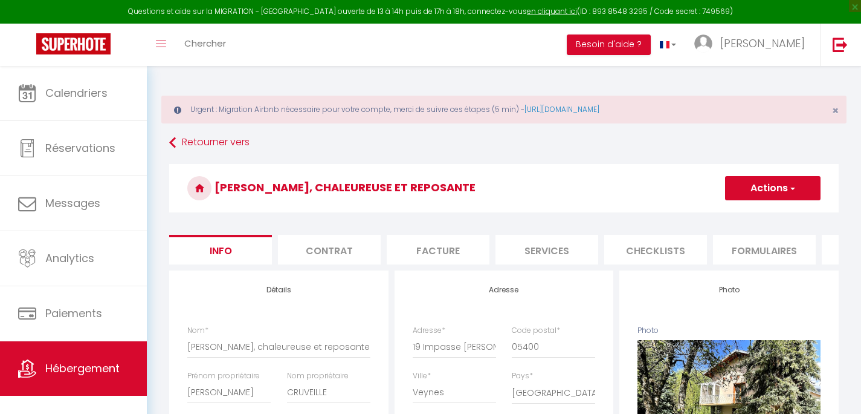
select select "houses"
select select "6"
select select "3"
select select "1"
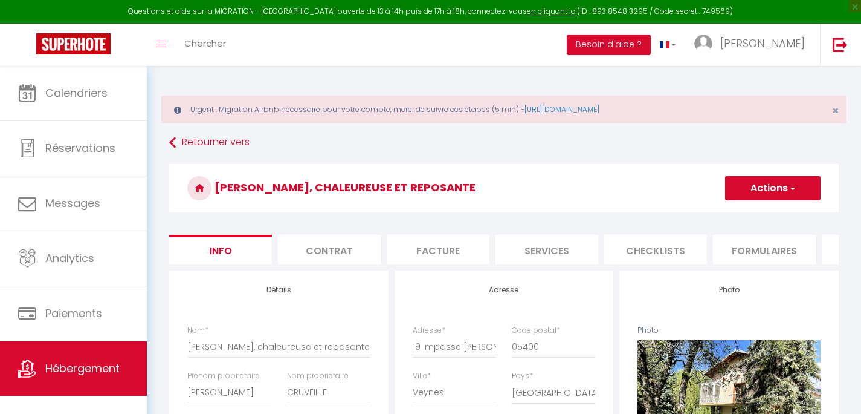
select select "16:00"
select select
select select "11:00"
select select "30"
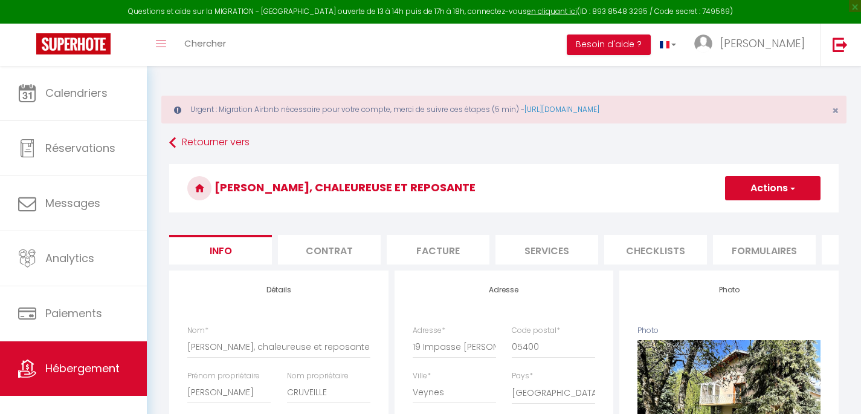
select select "5107"
select select "28"
select select "+ 21 %"
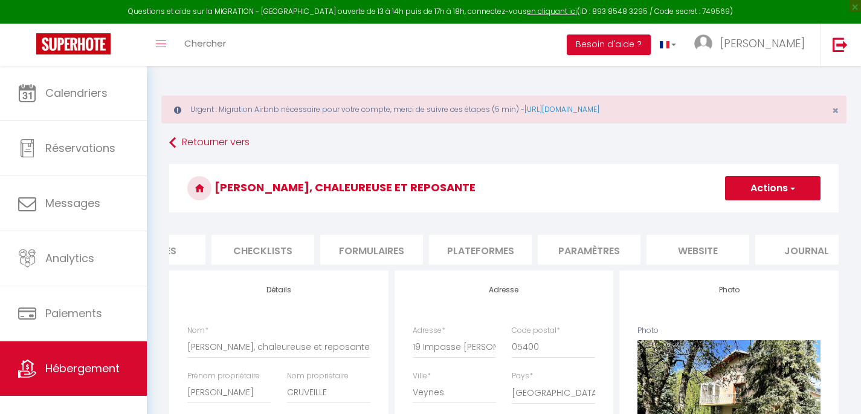
scroll to position [0, 394]
click at [496, 244] on li "Plateformes" at bounding box center [480, 250] width 103 height 30
select select
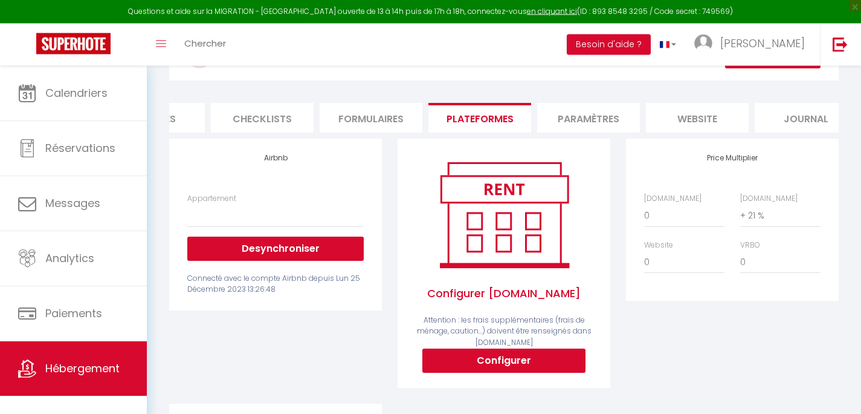
scroll to position [155, 0]
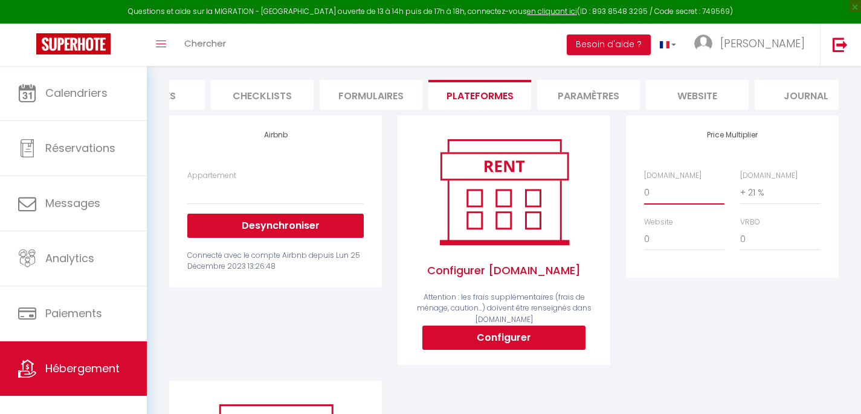
click at [644, 181] on select "0 + 1 % + 2 % + 3 % + 4 % + 5 % + 6 % + 7 % + 8 % + 9 %" at bounding box center [684, 192] width 80 height 23
select select "+ 20 %"
click option "+ 20 %" at bounding box center [0, 0] width 0 height 0
select select
click at [741, 181] on select "0 + 1 % + 2 % + 3 % + 4 % + 5 % + 6 % + 7 % + 8 % + 9 %" at bounding box center [781, 192] width 80 height 23
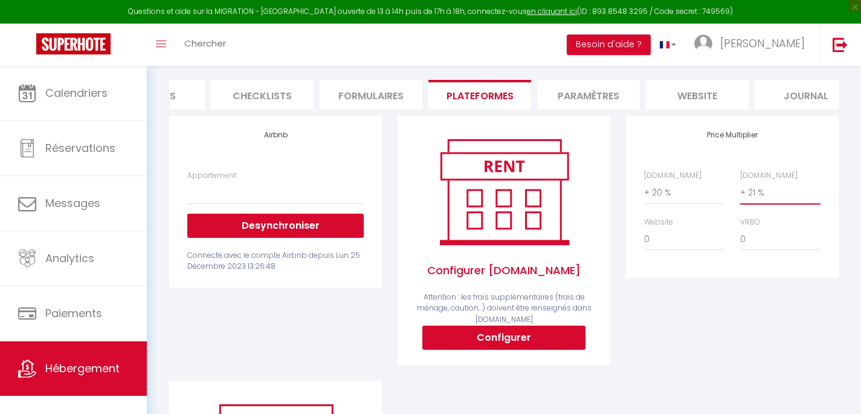
select select "+ 22 %"
click option "+ 22 %" at bounding box center [0, 0] width 0 height 0
select select
click at [644, 227] on select "0 + 1 % + 2 % + 3 % + 4 % + 5 % + 6 % + 7 % + 8 % + 9 %" at bounding box center [684, 238] width 80 height 23
select select "+ 3 %"
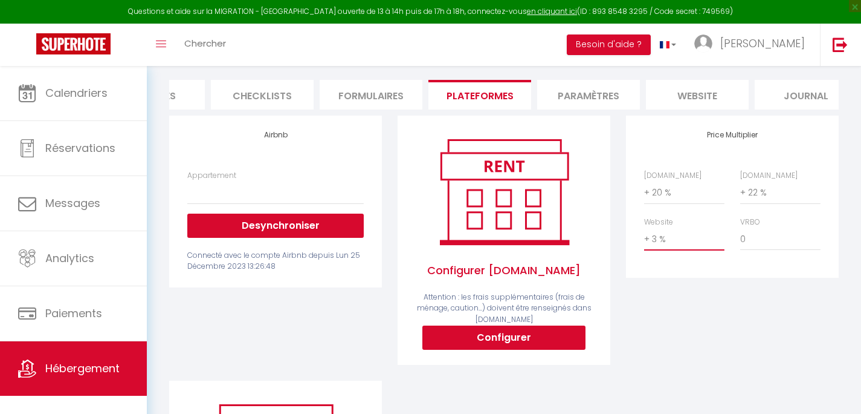
click option "+ 3 %" at bounding box center [0, 0] width 0 height 0
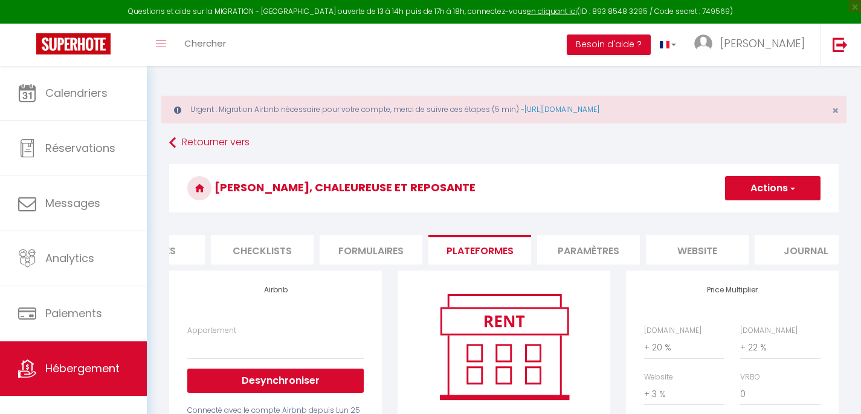
click at [764, 193] on button "Actions" at bounding box center [773, 188] width 96 height 24
click at [760, 215] on link "Enregistrer" at bounding box center [773, 215] width 96 height 16
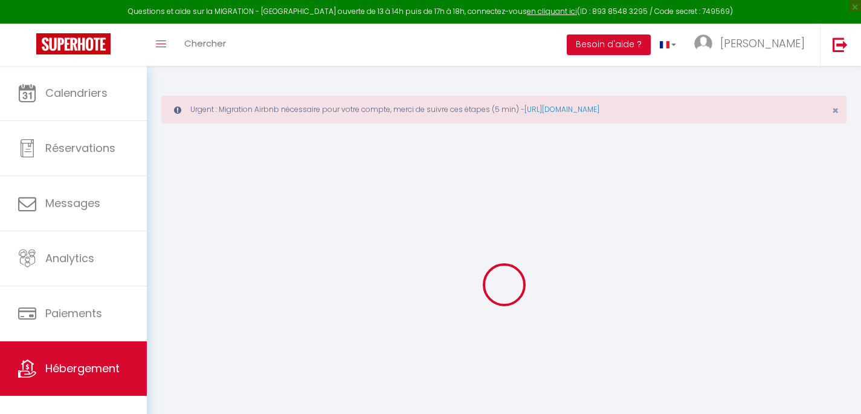
select select
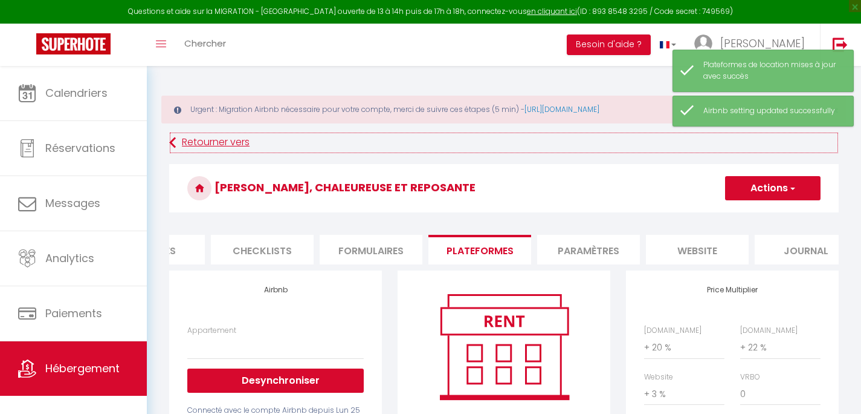
click at [224, 140] on link "Retourner vers" at bounding box center [504, 143] width 670 height 22
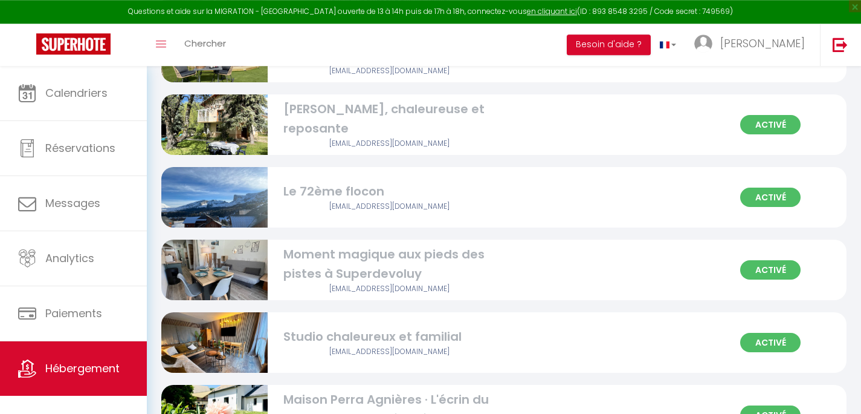
scroll to position [996, 0]
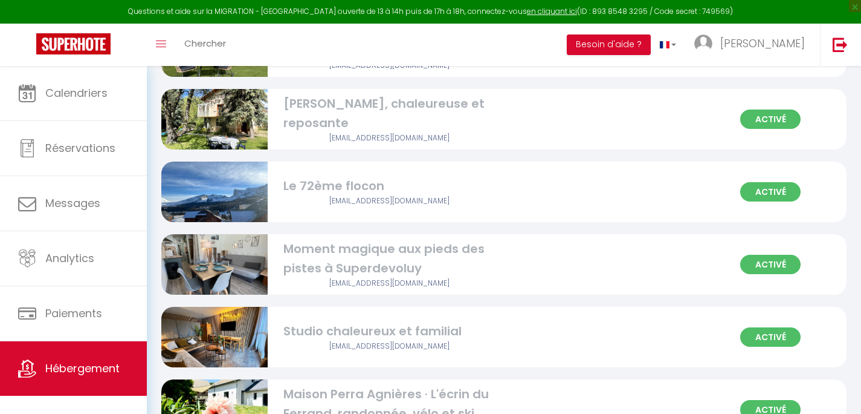
click at [352, 195] on div "[EMAIL_ADDRESS][DOMAIN_NAME]" at bounding box center [390, 200] width 213 height 11
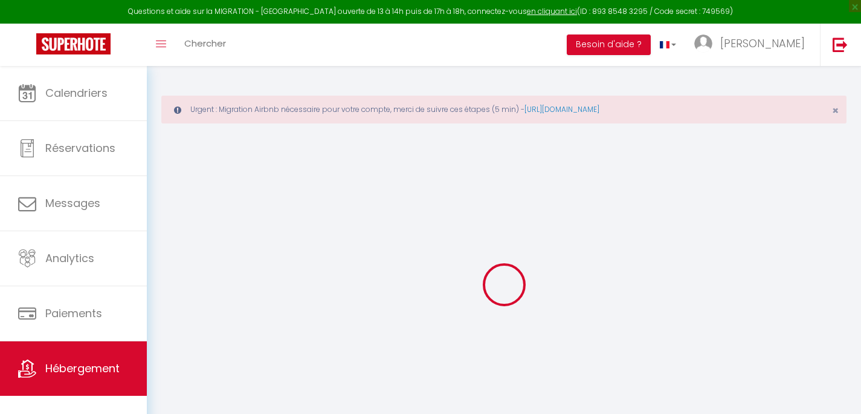
select select
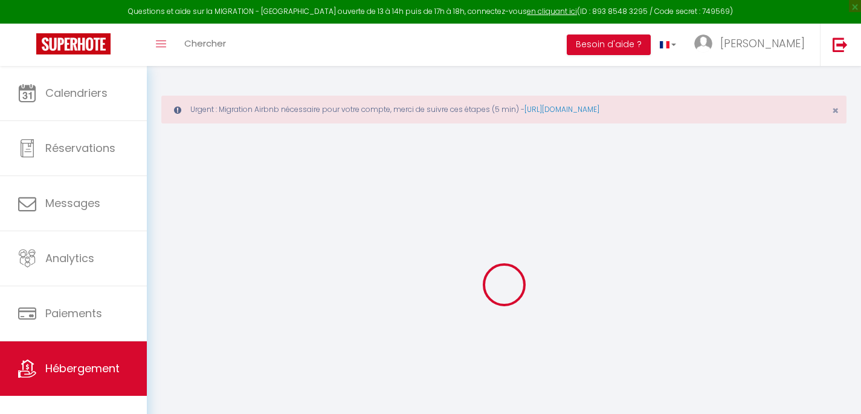
select select
checkbox input "false"
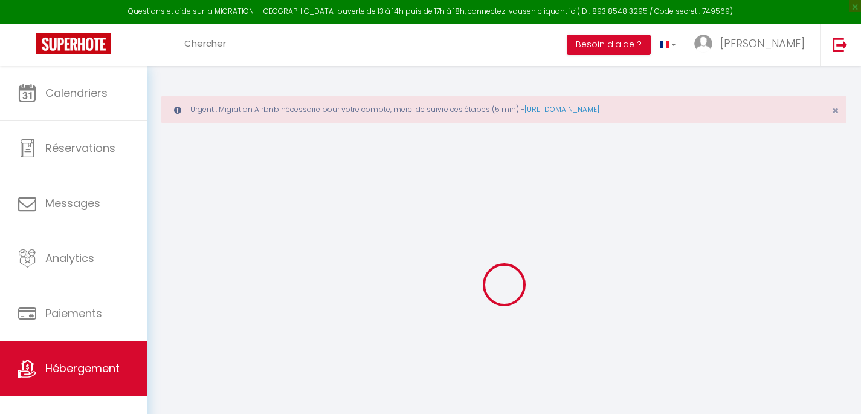
select select
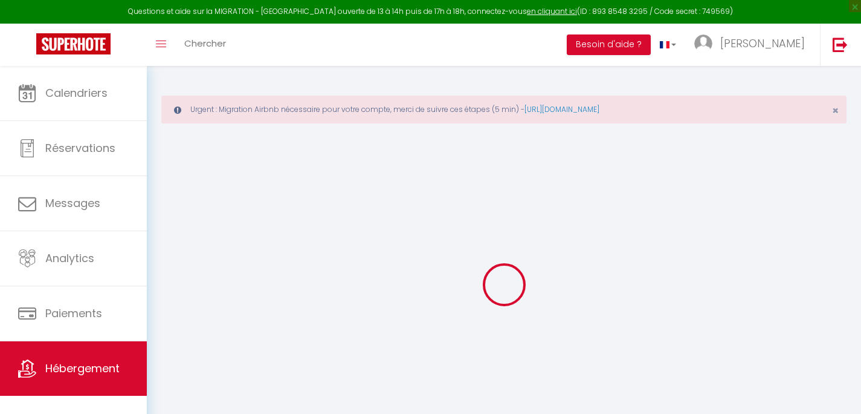
select select
checkbox input "false"
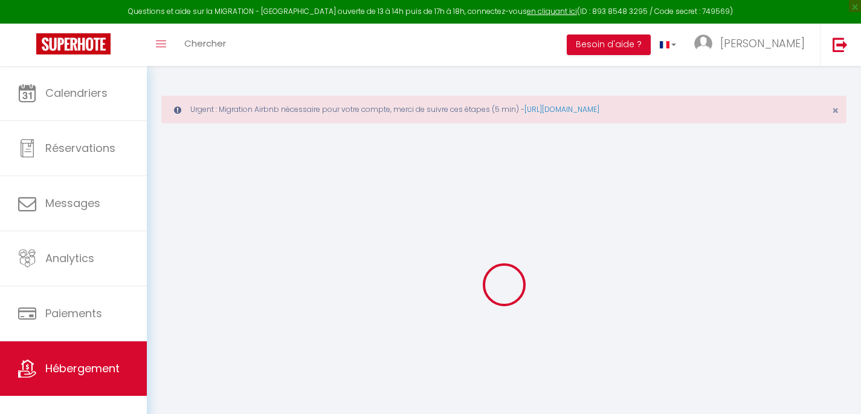
checkbox input "false"
select select
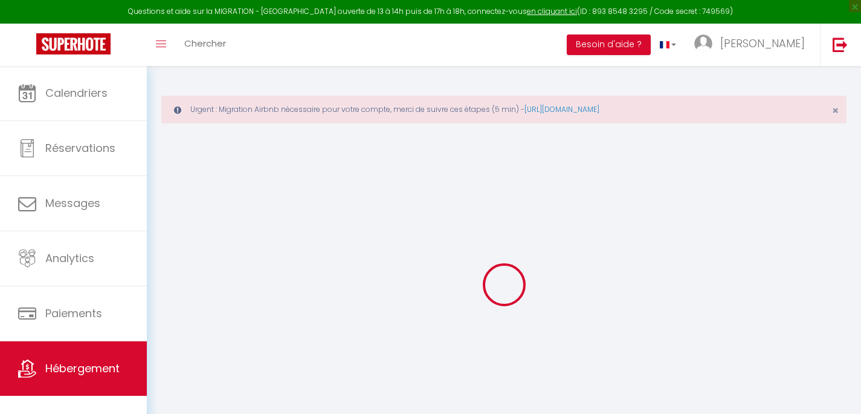
select select
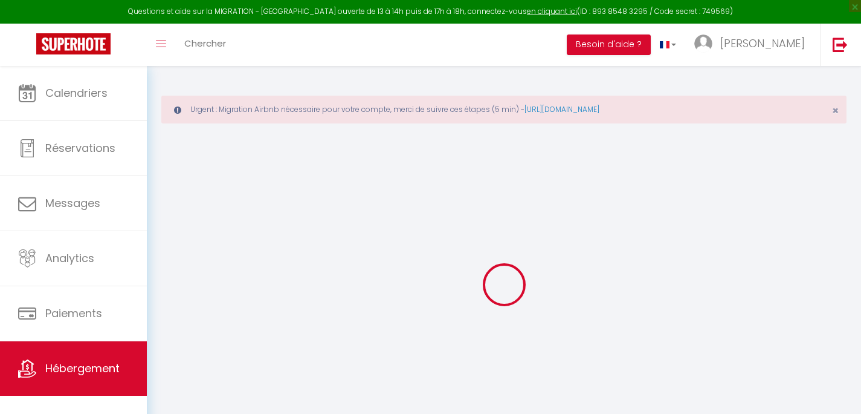
checkbox input "false"
select select
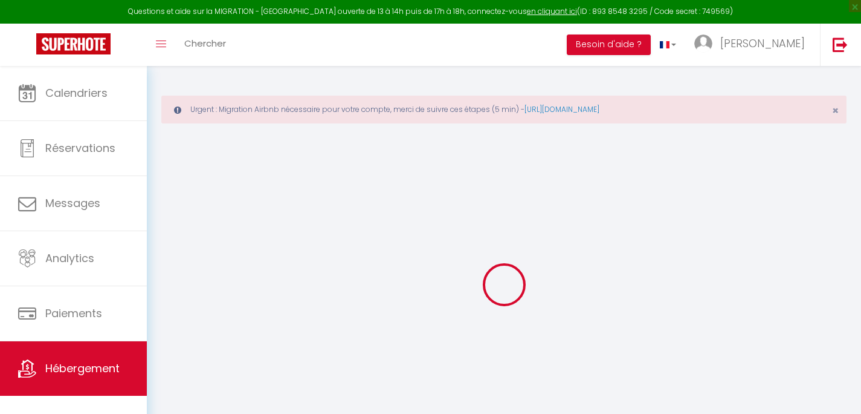
select select
type input "Le 72ème flocon"
type input "[PERSON_NAME]"
type input "14 résidence des bouleaux"
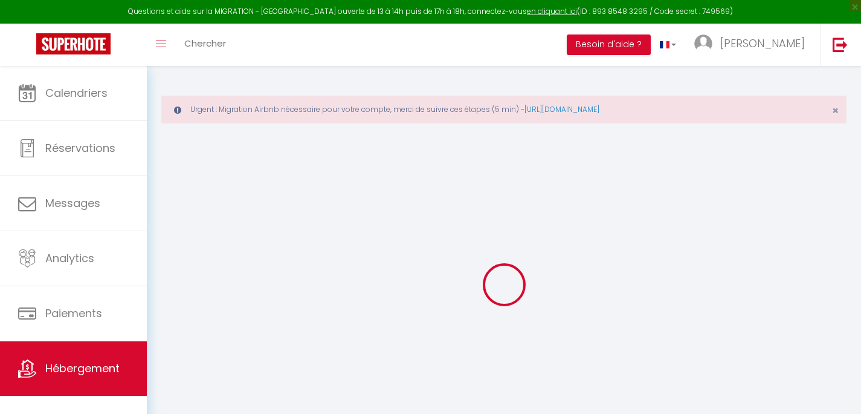
type input "27930"
type input "LA TRINITE"
select select "6"
type input "45"
type input "50"
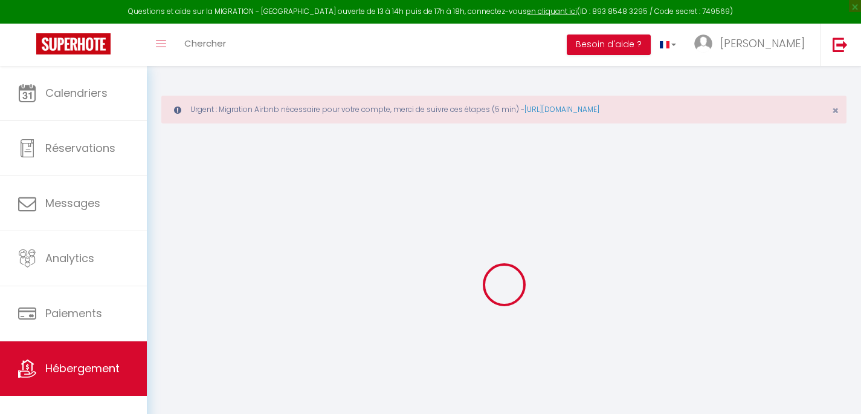
type input "250"
select select
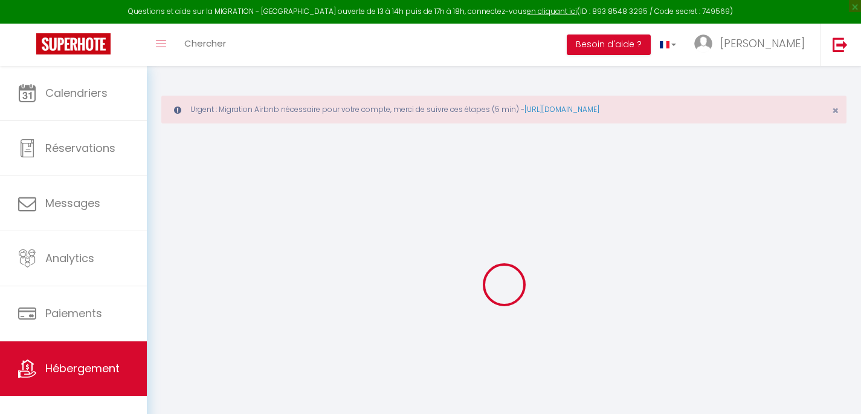
select select
type input "Impasse de [PERSON_NAME], Residence les Gentianes Appartement 72 au 7e étage"
type input "05250"
type input "Le Dévoluy"
type input "[EMAIL_ADDRESS][DOMAIN_NAME]"
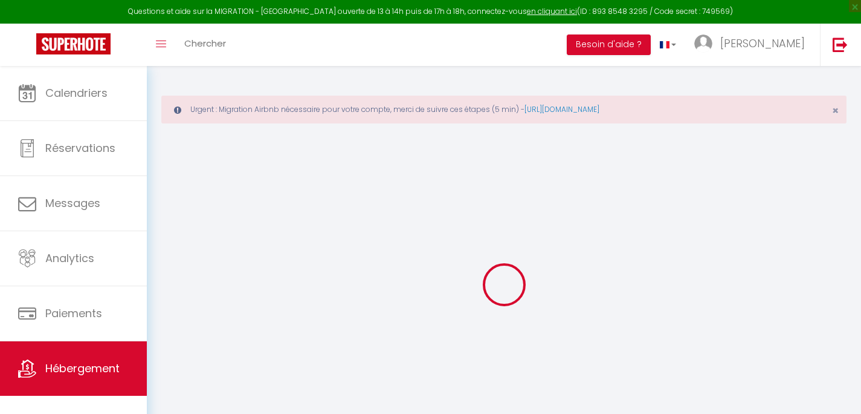
select select "11555"
checkbox input "false"
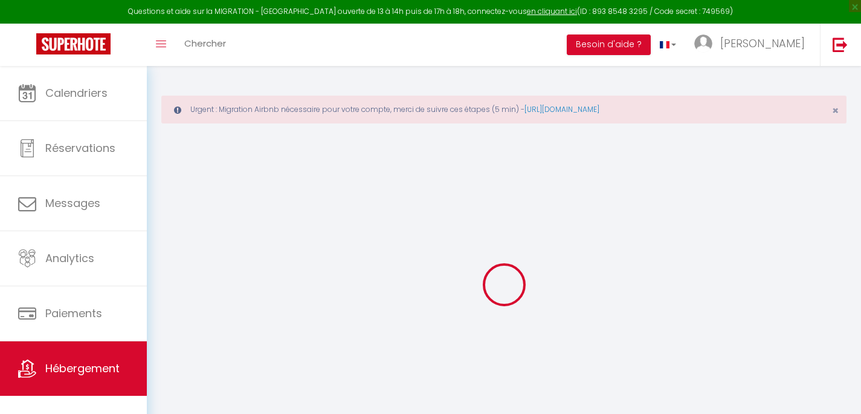
type input "22"
type input "50"
type input "0"
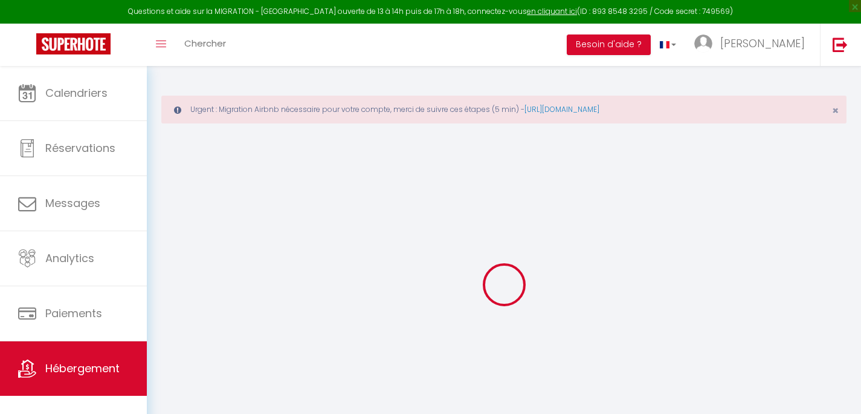
select select
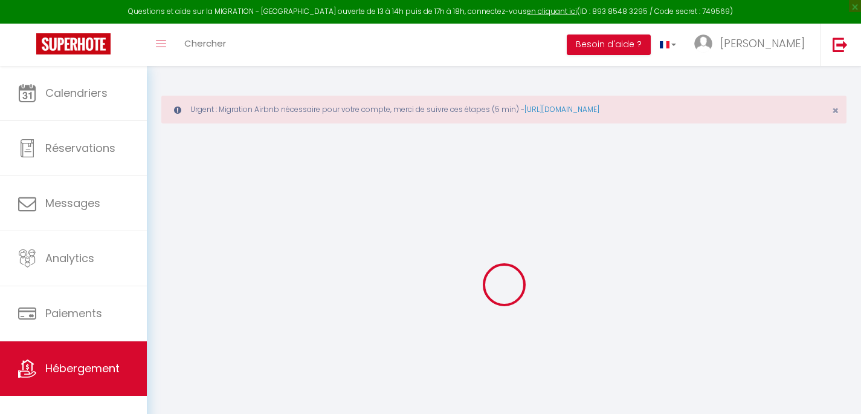
checkbox input "false"
select select
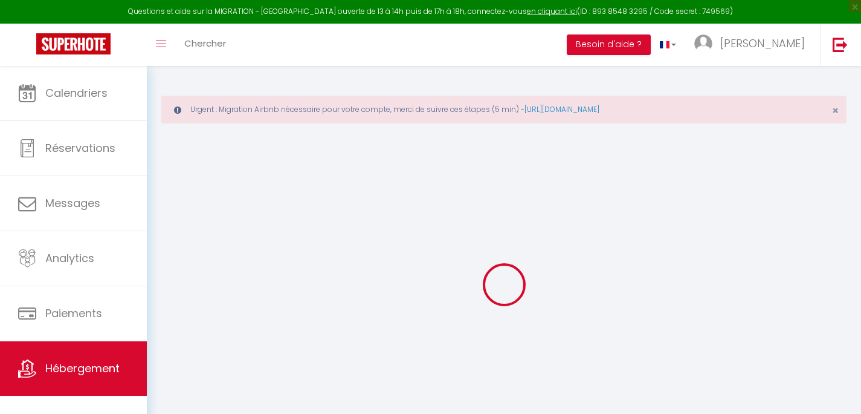
select select
checkbox input "false"
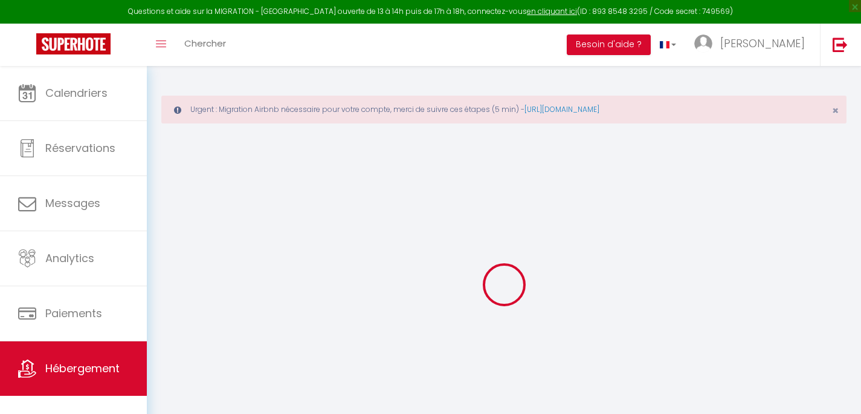
checkbox input "false"
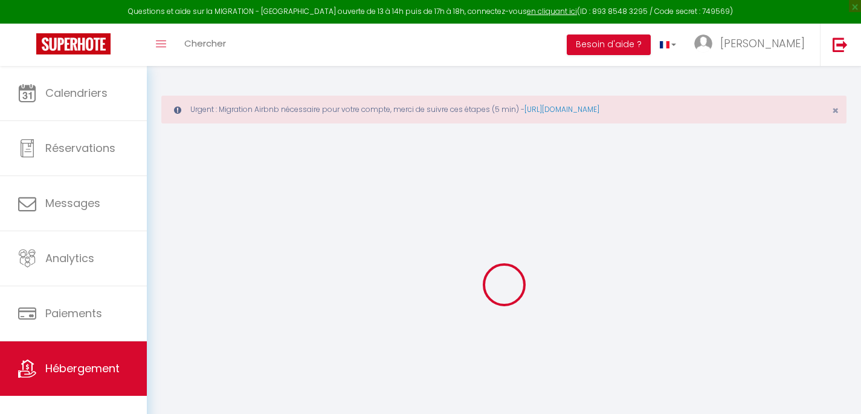
checkbox input "false"
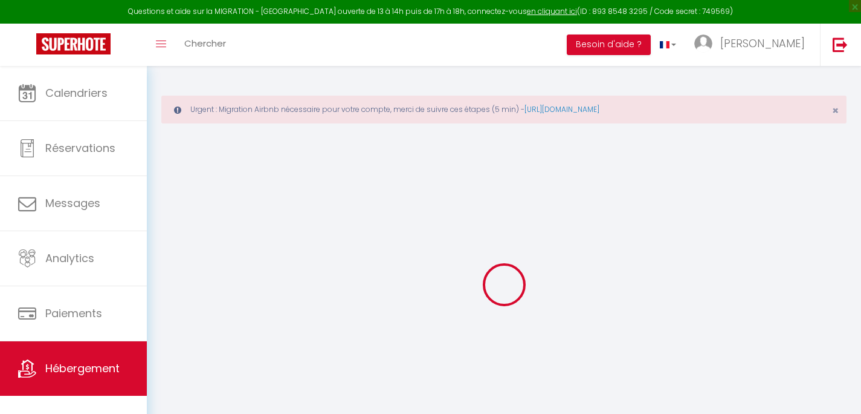
checkbox input "false"
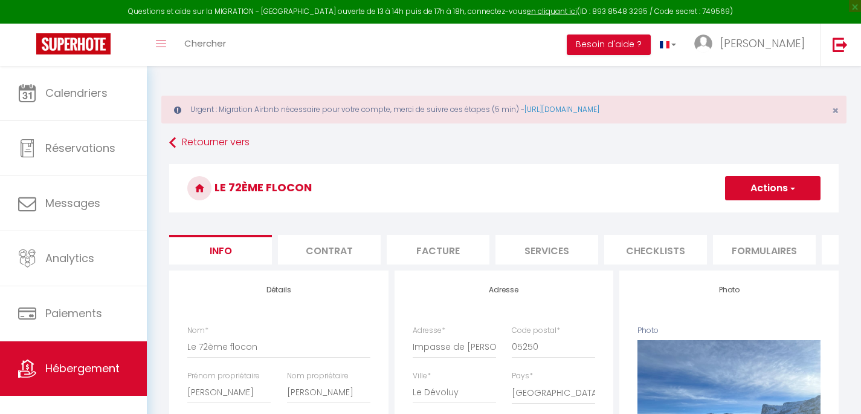
click at [764, 190] on button "Actions" at bounding box center [773, 188] width 96 height 24
checkbox input "false"
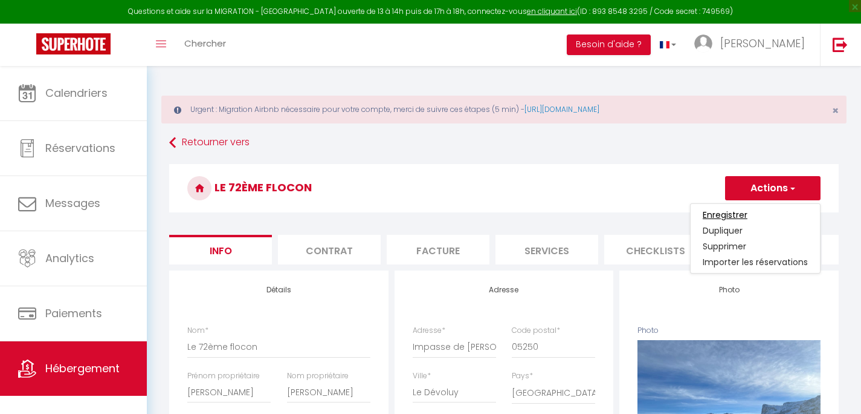
click at [732, 213] on input "Enregistrer" at bounding box center [725, 215] width 45 height 12
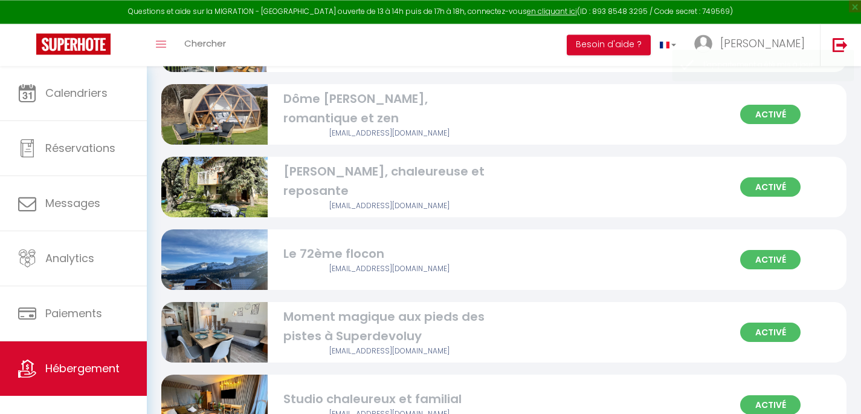
scroll to position [958, 0]
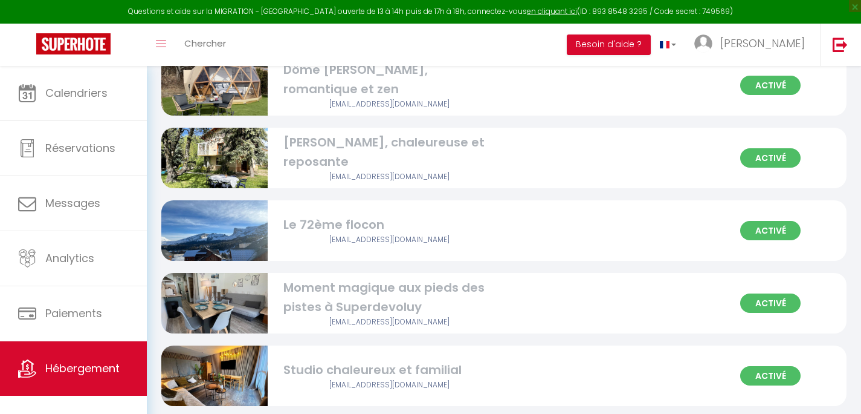
click at [522, 225] on div "Activé Le 72ème flocon [EMAIL_ADDRESS][DOMAIN_NAME]" at bounding box center [504, 230] width 686 height 60
select select "3"
select select "2"
select select "1"
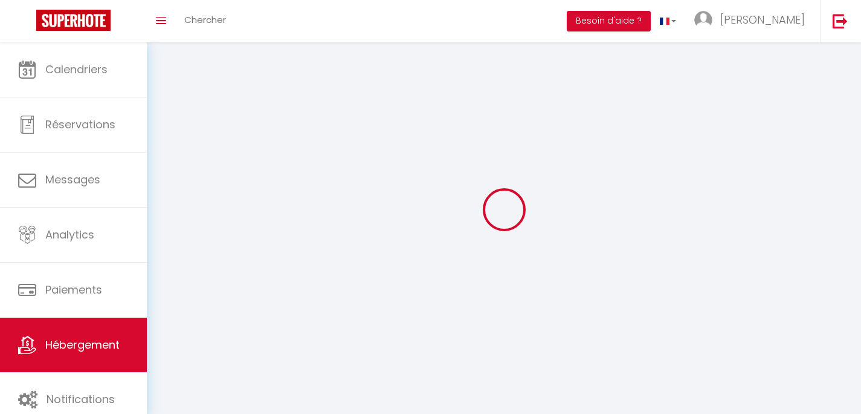
select select
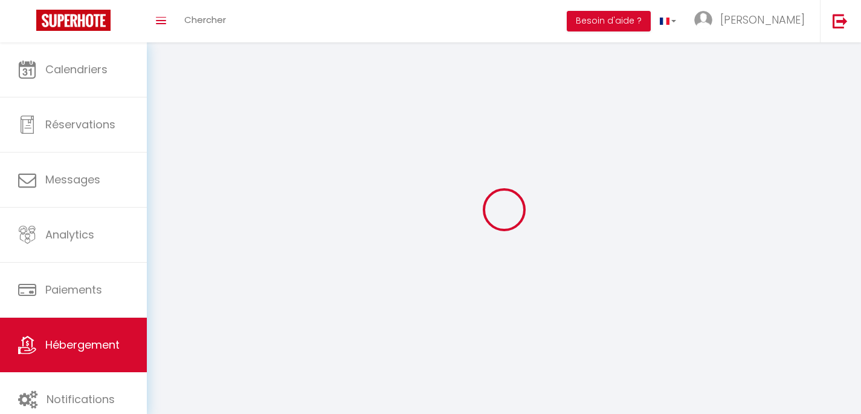
select select
checkbox input "false"
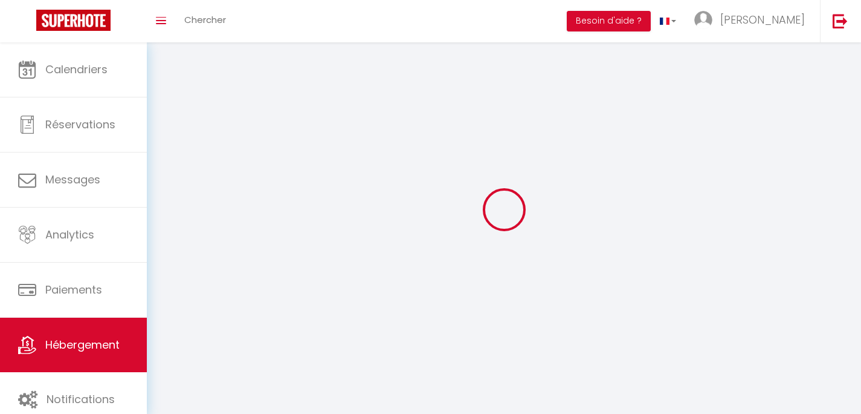
select select
select select "28"
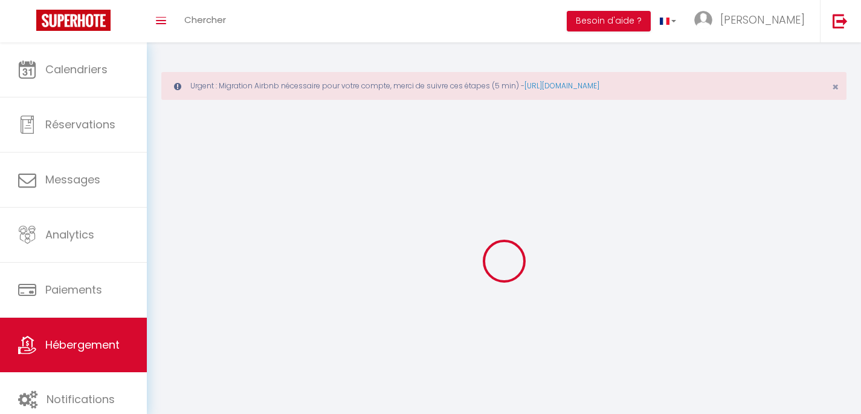
select select
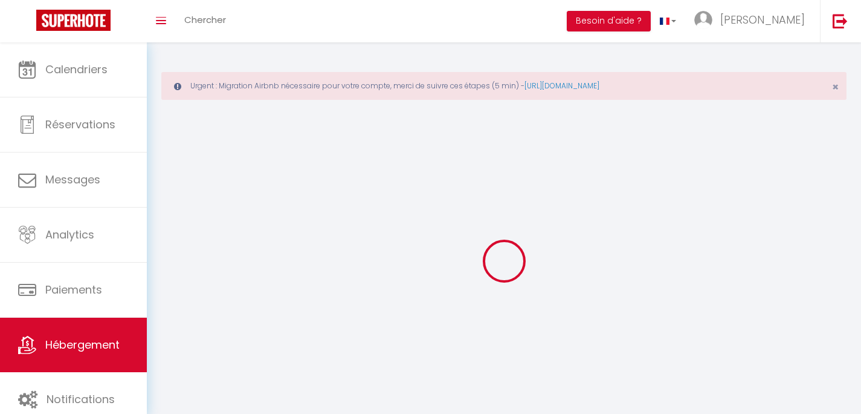
select select
checkbox input "false"
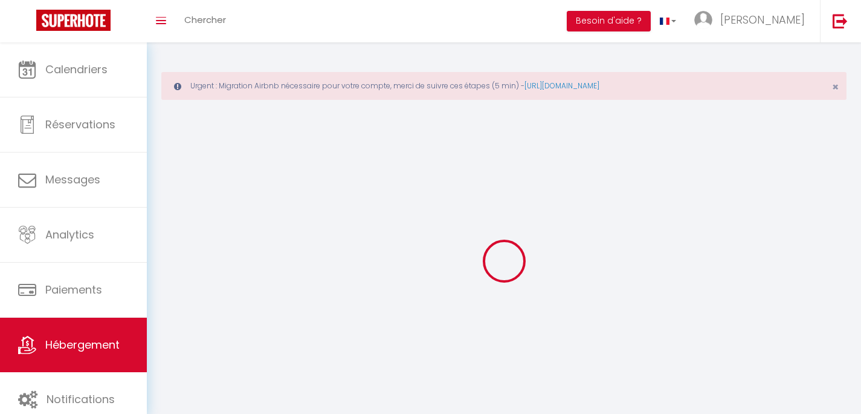
select select
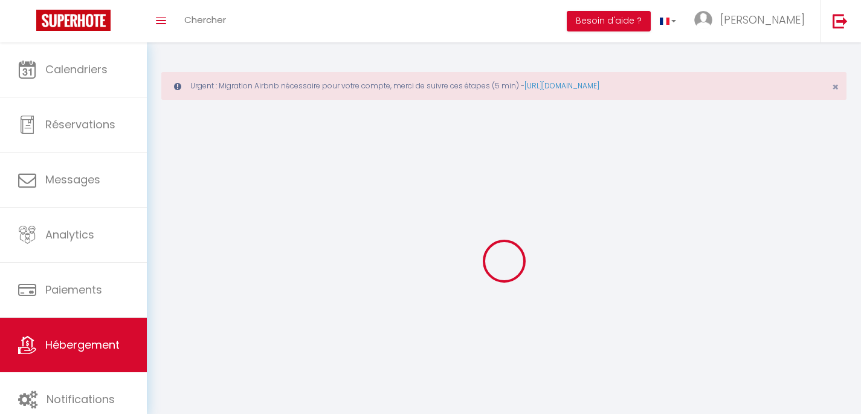
select select
checkbox input "false"
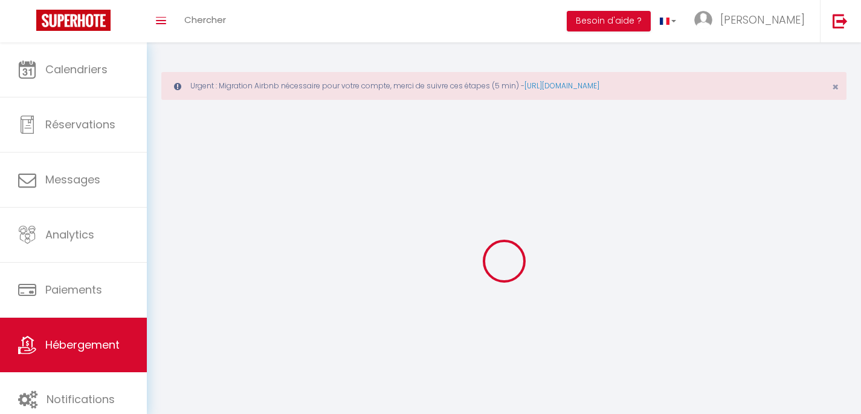
checkbox input "false"
select select
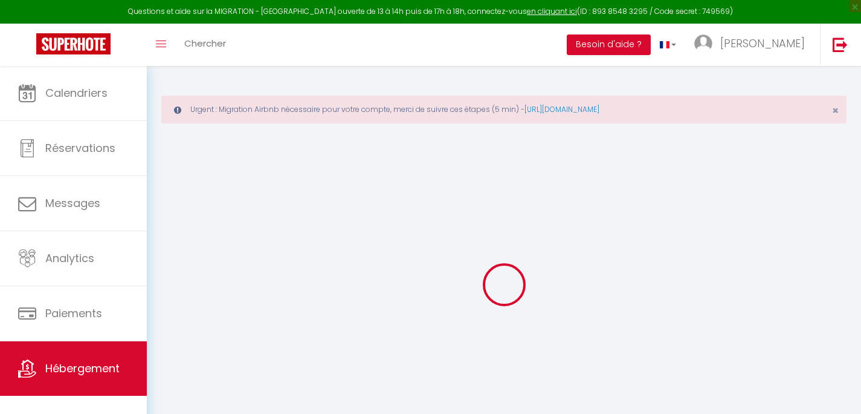
select select
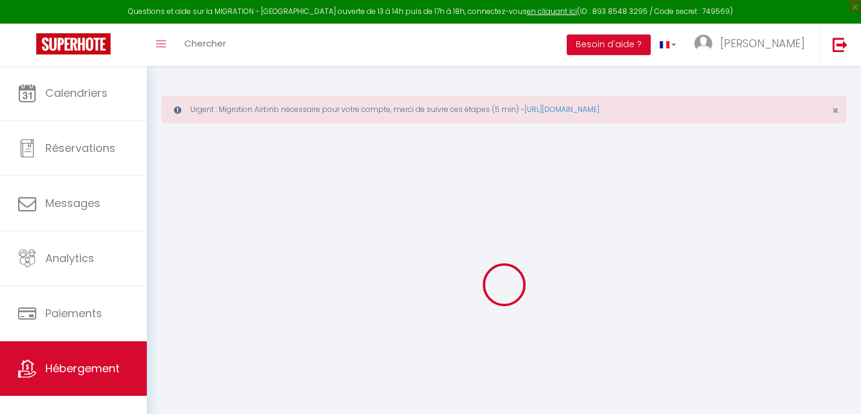
select select
checkbox input "false"
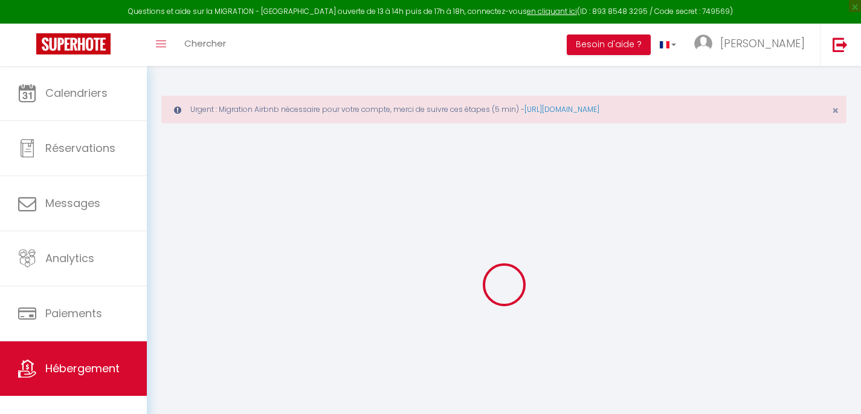
select select
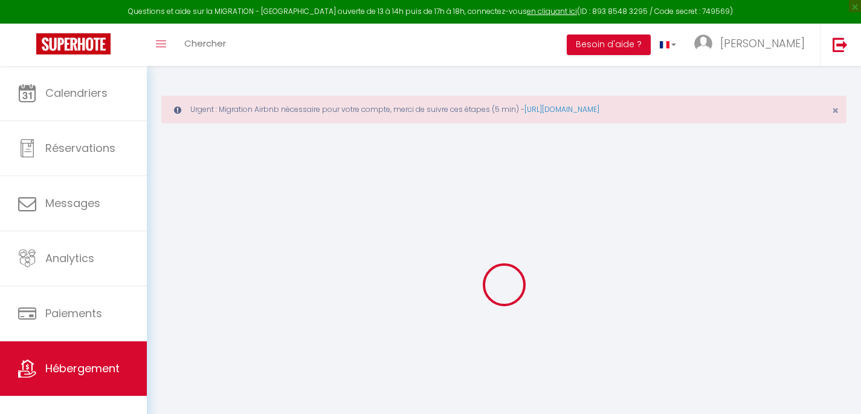
select select
checkbox input "false"
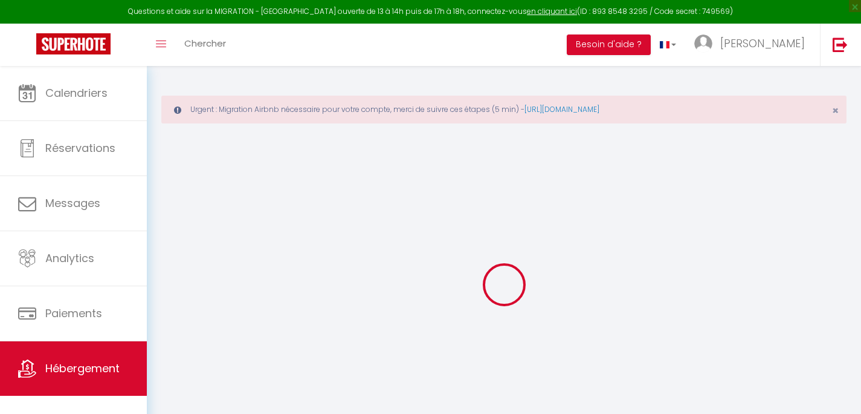
checkbox input "false"
select select
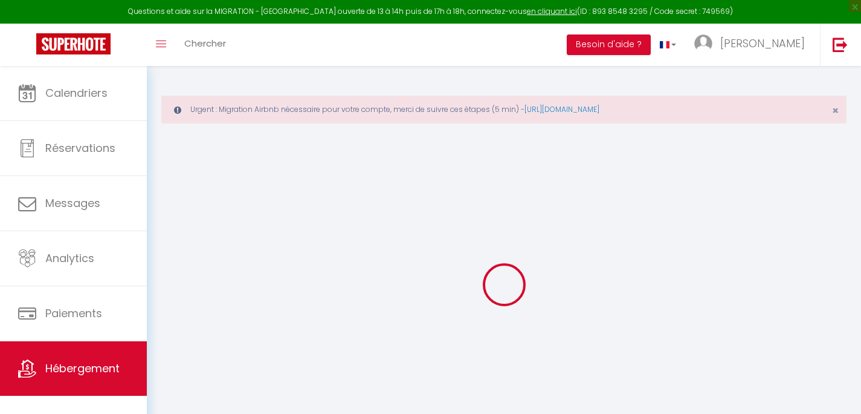
select select
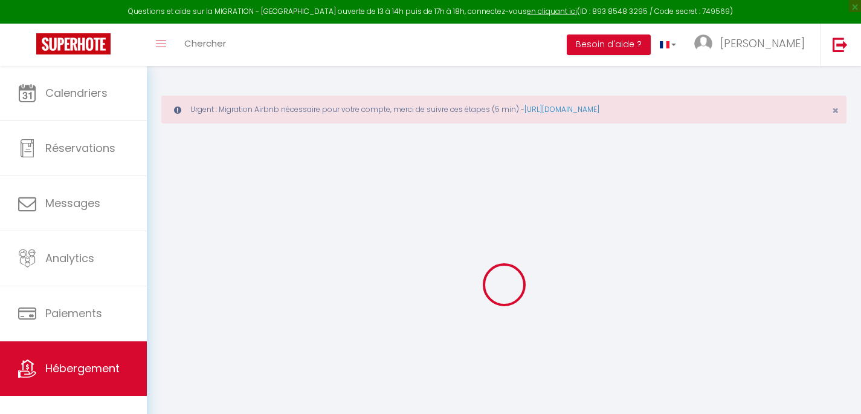
checkbox input "false"
select select
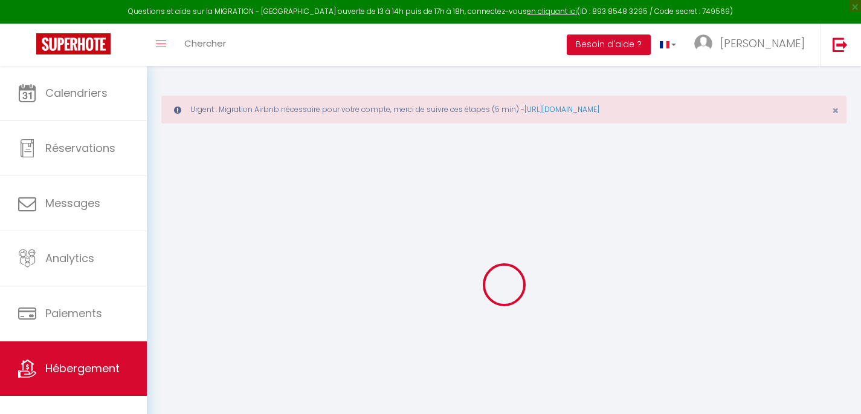
select select
select select "+ 19 %"
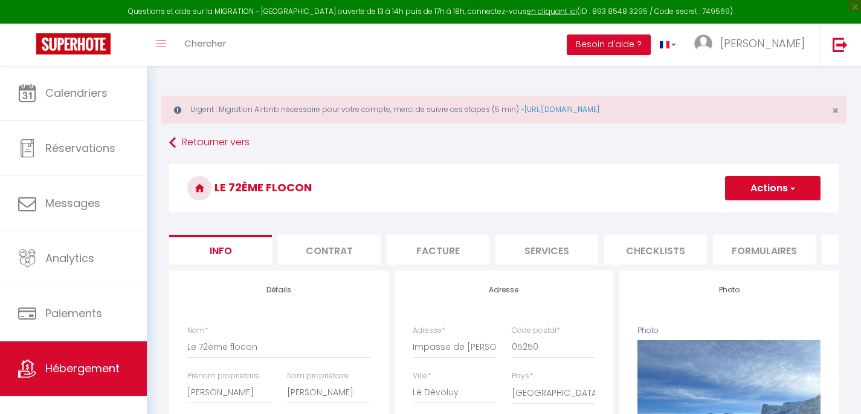
checkbox input "false"
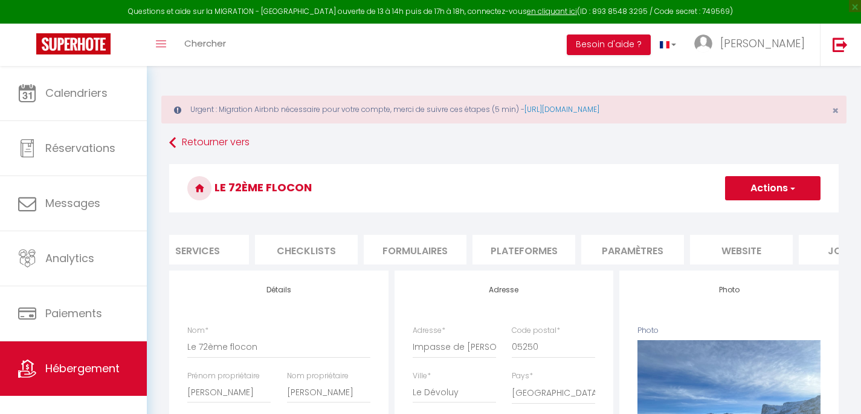
scroll to position [0, 377]
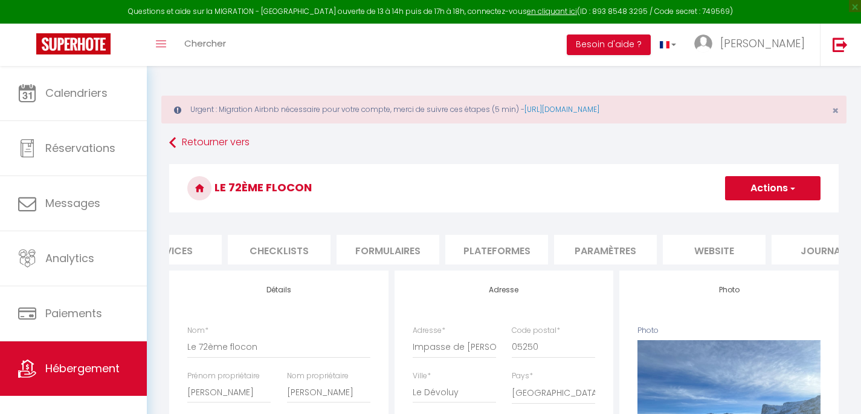
click at [495, 251] on li "Plateformes" at bounding box center [497, 250] width 103 height 30
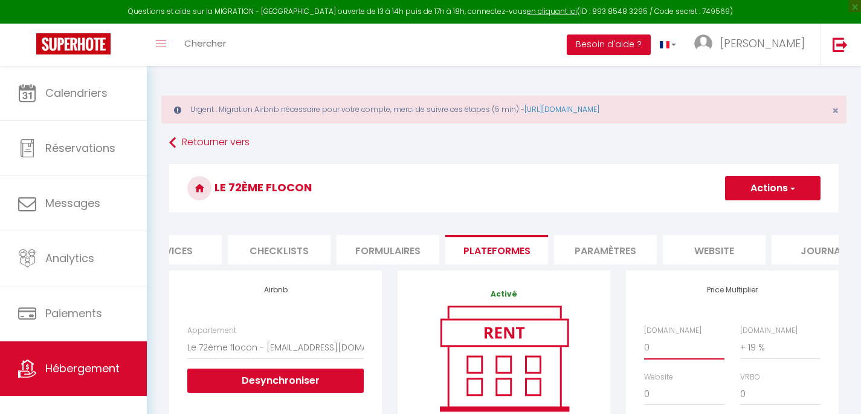
click at [644, 336] on select "0 + 1 % + 2 % + 3 % + 4 % + 5 % + 6 % + 7 % + 8 % + 9 %" at bounding box center [684, 347] width 80 height 23
click option "+ 20 %" at bounding box center [0, 0] width 0 height 0
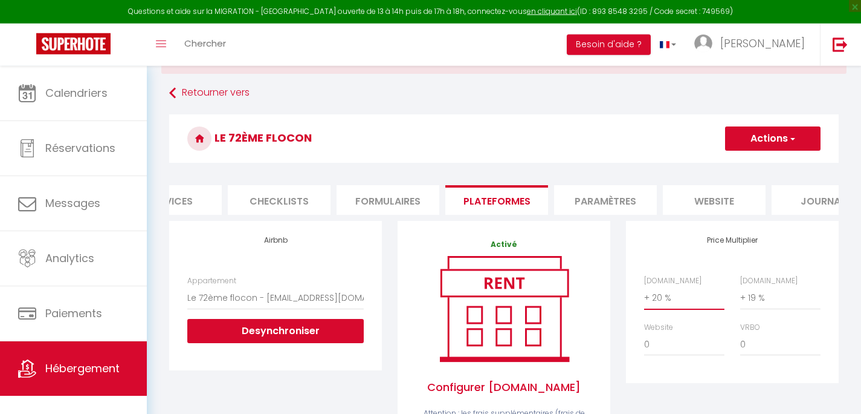
scroll to position [87, 0]
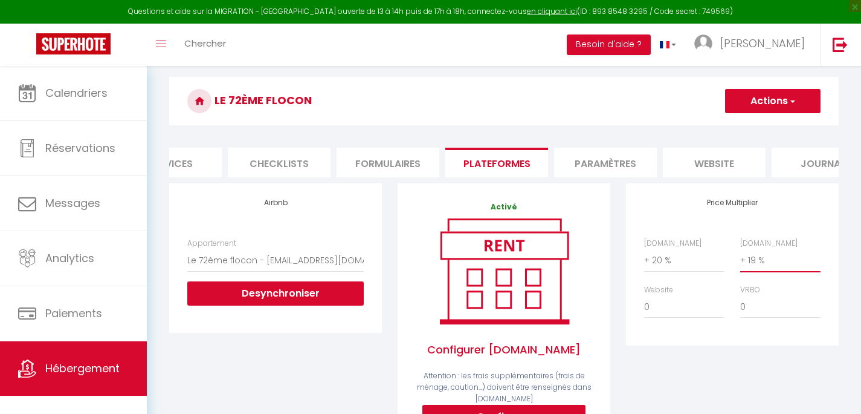
click at [741, 248] on select "0 + 1 % + 2 % + 3 % + 4 % + 5 % + 6 % + 7 % + 8 % + 9 %" at bounding box center [781, 259] width 80 height 23
click option "+ 22 %" at bounding box center [0, 0] width 0 height 0
click at [644, 295] on select "0 + 1 % + 2 % + 3 % + 4 % + 5 % + 6 % + 7 % + 8 % + 9 %" at bounding box center [684, 306] width 80 height 23
click option "+ 3 %" at bounding box center [0, 0] width 0 height 0
click at [760, 98] on button "Actions" at bounding box center [773, 101] width 96 height 24
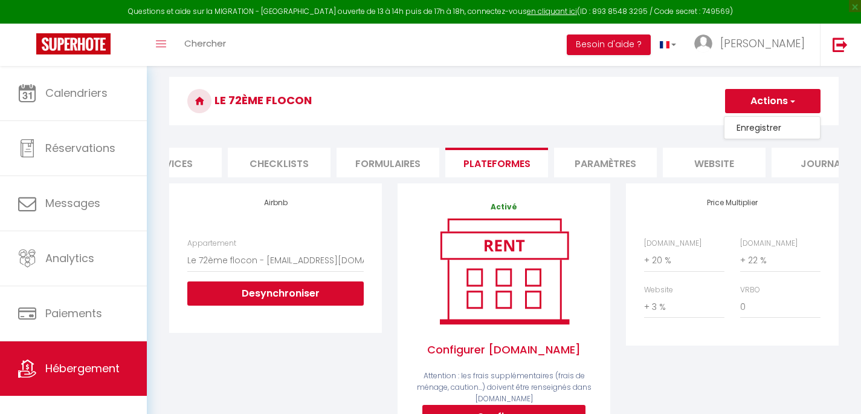
click at [759, 127] on link "Enregistrer" at bounding box center [773, 128] width 96 height 16
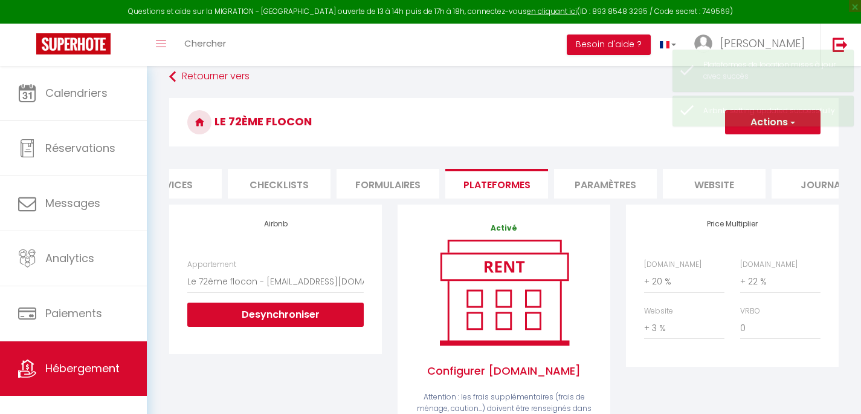
scroll to position [0, 377]
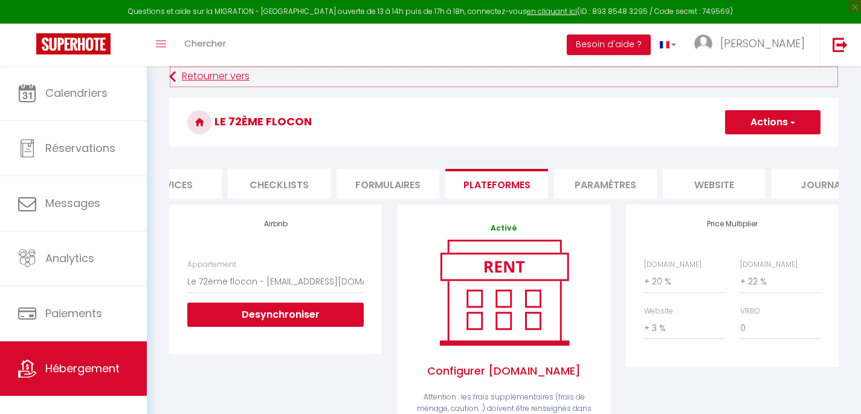
click at [238, 78] on link "Retourner vers" at bounding box center [504, 77] width 670 height 22
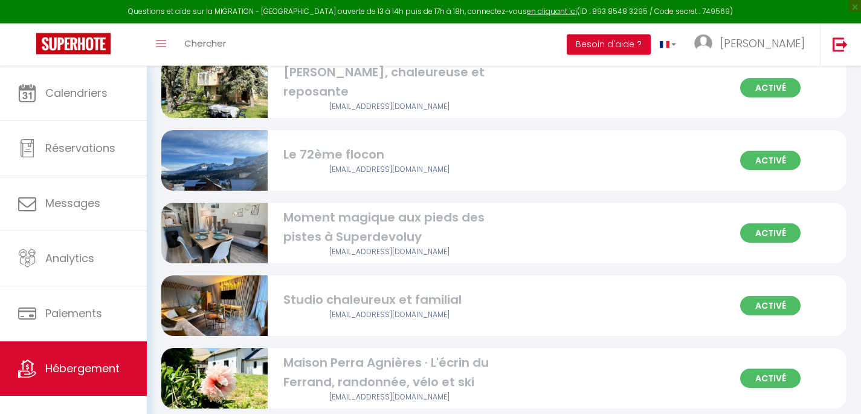
scroll to position [1083, 0]
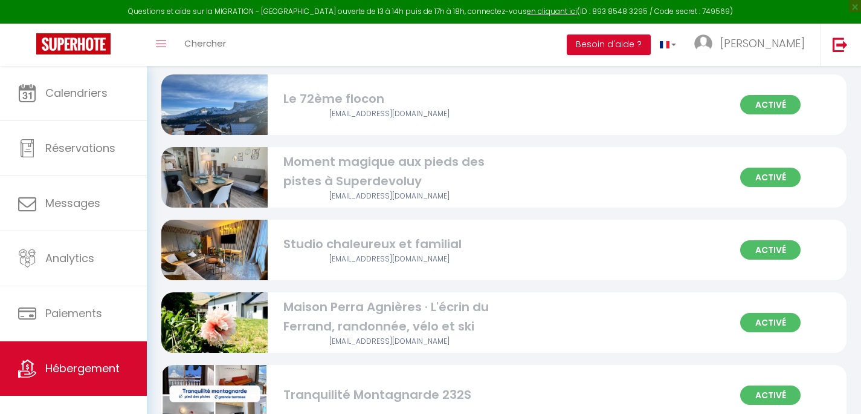
click at [330, 172] on div "Moment magique aux pieds des pistes à Superdevoluy" at bounding box center [390, 171] width 213 height 38
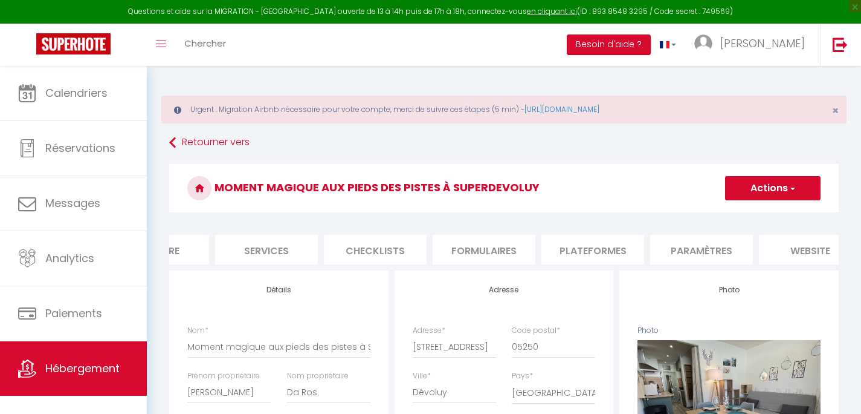
scroll to position [0, 340]
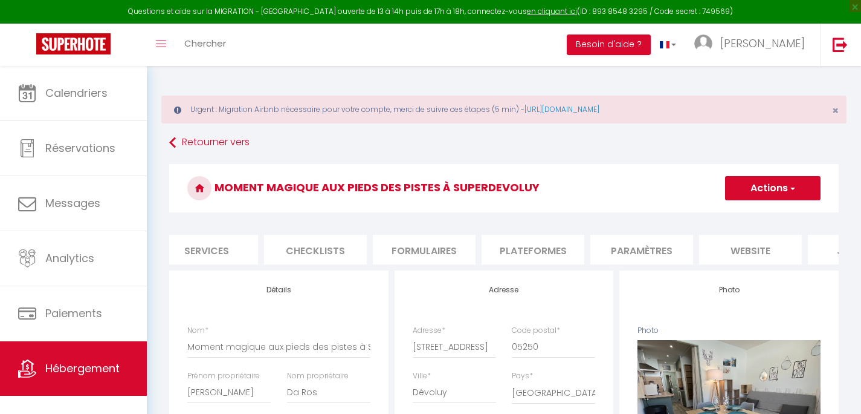
click at [546, 245] on li "Plateformes" at bounding box center [533, 250] width 103 height 30
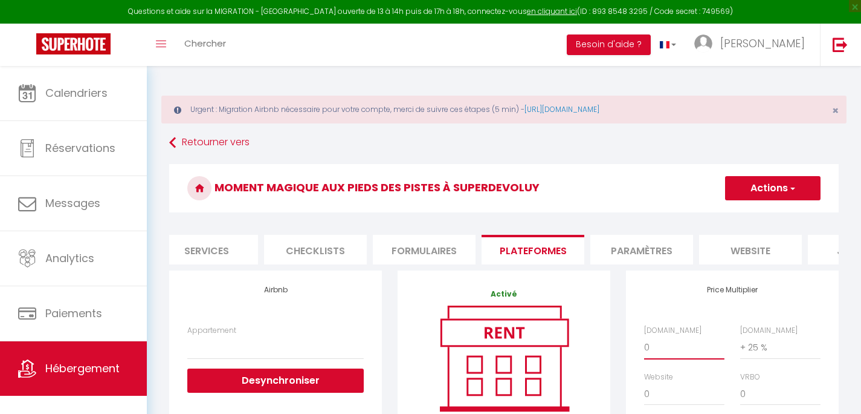
click at [644, 336] on select "0 + 1 % + 2 % + 3 % + 4 % + 5 % + 6 % + 7 % + 8 % + 9 %" at bounding box center [684, 347] width 80 height 23
click option "+ 22 %" at bounding box center [0, 0] width 0 height 0
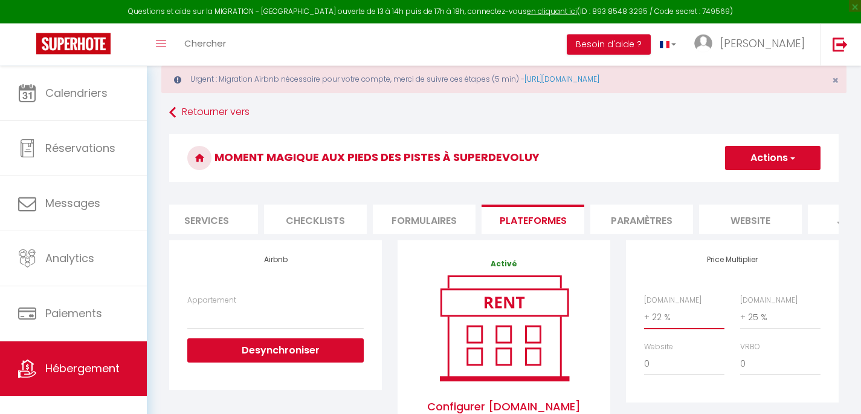
scroll to position [97, 0]
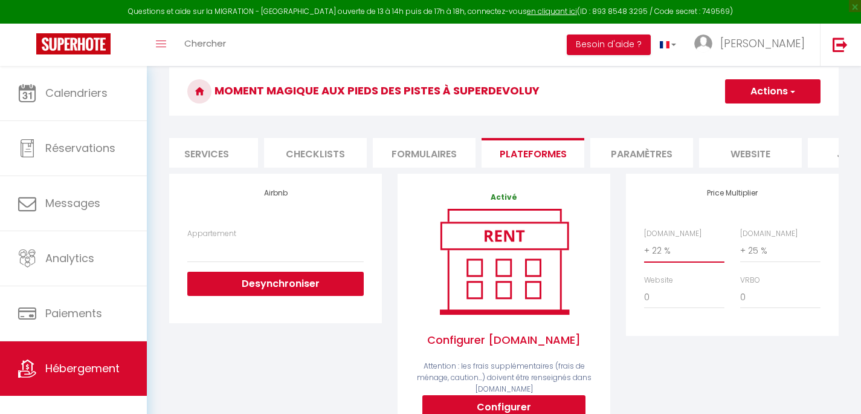
click at [644, 239] on select "0 + 1 % + 2 % + 3 % + 4 % + 5 % + 6 % + 7 % + 8 % + 9 %" at bounding box center [684, 250] width 80 height 23
click option "+ 20 %" at bounding box center [0, 0] width 0 height 0
click at [741, 239] on select "0 + 1 % + 2 % + 3 % + 4 % + 5 % + 6 % + 7 % + 8 % + 9 %" at bounding box center [781, 250] width 80 height 23
click option "+ 22 %" at bounding box center [0, 0] width 0 height 0
click at [644, 285] on select "0 + 1 % + 2 % + 3 % + 4 % + 5 % + 6 % + 7 % + 8 % + 9 %" at bounding box center [684, 296] width 80 height 23
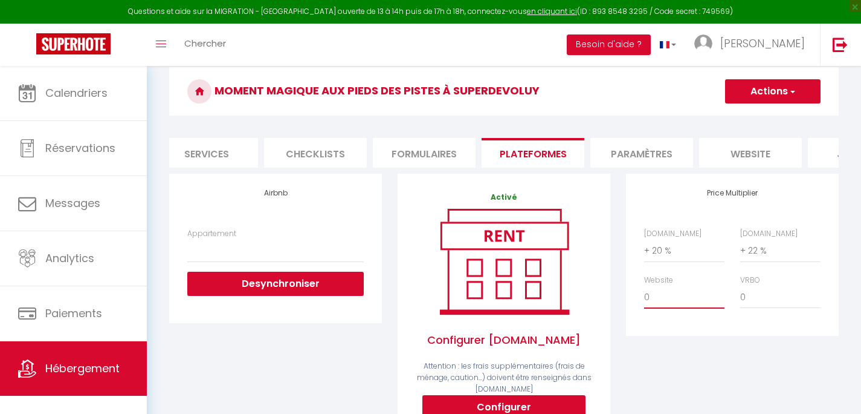
click option "+ 3 %" at bounding box center [0, 0] width 0 height 0
click at [741, 87] on button "Actions" at bounding box center [773, 91] width 96 height 24
click at [745, 115] on link "Enregistrer" at bounding box center [773, 118] width 96 height 16
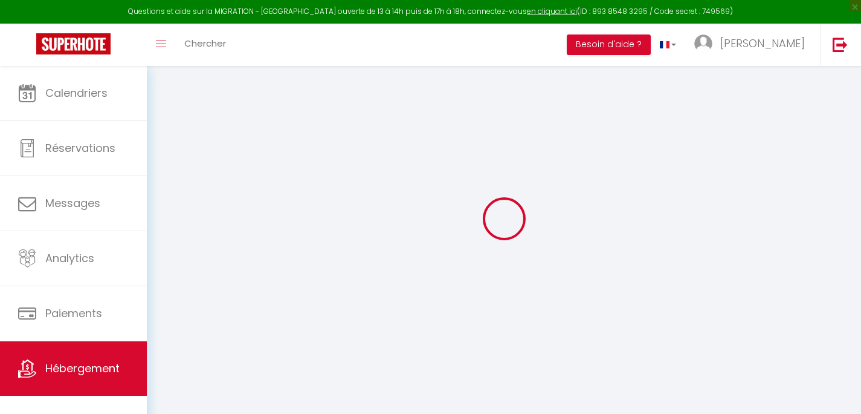
scroll to position [0, 340]
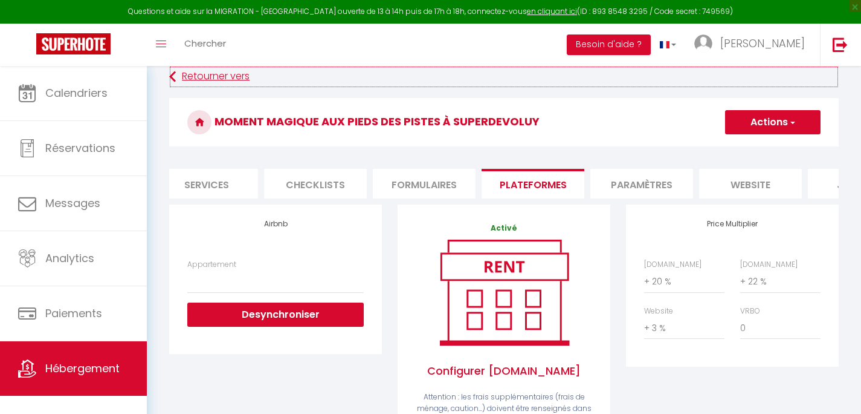
click at [225, 74] on link "Retourner vers" at bounding box center [504, 77] width 670 height 22
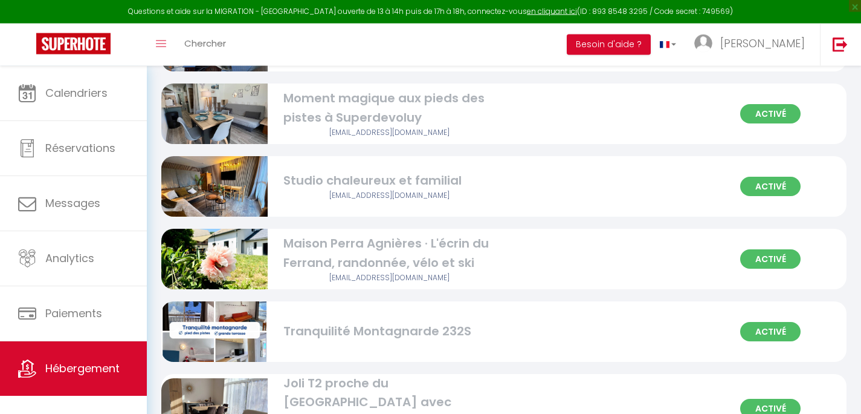
scroll to position [1151, 0]
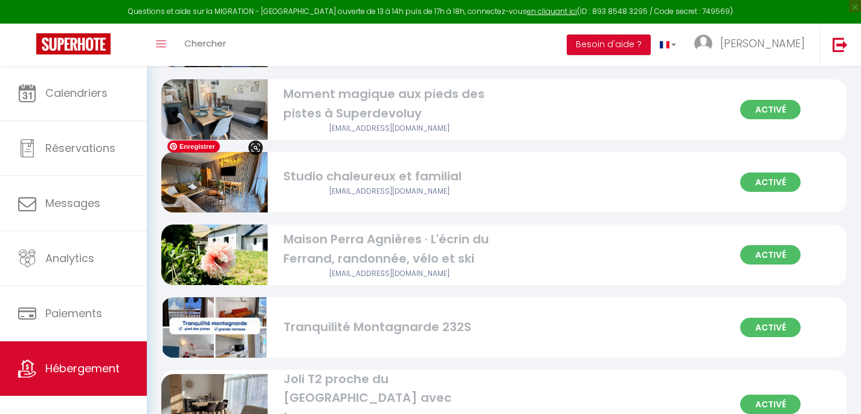
click at [199, 175] on img at bounding box center [214, 182] width 106 height 80
click at [262, 193] on img at bounding box center [214, 182] width 106 height 80
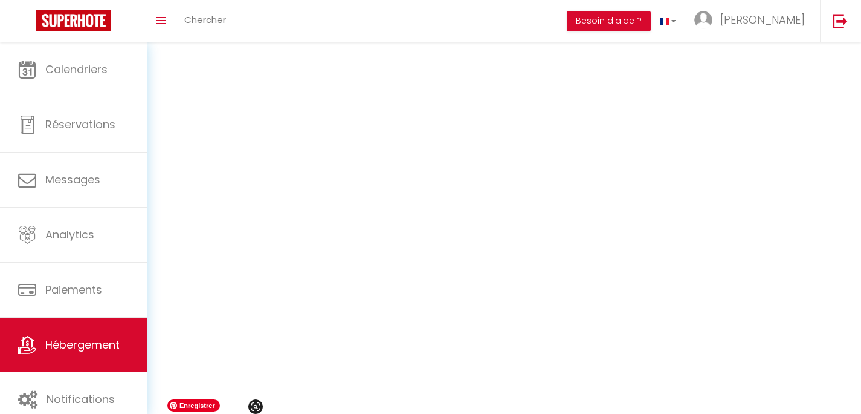
scroll to position [892, 0]
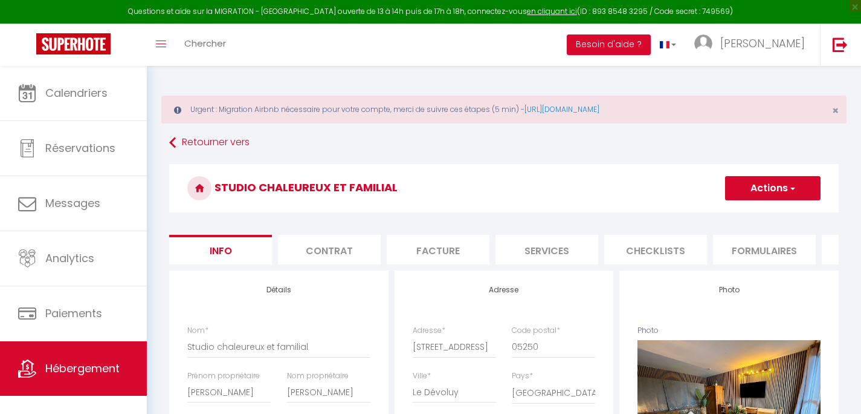
scroll to position [0, 418]
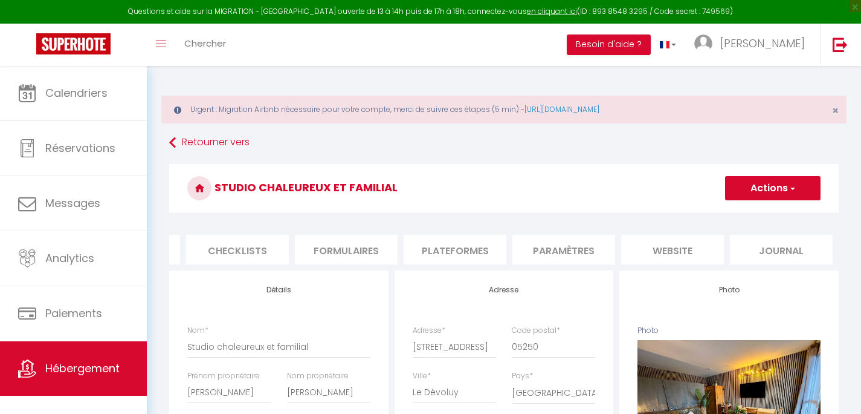
click at [474, 243] on li "Plateformes" at bounding box center [455, 250] width 103 height 30
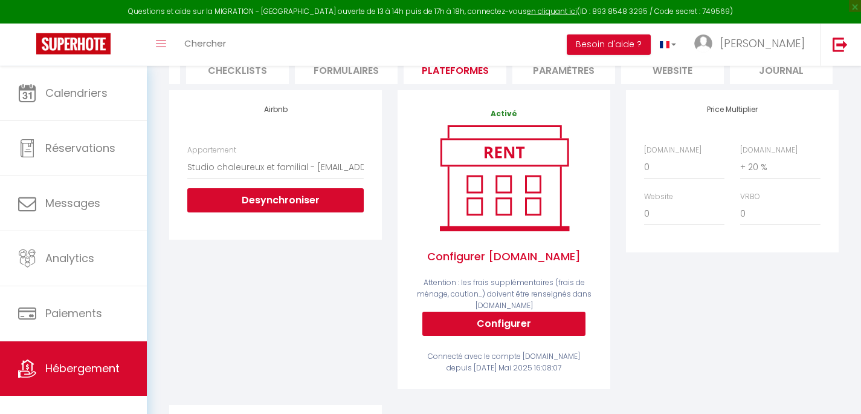
scroll to position [184, 0]
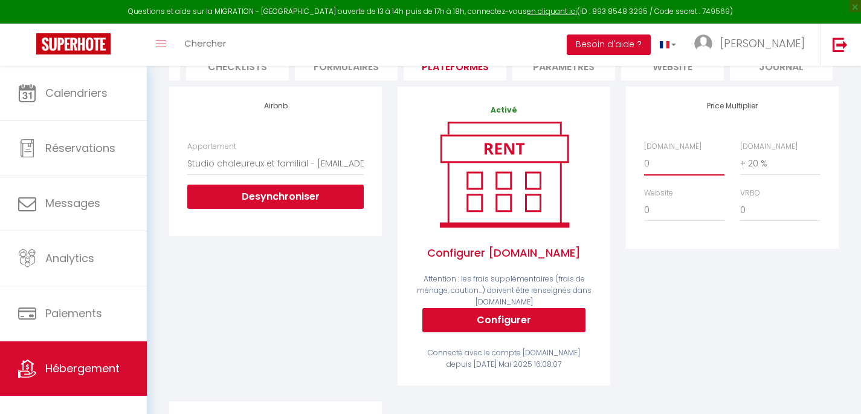
click at [644, 152] on select "0 + 1 % + 2 % + 3 % + 4 % + 5 % + 6 % + 7 % + 8 % + 9 %" at bounding box center [684, 163] width 80 height 23
click option "+ 20 %" at bounding box center [0, 0] width 0 height 0
click at [741, 152] on select "0 + 1 % + 2 % + 3 % + 4 % + 5 % + 6 % + 7 % + 8 % + 9 %" at bounding box center [781, 163] width 80 height 23
click option "+ 22 %" at bounding box center [0, 0] width 0 height 0
click at [644, 198] on select "0 + 1 % + 2 % + 3 % + 4 % + 5 % + 6 % + 7 % + 8 % + 9 %" at bounding box center [684, 209] width 80 height 23
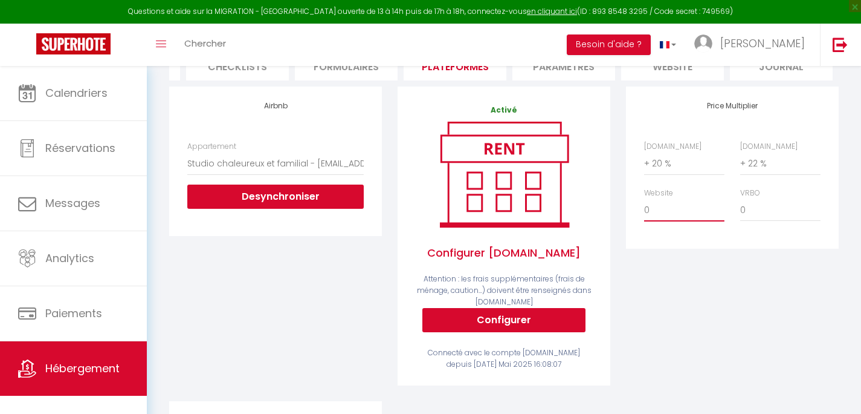
click option "+ 3 %" at bounding box center [0, 0] width 0 height 0
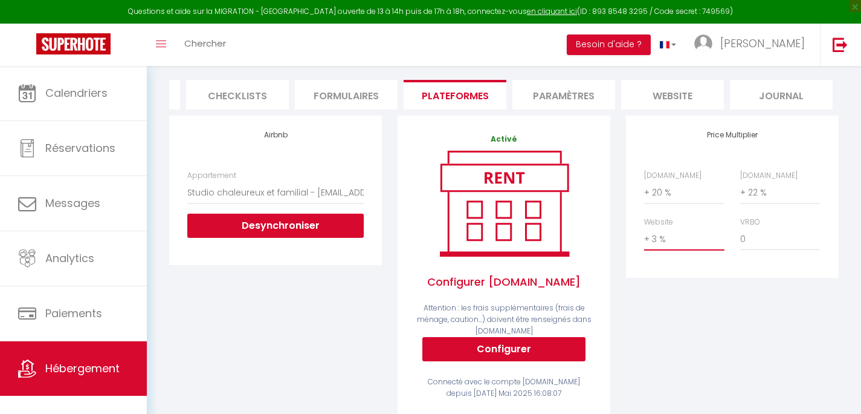
scroll to position [39, 0]
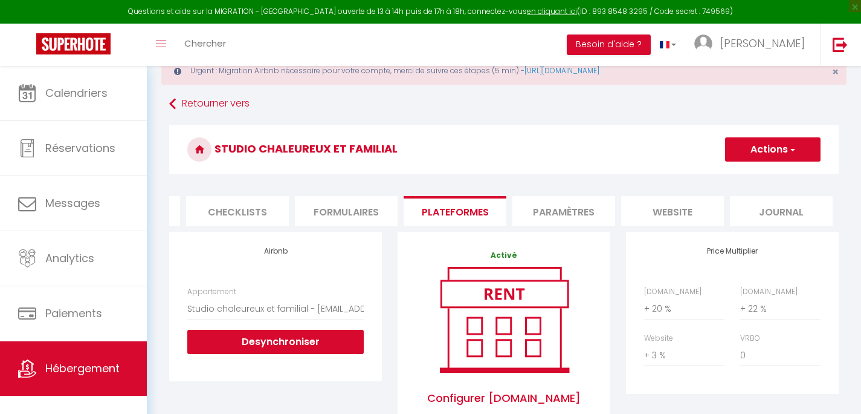
click at [765, 152] on button "Actions" at bounding box center [773, 149] width 96 height 24
click at [757, 175] on link "Enregistrer" at bounding box center [773, 176] width 96 height 16
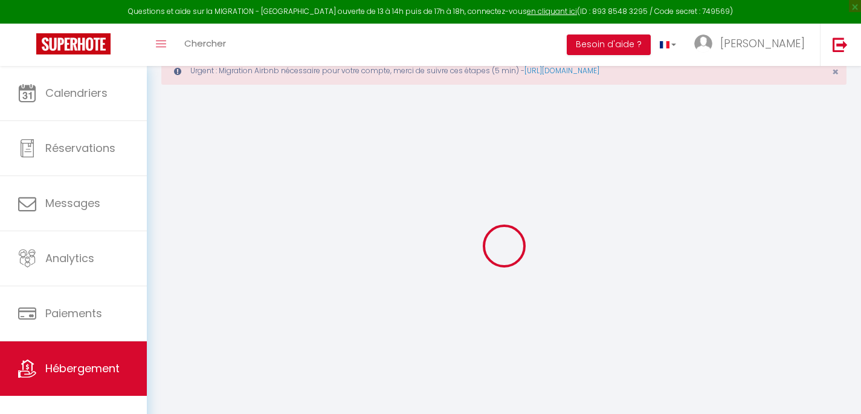
scroll to position [0, 418]
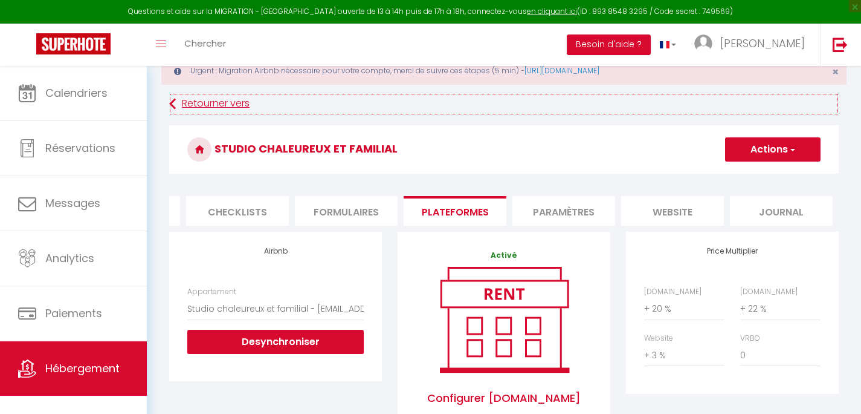
click at [231, 108] on link "Retourner vers" at bounding box center [504, 104] width 670 height 22
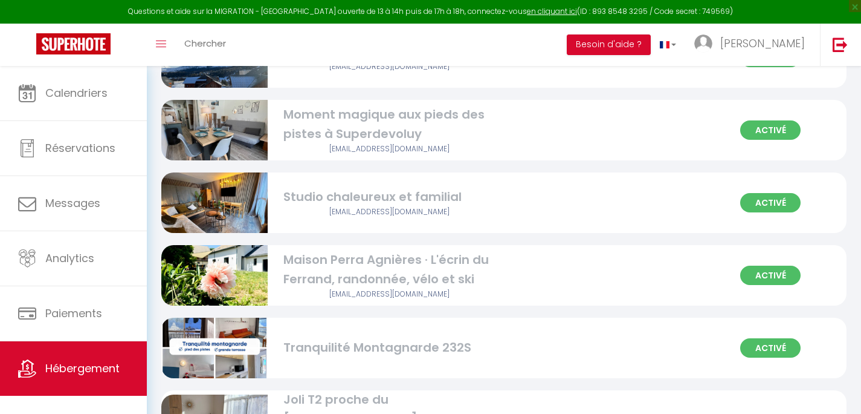
scroll to position [1132, 0]
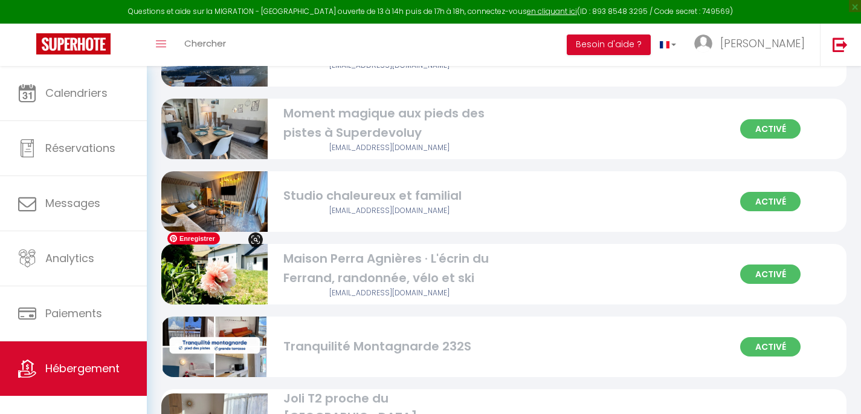
click at [251, 273] on img at bounding box center [214, 274] width 106 height 80
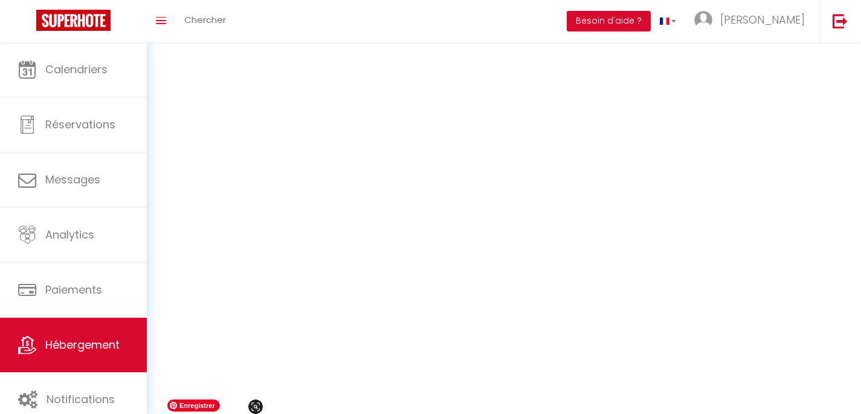
scroll to position [965, 0]
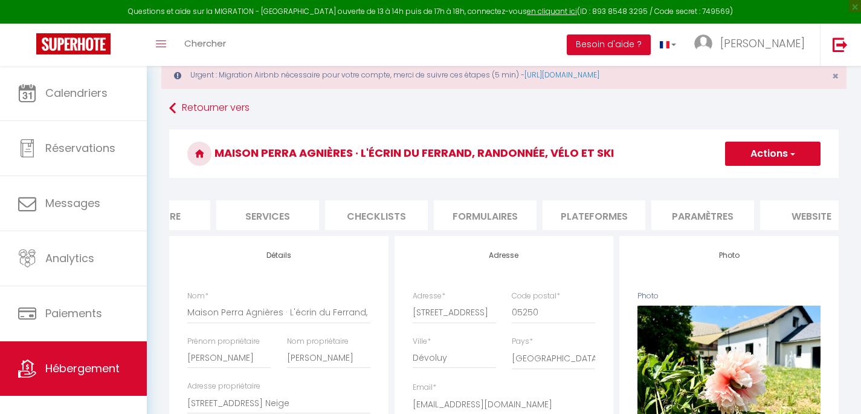
scroll to position [0, 418]
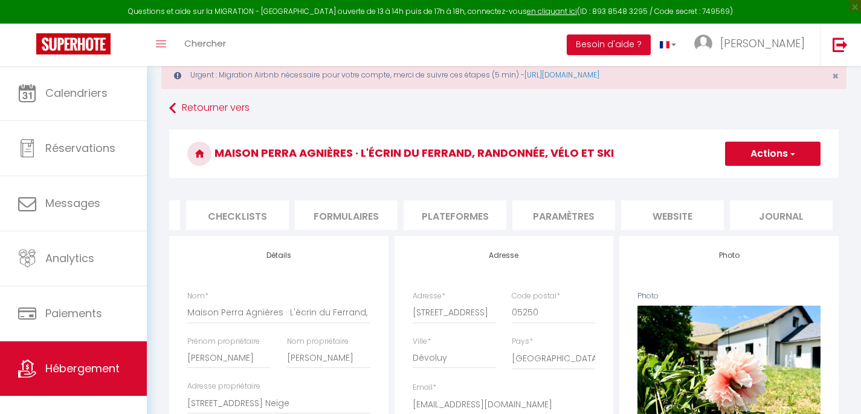
click at [466, 213] on li "Plateformes" at bounding box center [455, 215] width 103 height 30
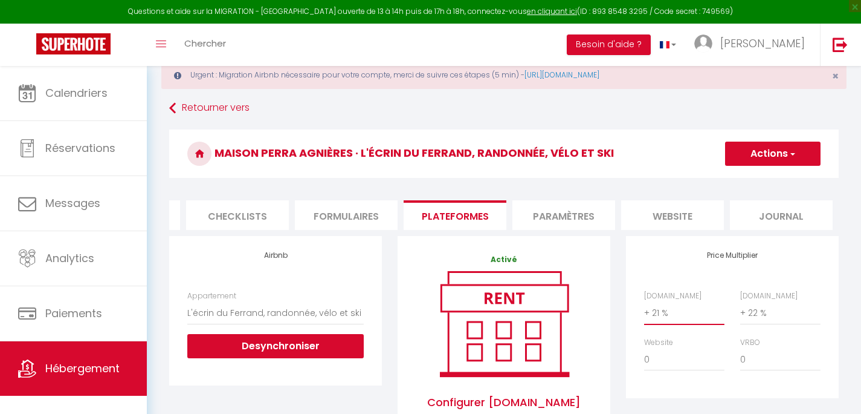
click at [644, 301] on select "0 + 1 % + 2 % + 3 % + 4 % + 5 % + 6 % + 7 % + 8 % + 9 %" at bounding box center [684, 312] width 80 height 23
click option "+ 20 %" at bounding box center [0, 0] width 0 height 0
click at [644, 348] on select "0 + 1 % + 2 % + 3 % + 4 % + 5 % + 6 % + 7 % + 8 % + 9 %" at bounding box center [684, 359] width 80 height 23
click option "+ 3 %" at bounding box center [0, 0] width 0 height 0
click at [751, 153] on button "Actions" at bounding box center [773, 153] width 96 height 24
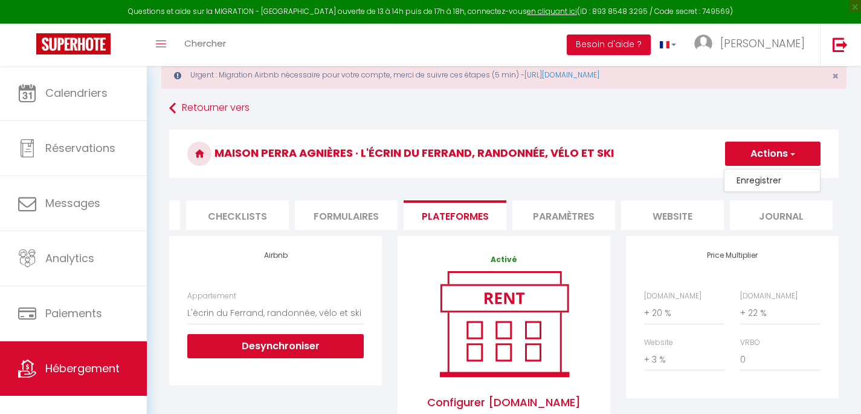
click at [751, 183] on link "Enregistrer" at bounding box center [773, 180] width 96 height 16
click at [234, 109] on link "Retourner vers" at bounding box center [504, 108] width 670 height 22
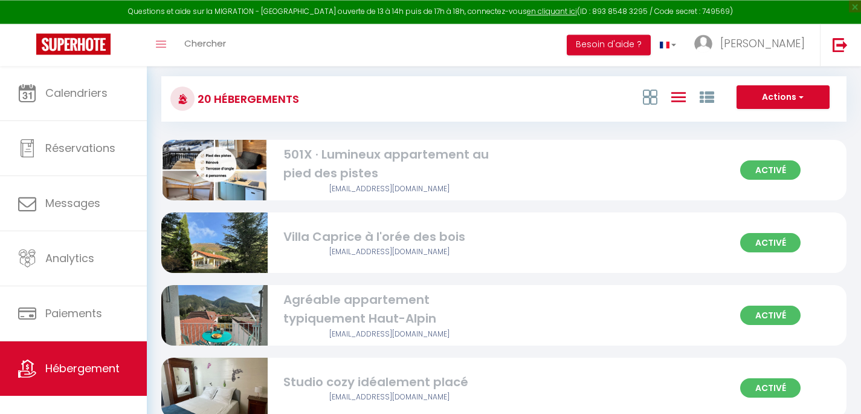
scroll to position [68, 0]
click at [406, 170] on div "501X · Lumineux appartement au pied des pistes" at bounding box center [390, 163] width 213 height 38
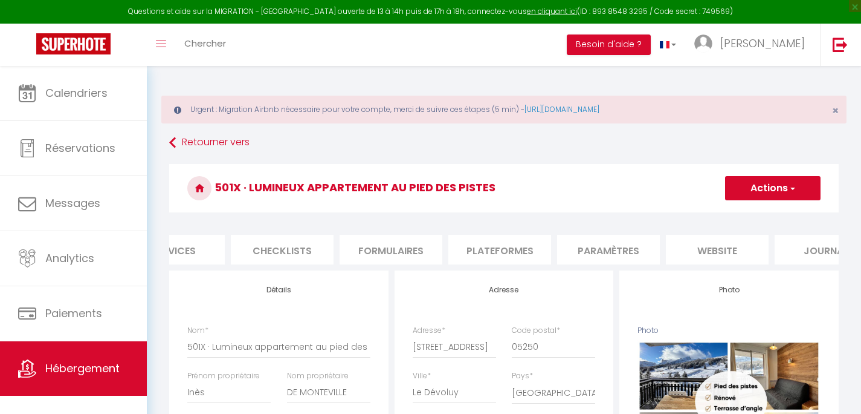
scroll to position [0, 418]
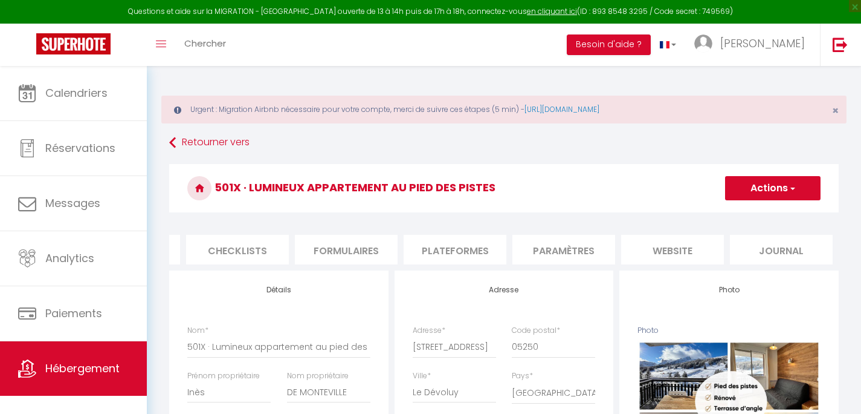
click at [477, 247] on li "Plateformes" at bounding box center [455, 250] width 103 height 30
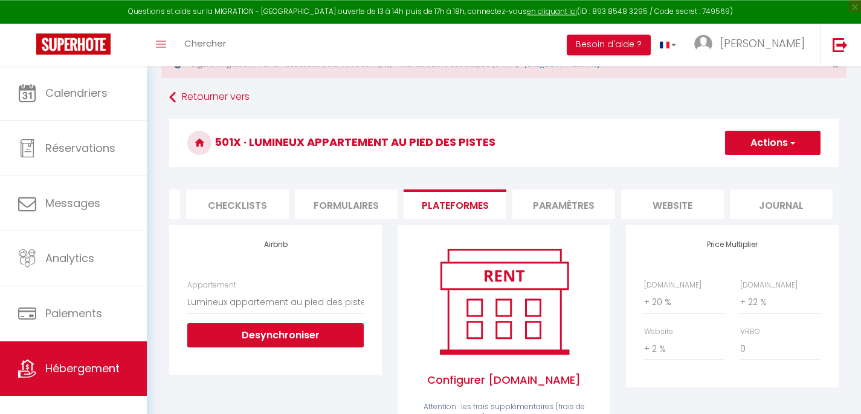
scroll to position [48, 0]
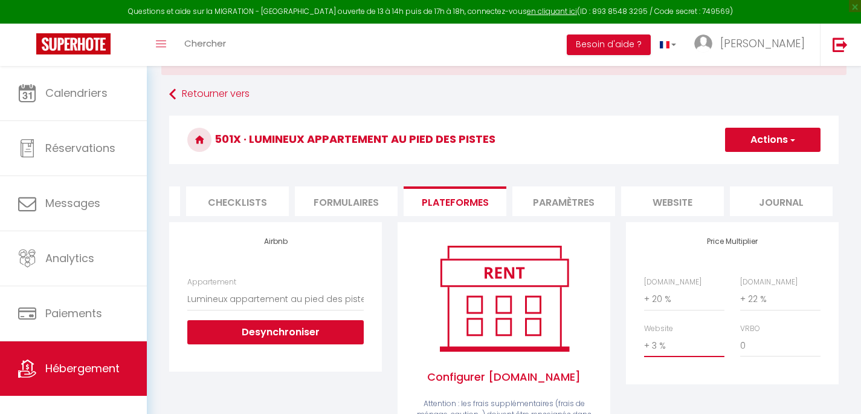
click option "+ 3 %" at bounding box center [0, 0] width 0 height 0
click at [764, 140] on button "Actions" at bounding box center [773, 140] width 96 height 24
click at [755, 166] on link "Enregistrer" at bounding box center [773, 166] width 96 height 16
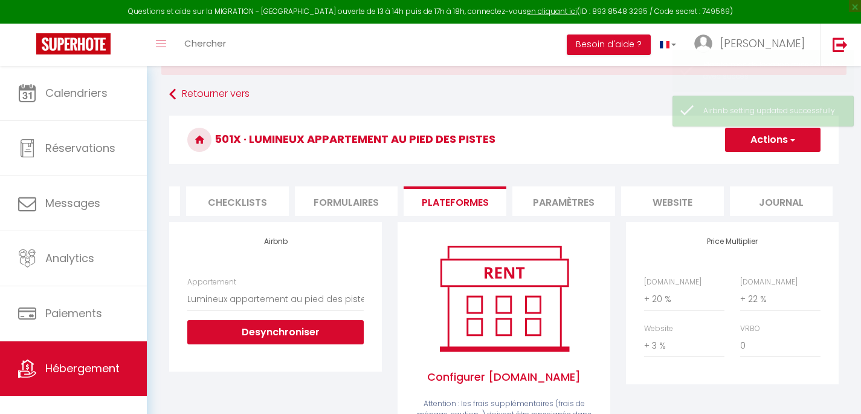
scroll to position [0, 418]
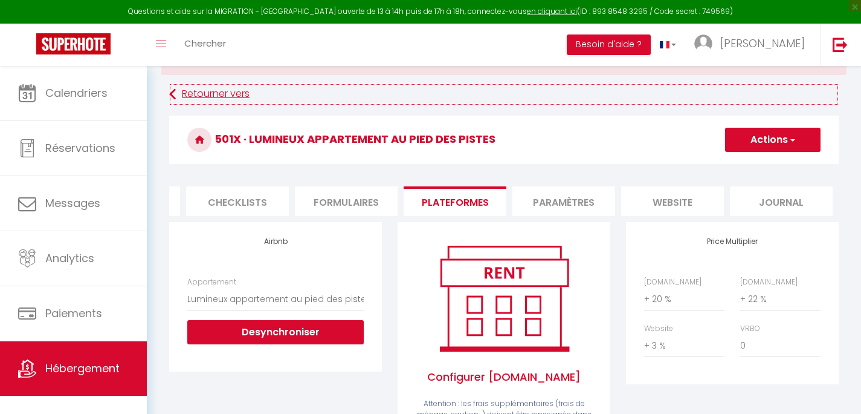
click at [226, 93] on link "Retourner vers" at bounding box center [504, 94] width 670 height 22
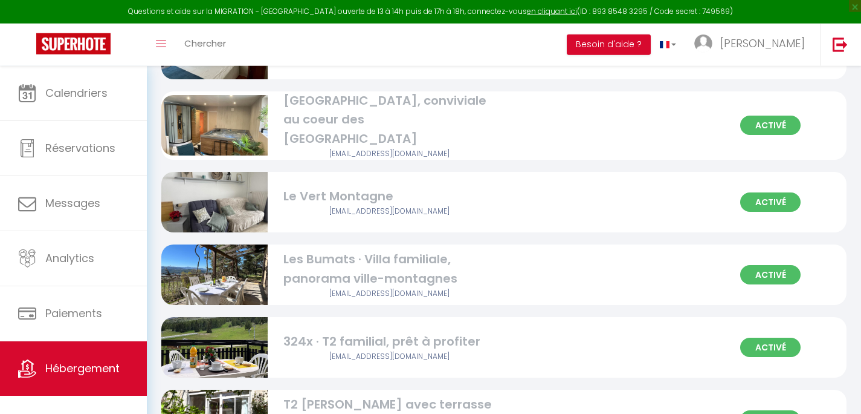
scroll to position [455, 0]
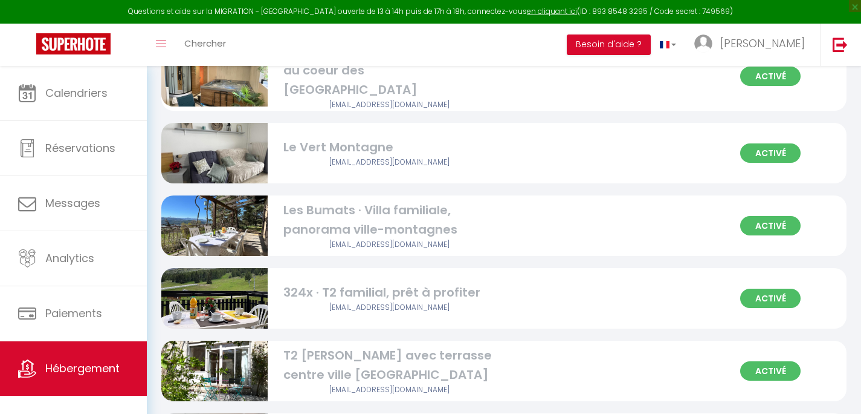
click at [358, 158] on div "[EMAIL_ADDRESS][DOMAIN_NAME]" at bounding box center [390, 162] width 213 height 11
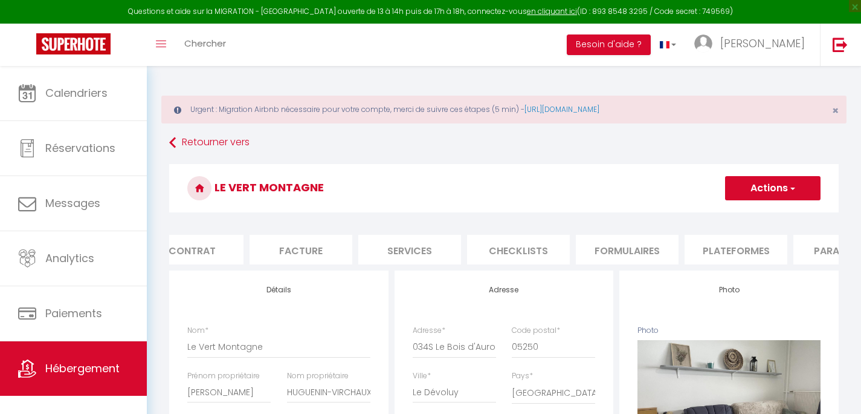
scroll to position [0, 418]
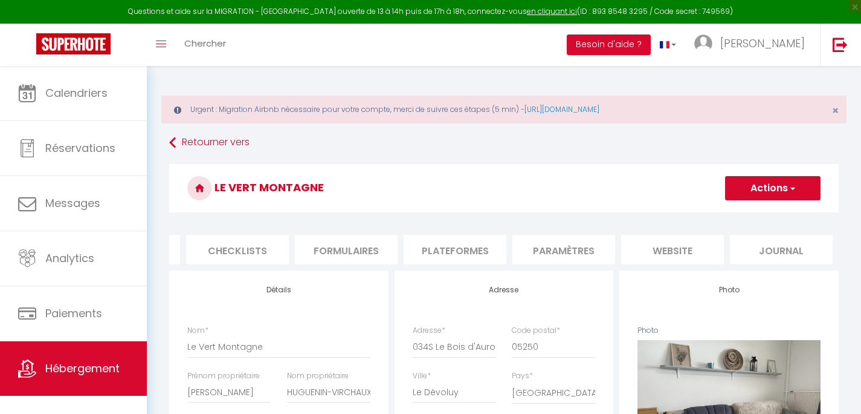
click at [472, 247] on li "Plateformes" at bounding box center [455, 250] width 103 height 30
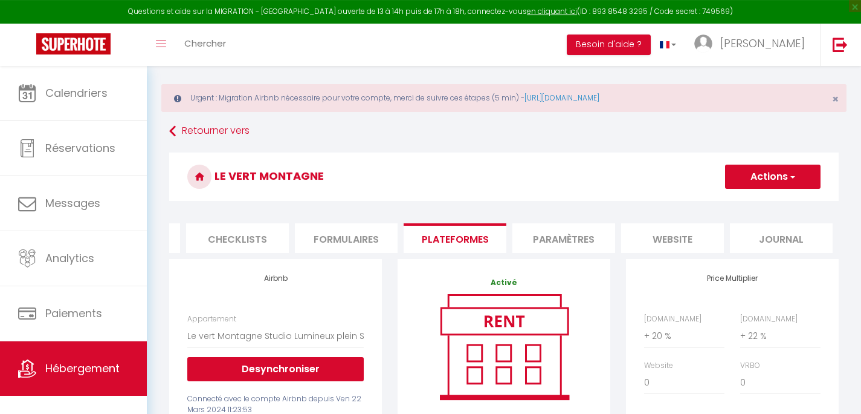
scroll to position [19, 0]
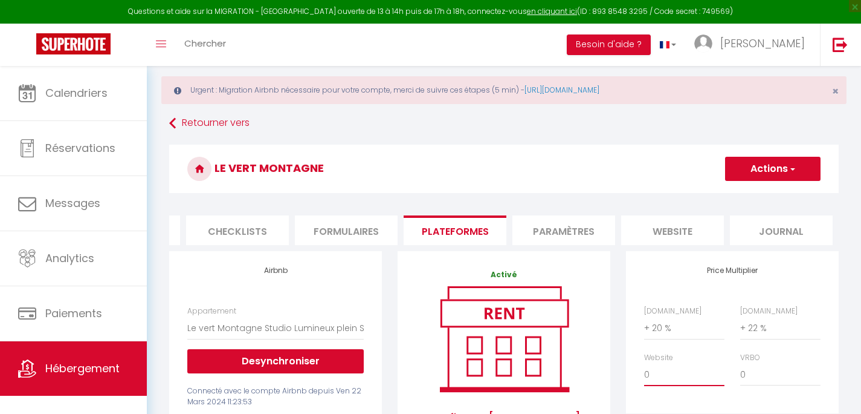
click at [644, 363] on select "0 + 1 % + 2 % + 3 % + 4 % + 5 % + 6 % + 7 % + 8 % + 9 %" at bounding box center [684, 374] width 80 height 23
click option "+ 3 %" at bounding box center [0, 0] width 0 height 0
click at [781, 172] on button "Actions" at bounding box center [773, 169] width 96 height 24
click at [766, 196] on link "Enregistrer" at bounding box center [773, 195] width 96 height 16
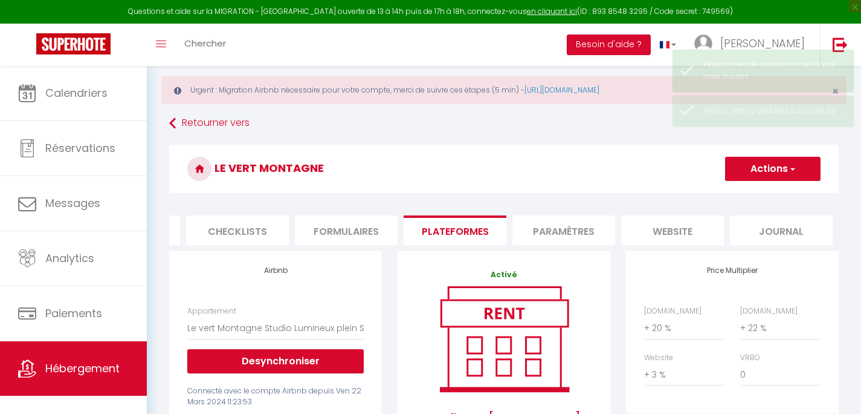
scroll to position [0, 0]
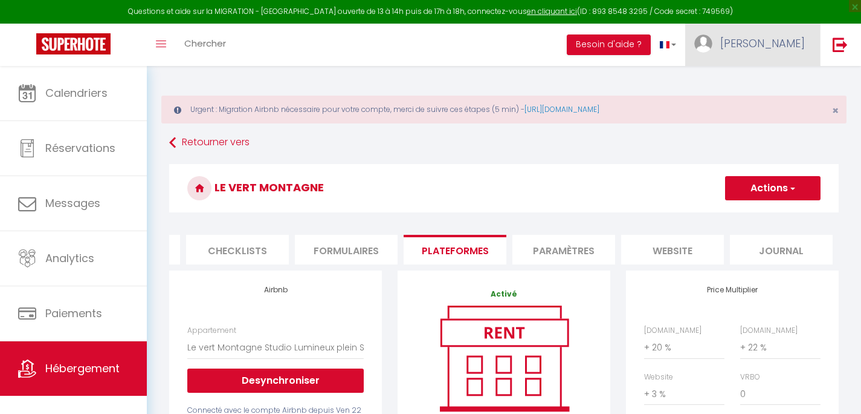
click at [779, 44] on span "[PERSON_NAME]" at bounding box center [763, 43] width 85 height 15
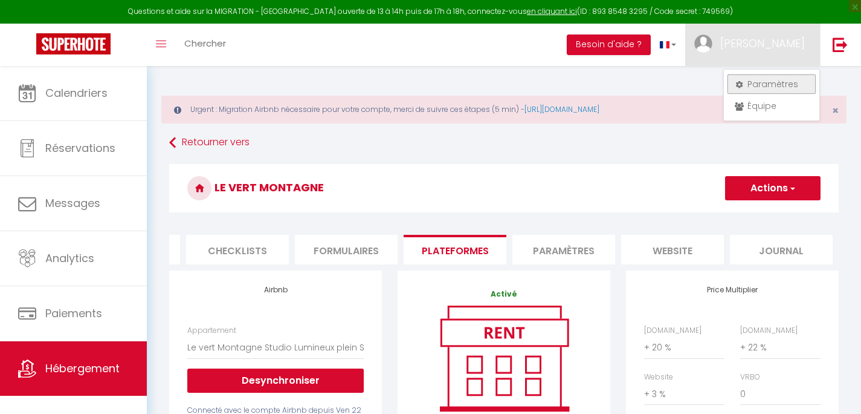
click at [775, 83] on link "Paramètres" at bounding box center [771, 84] width 89 height 21
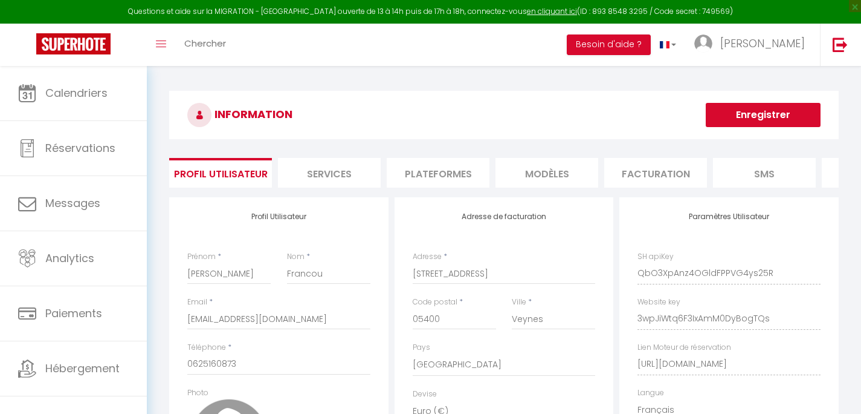
click at [454, 172] on li "Plateformes" at bounding box center [438, 173] width 103 height 30
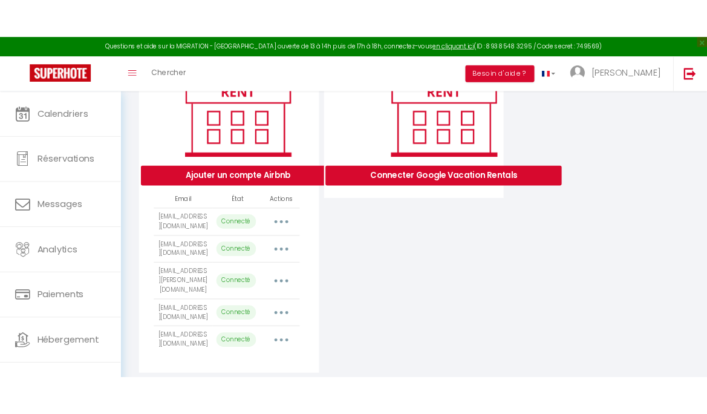
scroll to position [216, 0]
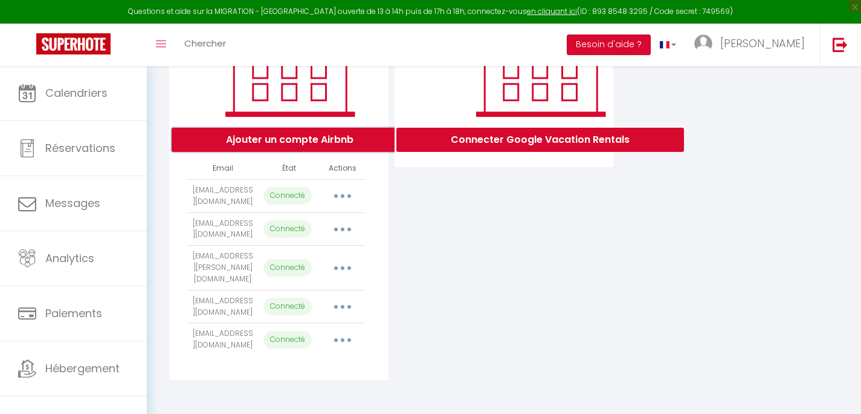
click at [256, 141] on button "Ajouter un compte Airbnb" at bounding box center [290, 140] width 236 height 24
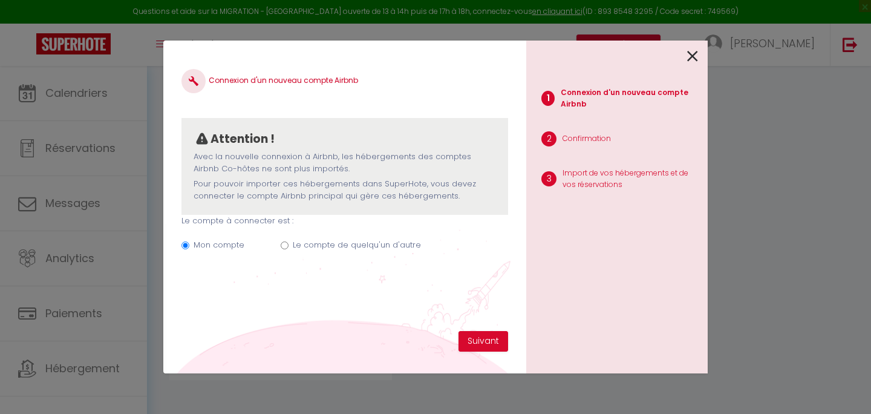
click at [285, 244] on input "Le compte de quelqu'un d'autre" at bounding box center [285, 245] width 8 height 8
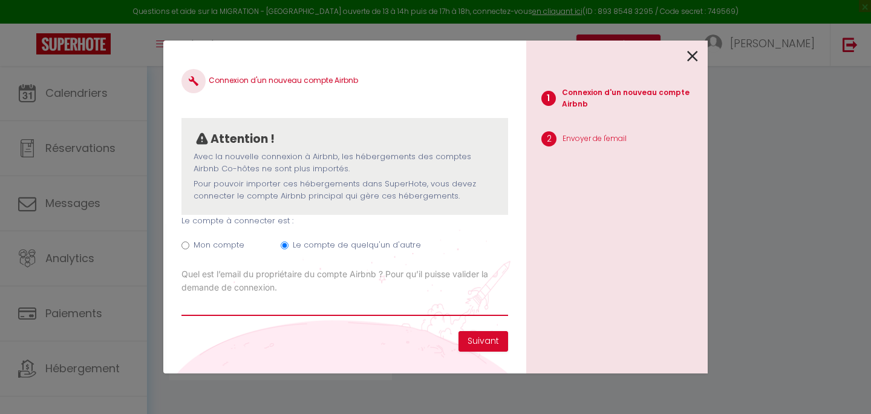
click at [442, 304] on input "Email connexion Airbnb" at bounding box center [344, 305] width 326 height 22
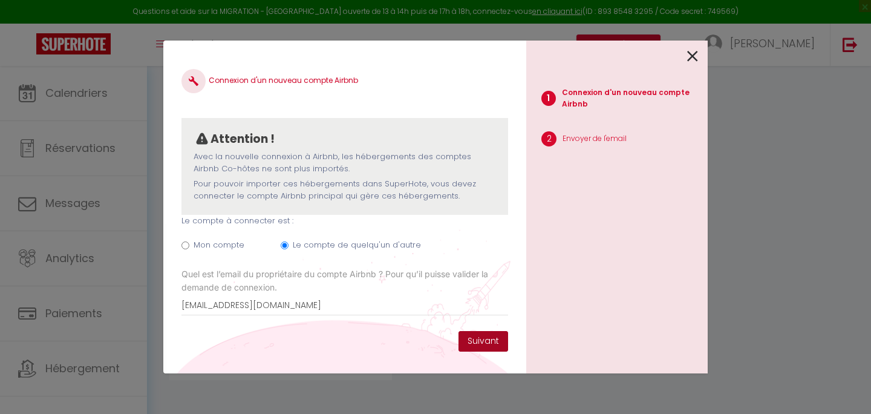
click at [482, 345] on button "Suivant" at bounding box center [483, 341] width 50 height 21
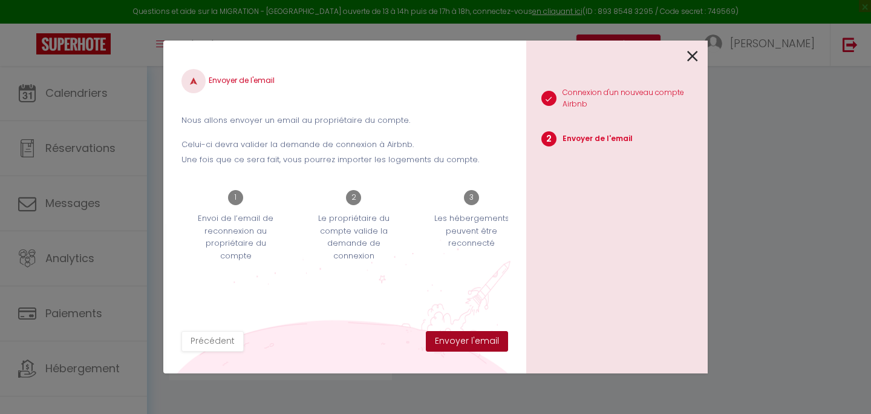
click at [482, 345] on button "Envoyer l'email" at bounding box center [467, 341] width 82 height 21
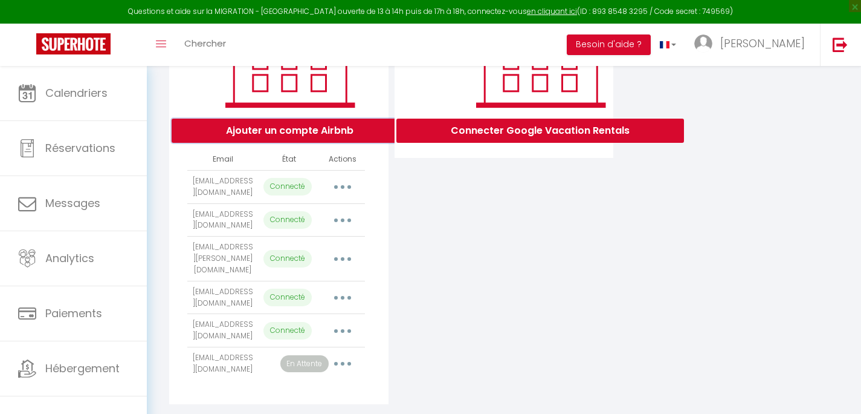
click at [218, 143] on button "Ajouter un compte Airbnb" at bounding box center [290, 130] width 236 height 24
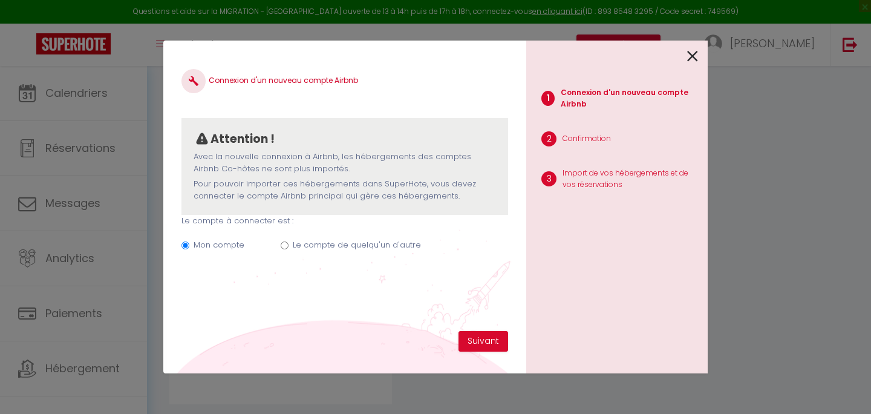
click at [306, 247] on label "Le compte de quelqu'un d'autre" at bounding box center [357, 245] width 128 height 12
click at [288, 247] on input "Le compte de quelqu'un d'autre" at bounding box center [285, 245] width 8 height 8
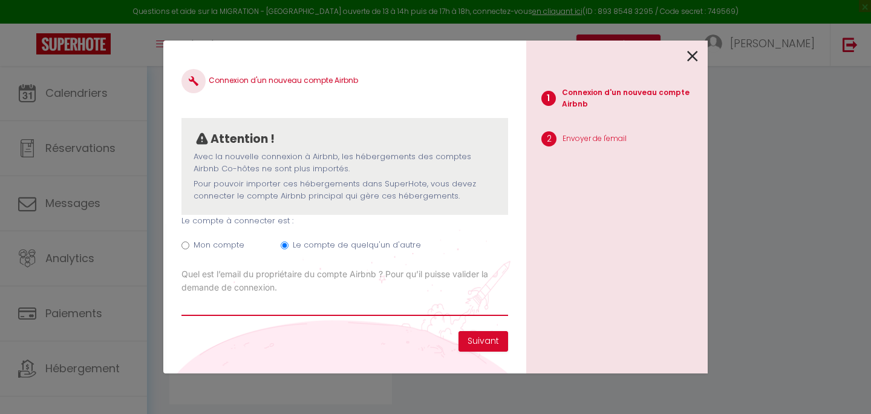
click at [417, 307] on input "Email connexion Airbnb" at bounding box center [344, 305] width 326 height 22
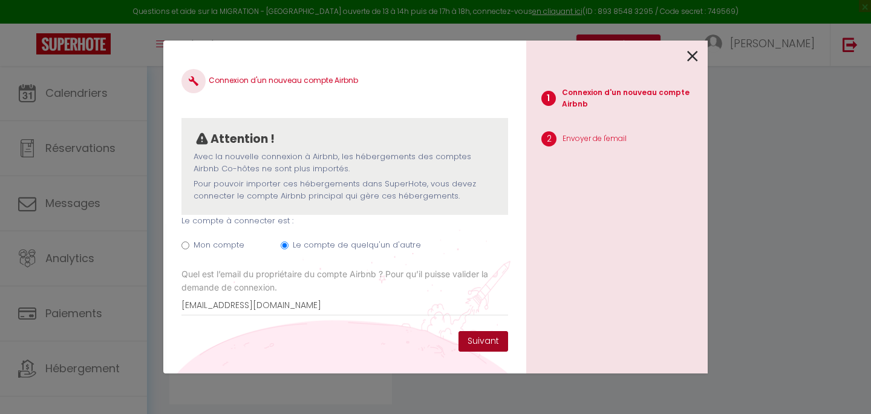
click at [479, 341] on button "Suivant" at bounding box center [483, 341] width 50 height 21
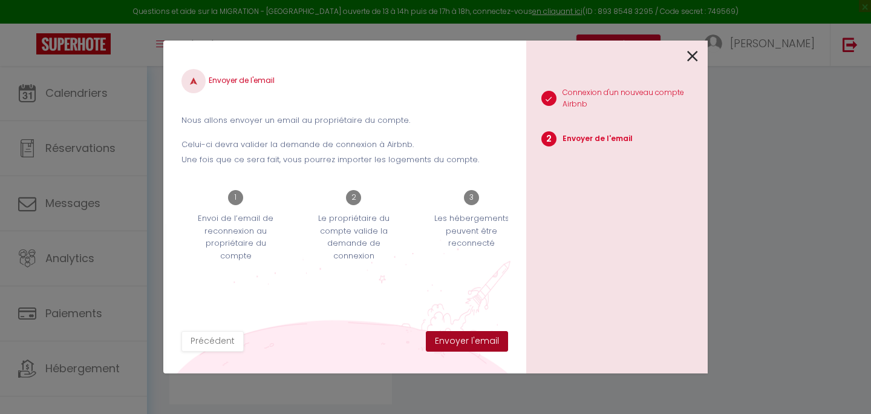
click at [480, 343] on button "Envoyer l'email" at bounding box center [467, 341] width 82 height 21
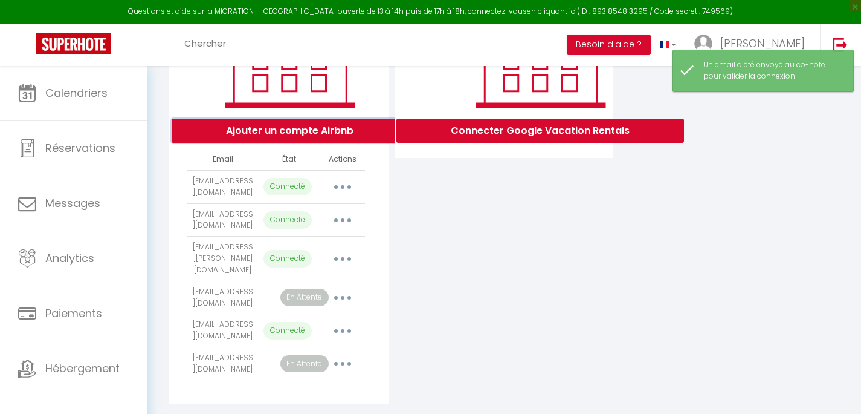
click at [313, 139] on button "Ajouter un compte Airbnb" at bounding box center [290, 130] width 236 height 24
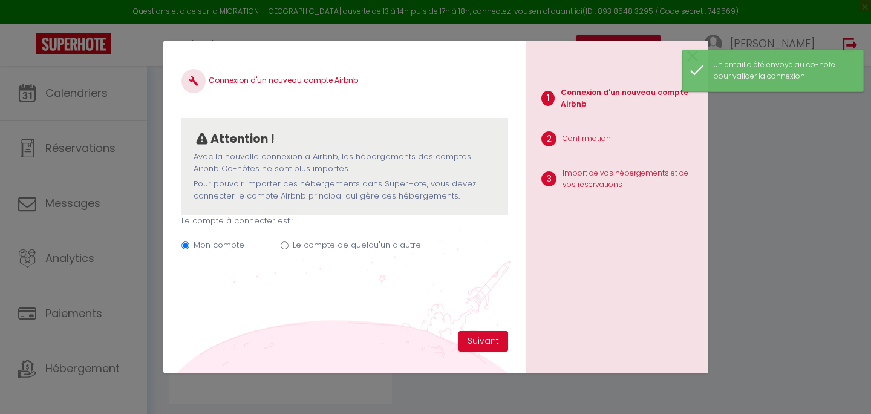
click at [318, 242] on label "Le compte de quelqu'un d'autre" at bounding box center [357, 245] width 128 height 12
click at [288, 242] on input "Le compte de quelqu'un d'autre" at bounding box center [285, 245] width 8 height 8
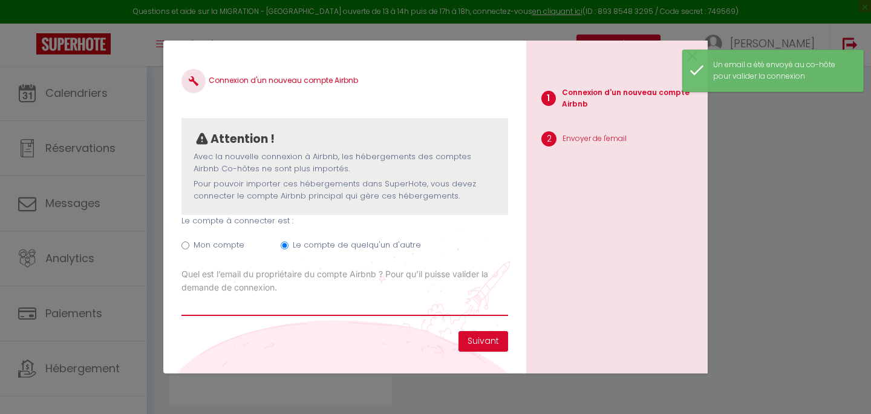
click at [448, 309] on input "Email connexion Airbnb" at bounding box center [344, 305] width 326 height 22
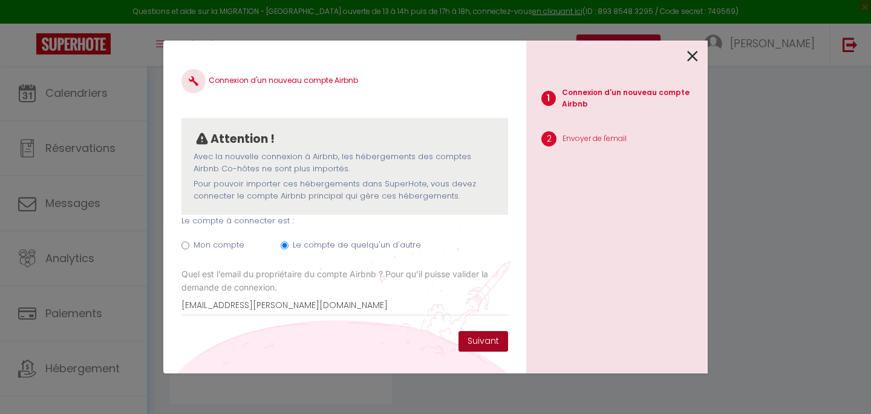
click at [499, 342] on button "Suivant" at bounding box center [483, 341] width 50 height 21
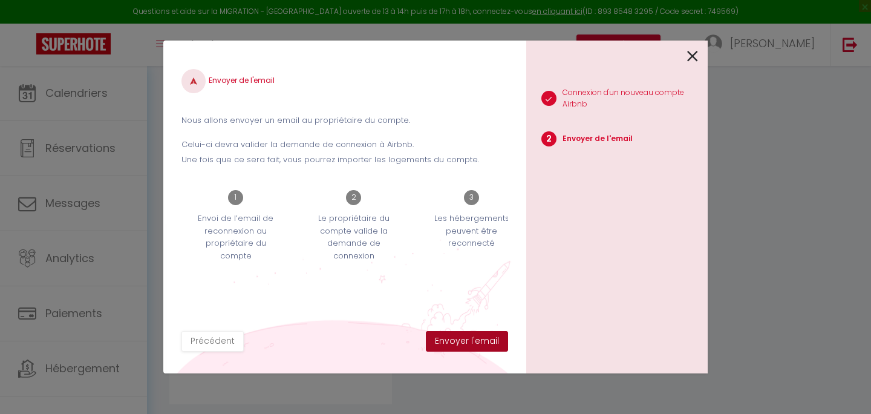
click at [499, 342] on button "Envoyer l'email" at bounding box center [467, 341] width 82 height 21
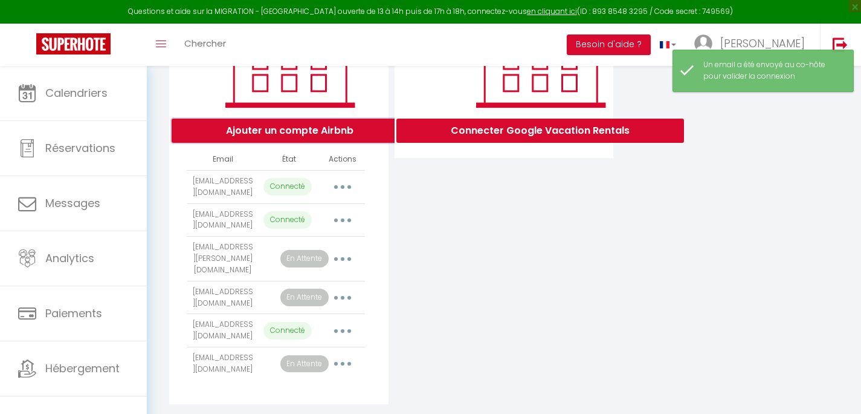
click at [311, 139] on button "Ajouter un compte Airbnb" at bounding box center [290, 130] width 236 height 24
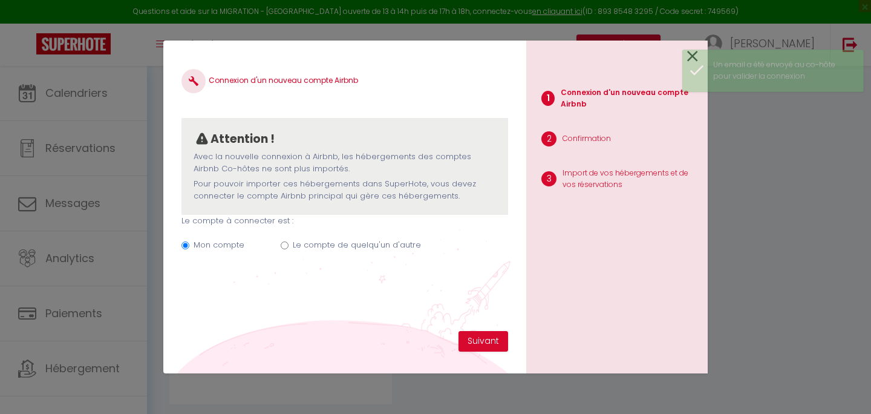
click at [304, 247] on label "Le compte de quelqu'un d'autre" at bounding box center [357, 245] width 128 height 12
click at [288, 247] on input "Le compte de quelqu'un d'autre" at bounding box center [285, 245] width 8 height 8
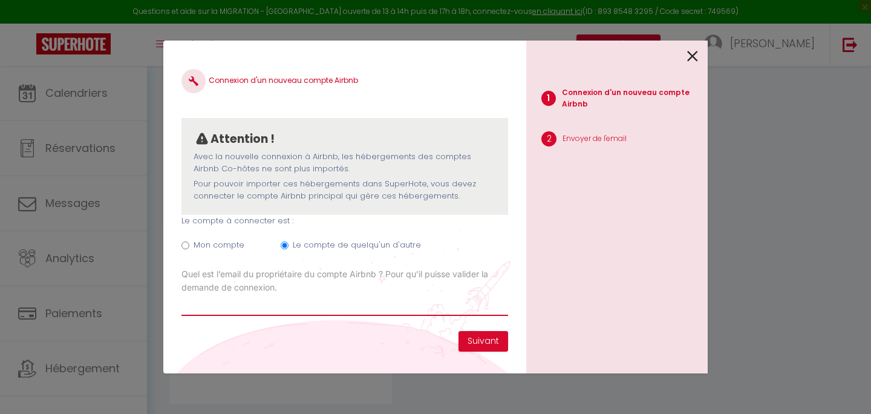
click at [395, 306] on input "Email connexion Airbnb" at bounding box center [344, 305] width 326 height 22
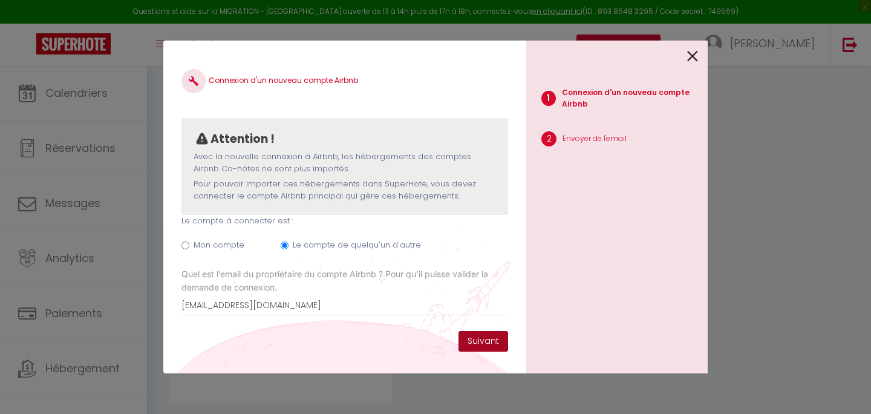
click at [470, 343] on button "Suivant" at bounding box center [483, 341] width 50 height 21
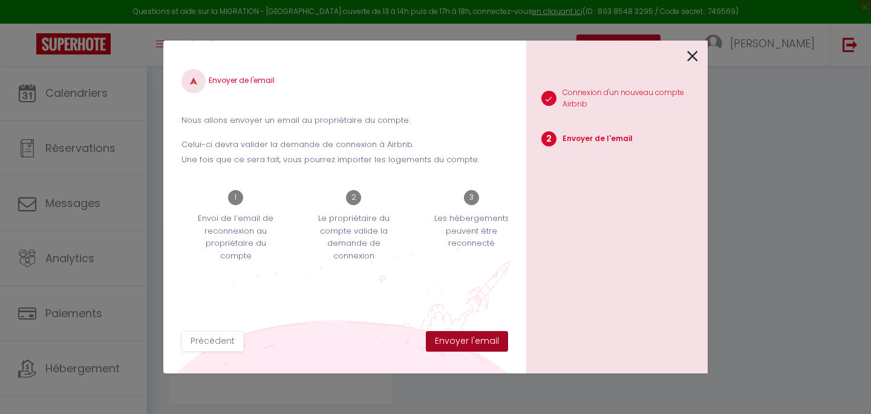
click at [470, 343] on button "Envoyer l'email" at bounding box center [467, 341] width 82 height 21
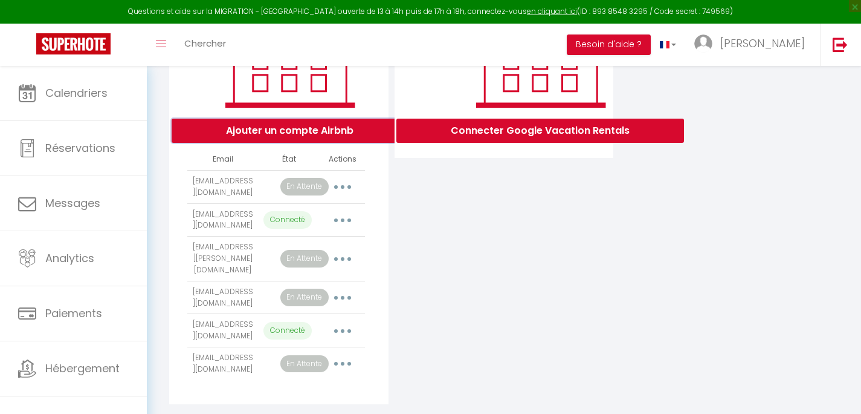
click at [305, 143] on button "Ajouter un compte Airbnb" at bounding box center [290, 130] width 236 height 24
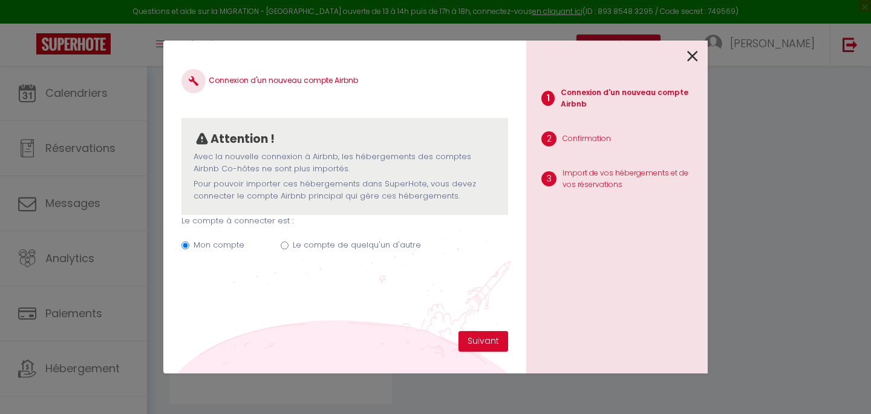
click at [368, 246] on label "Le compte de quelqu'un d'autre" at bounding box center [357, 245] width 128 height 12
click at [288, 246] on input "Le compte de quelqu'un d'autre" at bounding box center [285, 245] width 8 height 8
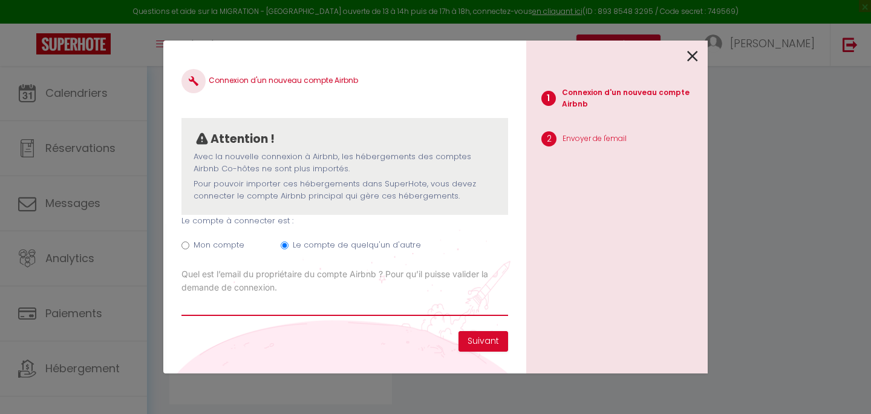
click at [470, 310] on input "Email connexion Airbnb" at bounding box center [344, 305] width 326 height 22
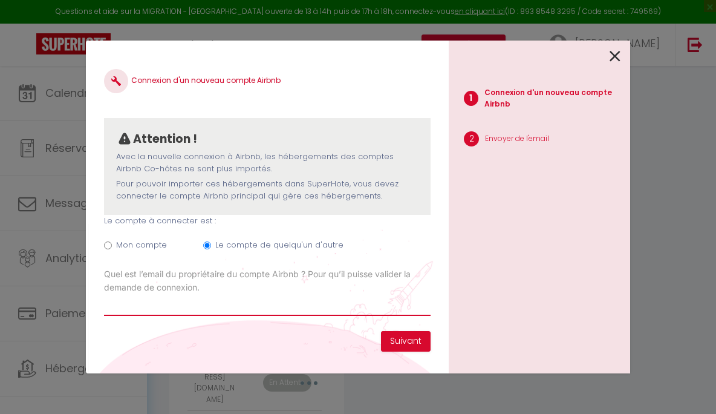
paste input "[EMAIL_ADDRESS][DOMAIN_NAME]"
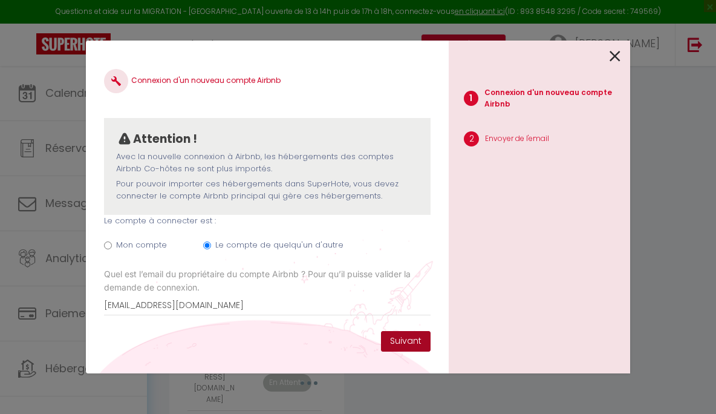
click at [394, 337] on button "Suivant" at bounding box center [406, 341] width 50 height 21
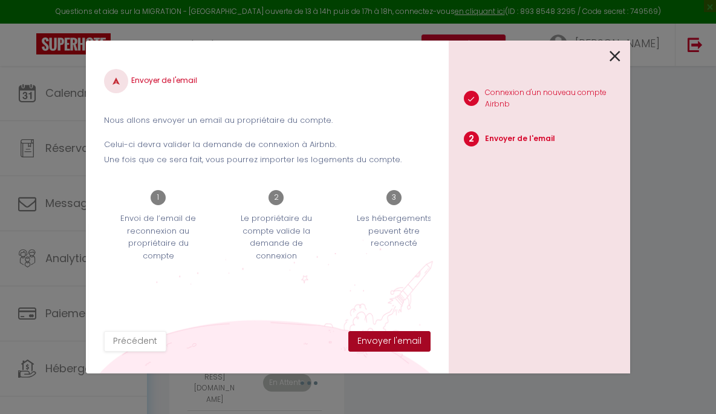
click at [394, 337] on button "Envoyer l'email" at bounding box center [389, 341] width 82 height 21
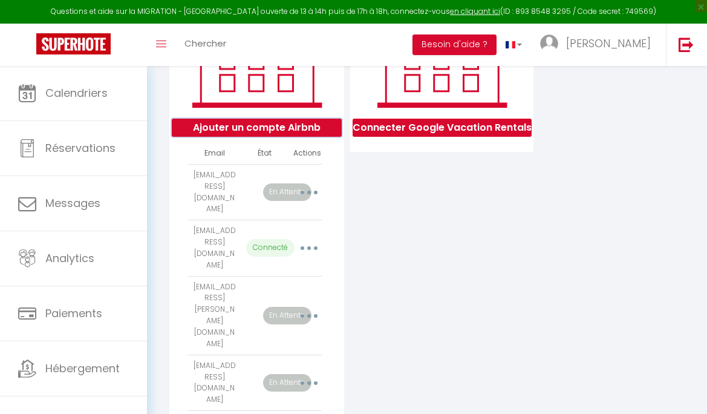
click at [298, 136] on button "Ajouter un compte Airbnb" at bounding box center [257, 127] width 170 height 18
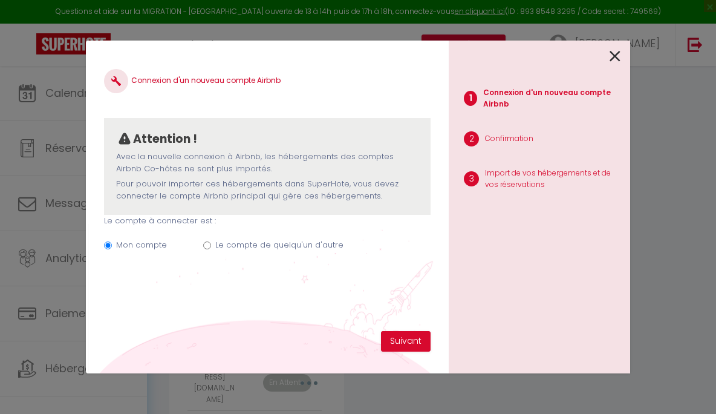
click at [245, 243] on label "Le compte de quelqu'un d'autre" at bounding box center [279, 245] width 128 height 12
click at [211, 243] on input "Le compte de quelqu'un d'autre" at bounding box center [207, 245] width 8 height 8
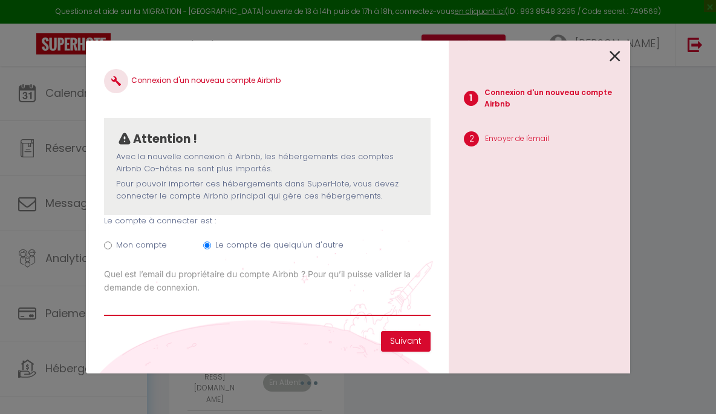
click at [251, 302] on input "Email connexion Airbnb" at bounding box center [267, 305] width 326 height 22
paste input "[PERSON_NAME][EMAIL_ADDRESS][PERSON_NAME][DOMAIN_NAME]"
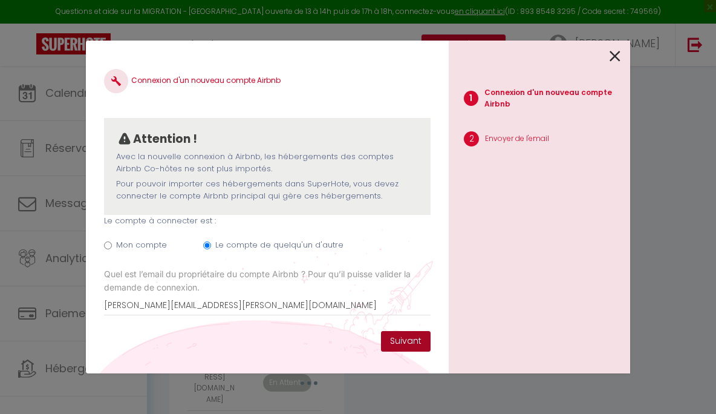
click at [397, 341] on button "Suivant" at bounding box center [406, 341] width 50 height 21
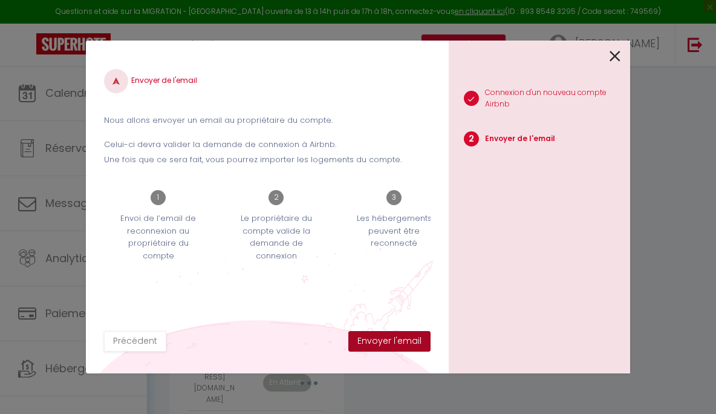
click at [397, 341] on button "Envoyer l'email" at bounding box center [389, 341] width 82 height 21
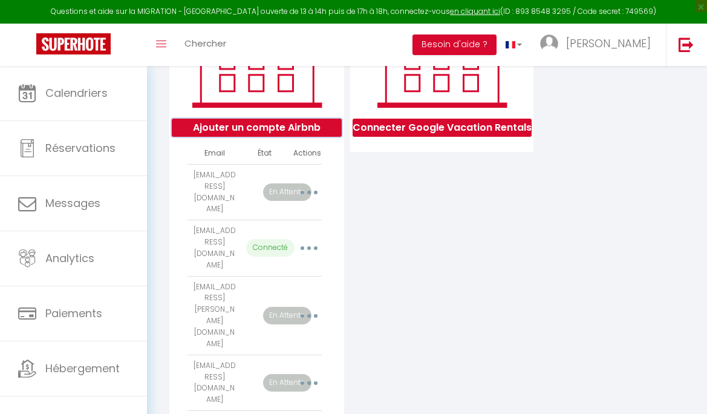
click at [288, 137] on button "Ajouter un compte Airbnb" at bounding box center [257, 127] width 170 height 18
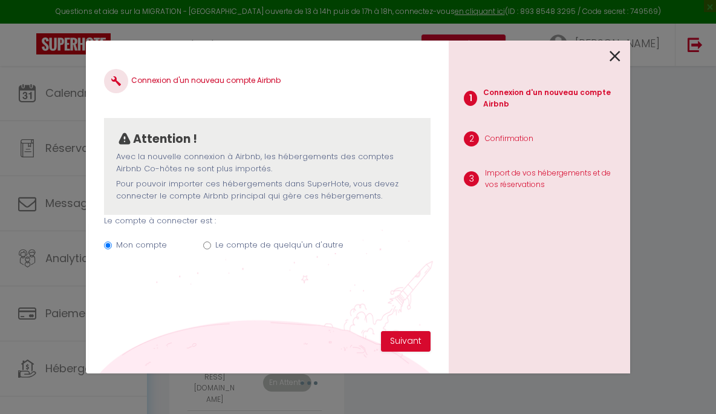
click at [282, 245] on label "Le compte de quelqu'un d'autre" at bounding box center [279, 245] width 128 height 12
click at [211, 245] on input "Le compte de quelqu'un d'autre" at bounding box center [207, 245] width 8 height 8
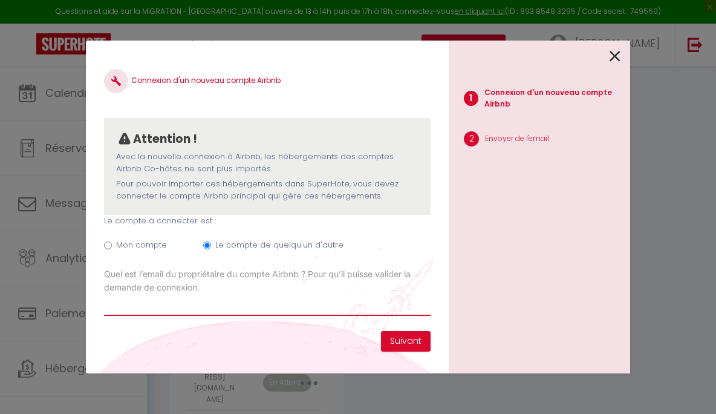
click at [252, 299] on input "Email connexion Airbnb" at bounding box center [267, 305] width 326 height 22
paste input "[EMAIL_ADDRESS][DOMAIN_NAME]"
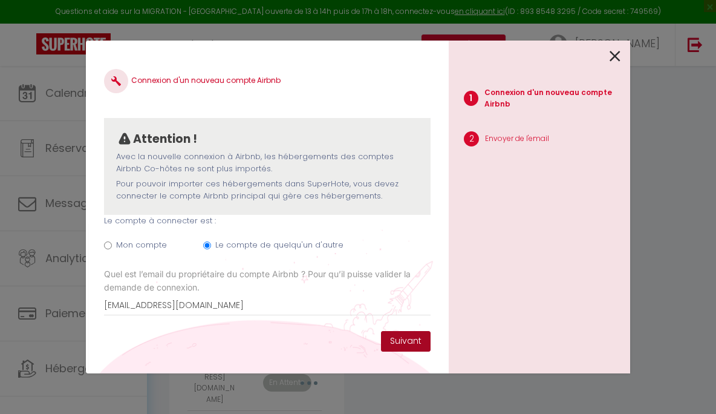
click at [393, 341] on button "Suivant" at bounding box center [406, 341] width 50 height 21
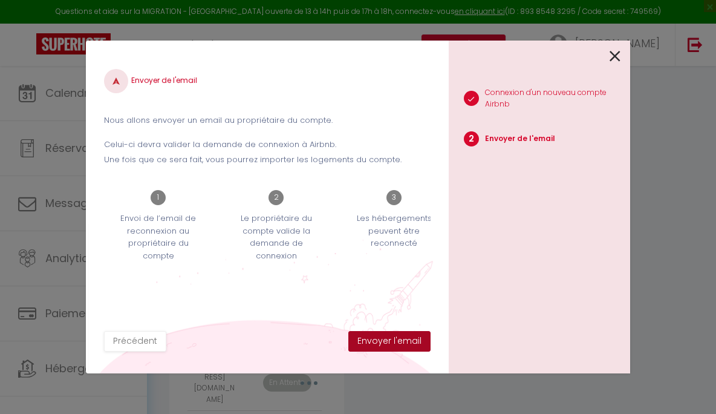
click at [393, 341] on button "Envoyer l'email" at bounding box center [389, 341] width 82 height 21
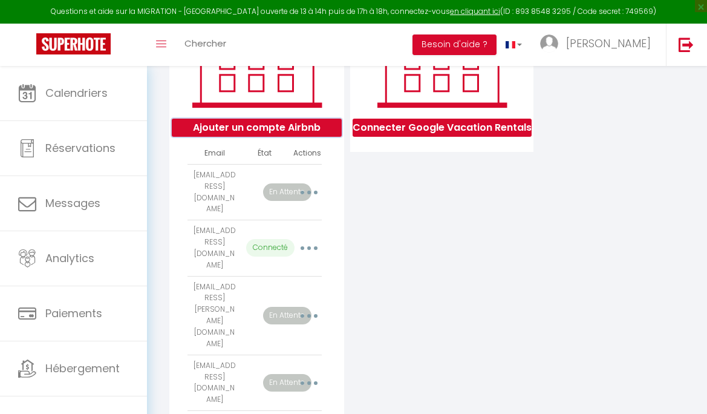
click at [263, 137] on button "Ajouter un compte Airbnb" at bounding box center [257, 127] width 170 height 18
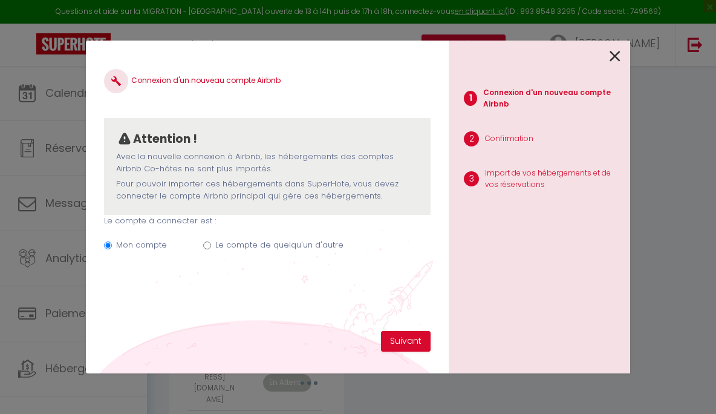
click at [253, 247] on label "Le compte de quelqu'un d'autre" at bounding box center [279, 245] width 128 height 12
click at [211, 247] on input "Le compte de quelqu'un d'autre" at bounding box center [207, 245] width 8 height 8
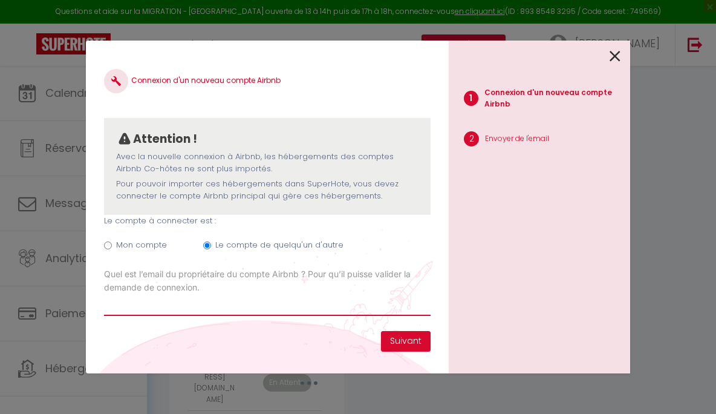
click at [207, 303] on input "Email connexion Airbnb" at bounding box center [267, 305] width 326 height 22
paste input "[PERSON_NAME][EMAIL_ADDRESS][DOMAIN_NAME]"
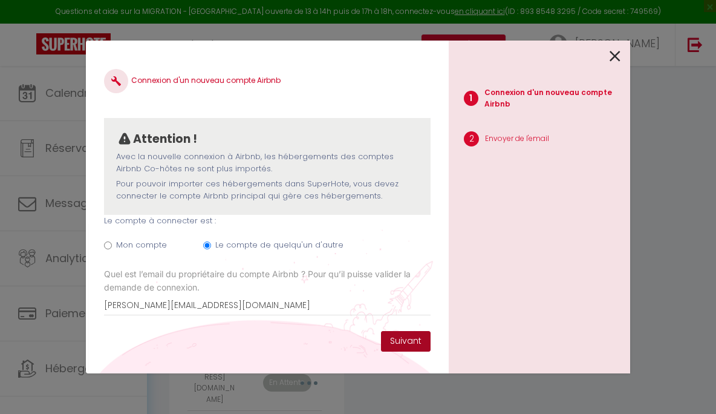
click at [394, 334] on button "Suivant" at bounding box center [406, 341] width 50 height 21
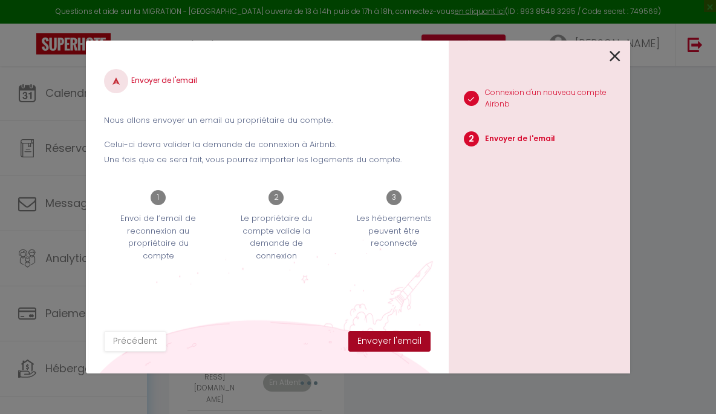
click at [390, 340] on button "Envoyer l'email" at bounding box center [389, 341] width 82 height 21
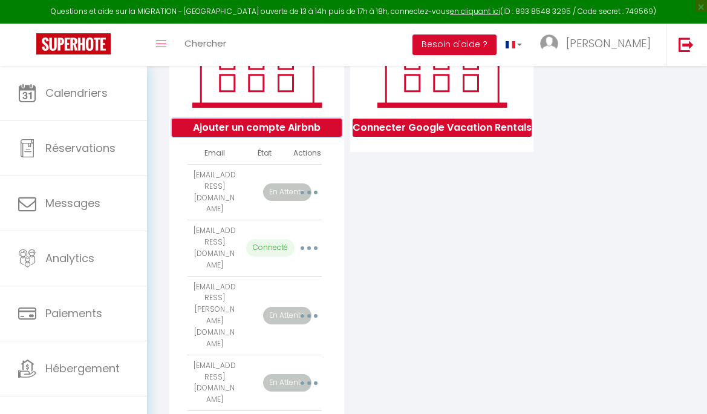
click at [247, 131] on button "Ajouter un compte Airbnb" at bounding box center [257, 127] width 170 height 18
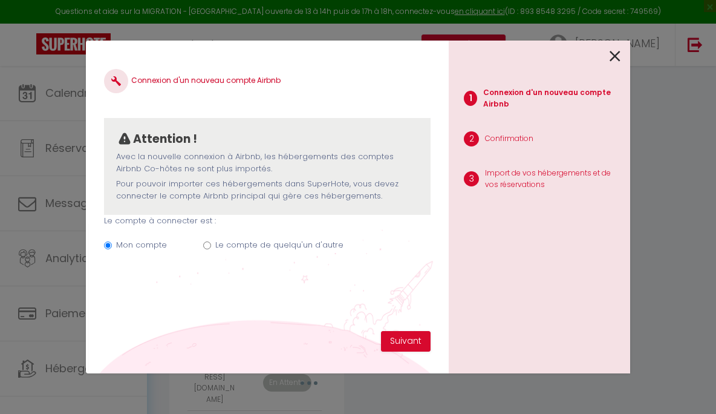
click at [242, 239] on label "Le compte de quelqu'un d'autre" at bounding box center [279, 245] width 128 height 12
click at [211, 241] on input "Le compte de quelqu'un d'autre" at bounding box center [207, 245] width 8 height 8
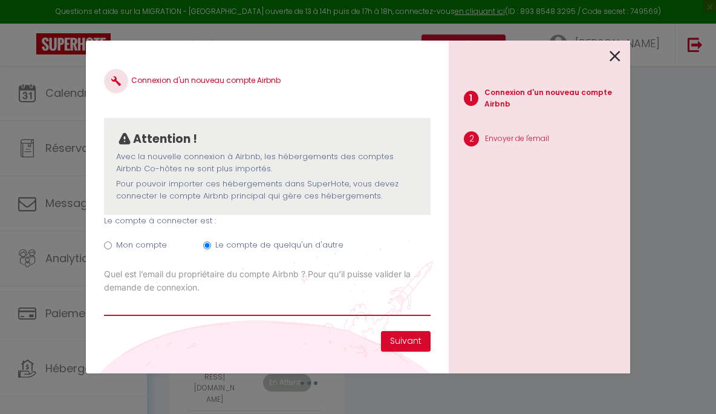
click at [259, 299] on input "Email connexion Airbnb" at bounding box center [267, 305] width 326 height 22
paste input "[PERSON_NAME][EMAIL_ADDRESS][PERSON_NAME][DOMAIN_NAME]"
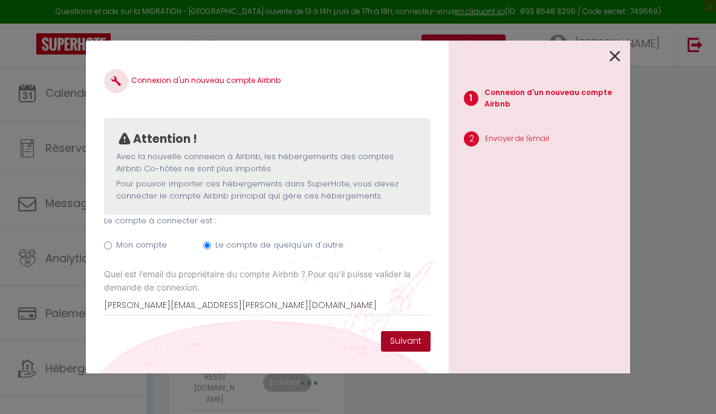
click at [388, 341] on button "Suivant" at bounding box center [406, 341] width 50 height 21
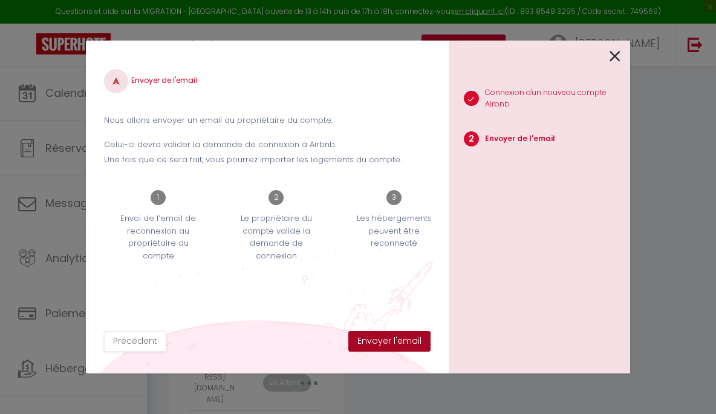
click at [388, 341] on button "Envoyer l'email" at bounding box center [389, 341] width 82 height 21
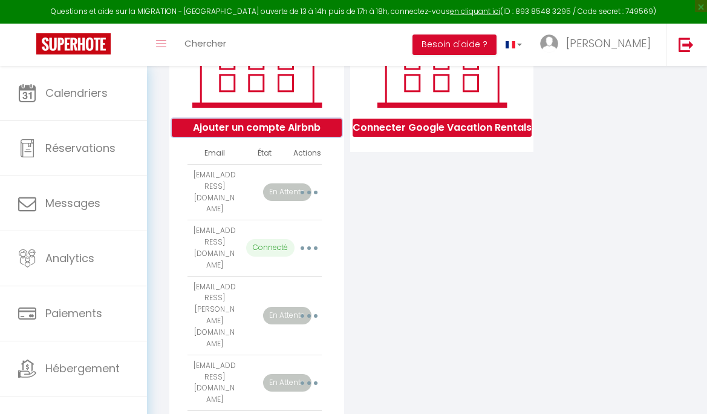
click at [261, 137] on button "Ajouter un compte Airbnb" at bounding box center [257, 127] width 170 height 18
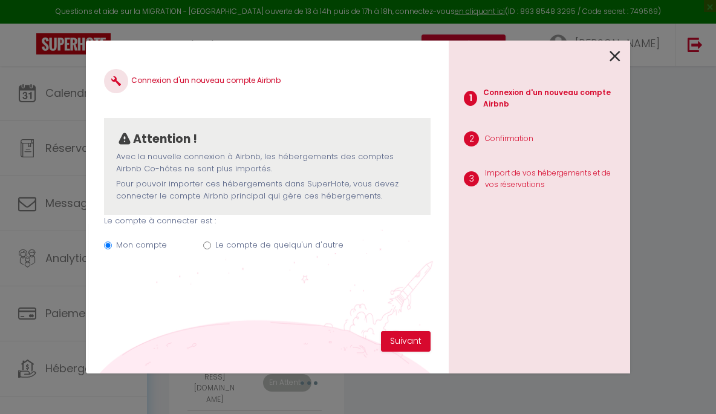
click at [272, 245] on label "Le compte de quelqu'un d'autre" at bounding box center [279, 245] width 128 height 12
click at [211, 245] on input "Le compte de quelqu'un d'autre" at bounding box center [207, 245] width 8 height 8
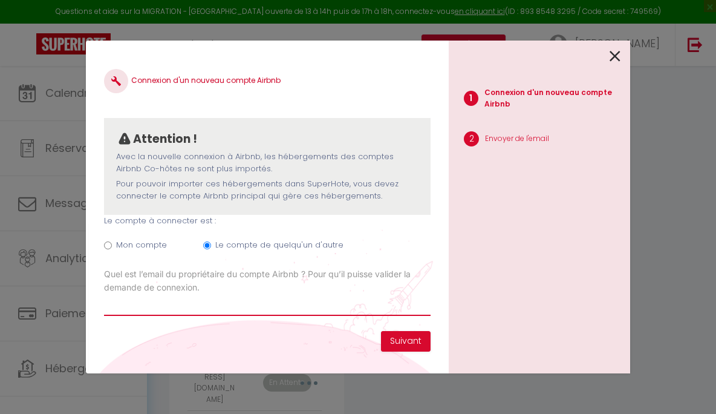
click at [241, 303] on input "Email connexion Airbnb" at bounding box center [267, 305] width 326 height 22
paste input "[PERSON_NAME][EMAIL_ADDRESS][PERSON_NAME][DOMAIN_NAME]"
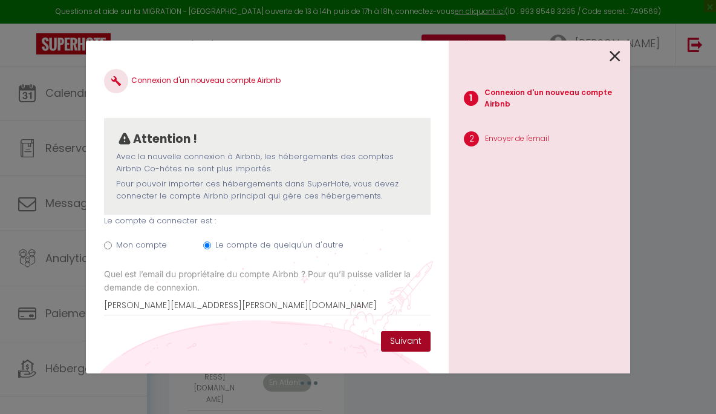
click at [404, 336] on button "Suivant" at bounding box center [406, 341] width 50 height 21
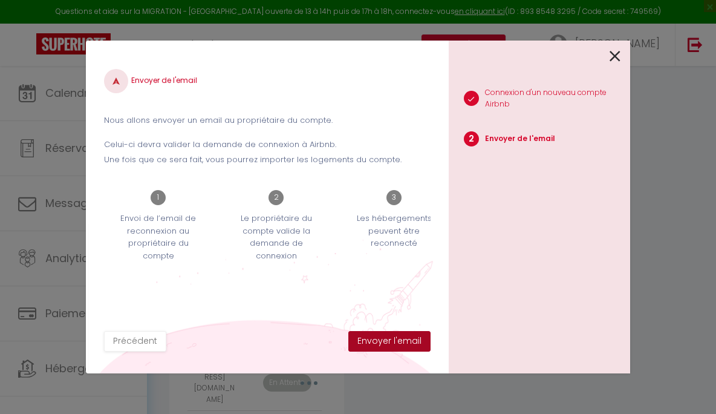
click at [404, 336] on button "Envoyer l'email" at bounding box center [389, 341] width 82 height 21
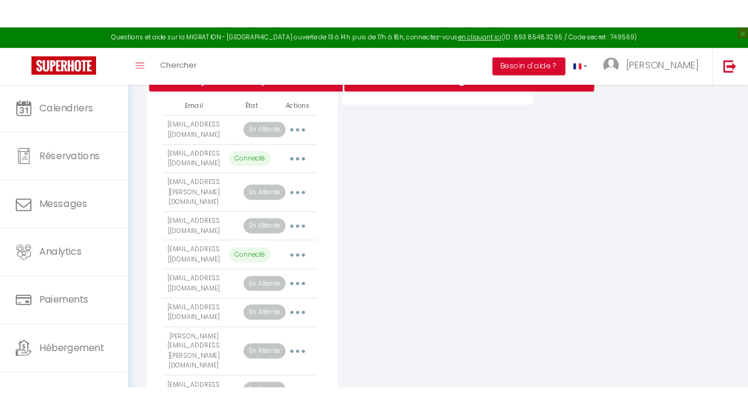
scroll to position [178, 0]
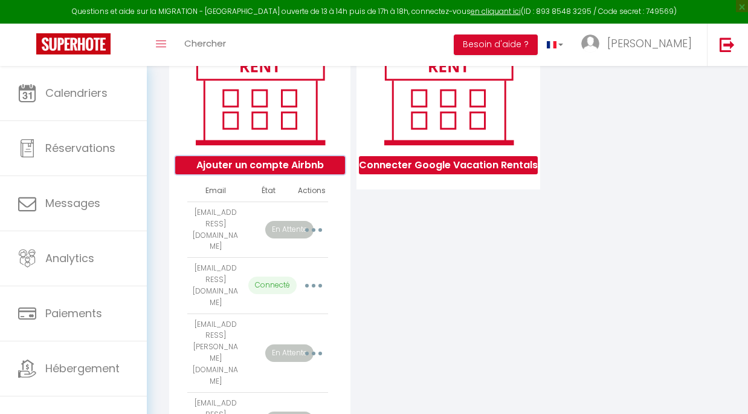
click at [248, 174] on button "Ajouter un compte Airbnb" at bounding box center [260, 165] width 170 height 18
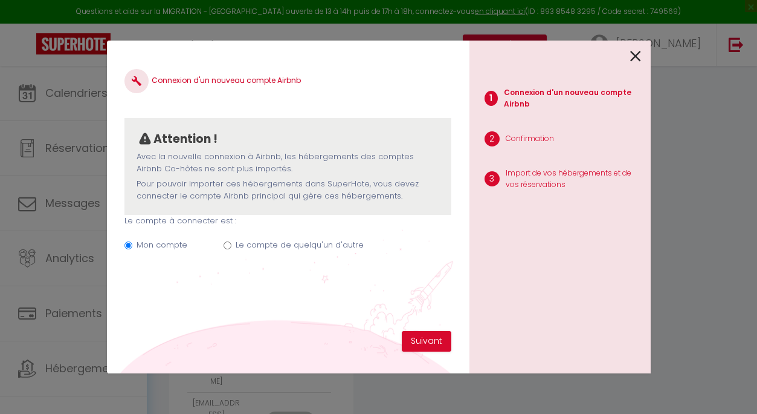
click at [274, 243] on label "Le compte de quelqu'un d'autre" at bounding box center [300, 245] width 128 height 12
click at [232, 243] on input "Le compte de quelqu'un d'autre" at bounding box center [228, 245] width 8 height 8
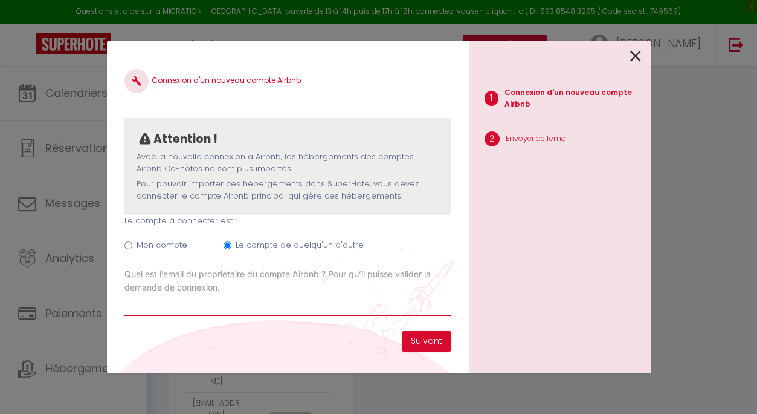
click at [277, 303] on input "Email connexion Airbnb" at bounding box center [288, 305] width 326 height 22
paste input "[PERSON_NAME][EMAIL_ADDRESS][DOMAIN_NAME]"
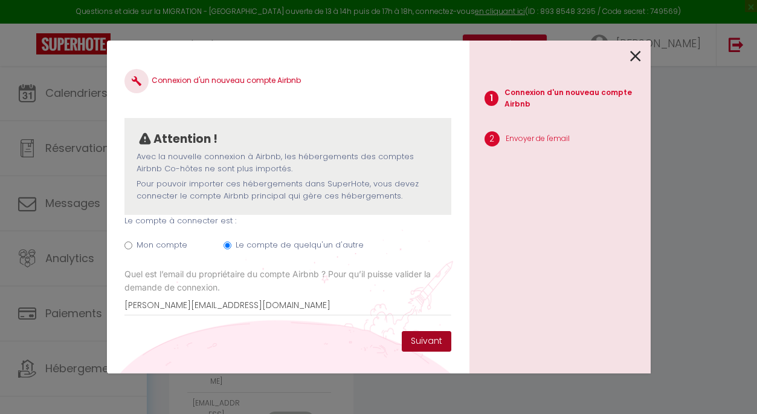
click at [430, 342] on button "Suivant" at bounding box center [427, 341] width 50 height 21
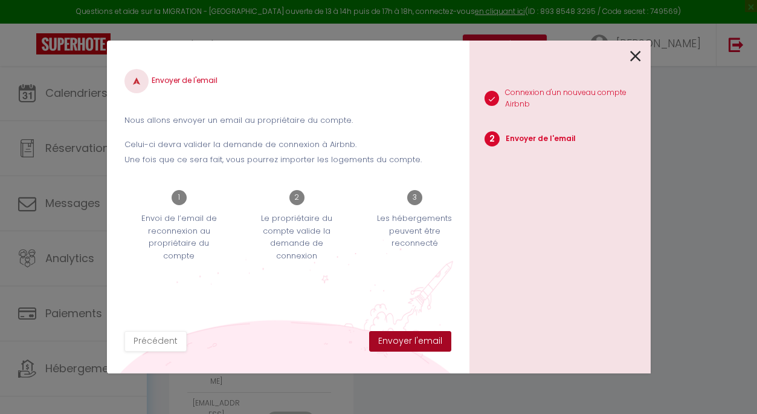
click at [430, 342] on button "Envoyer l'email" at bounding box center [410, 341] width 82 height 21
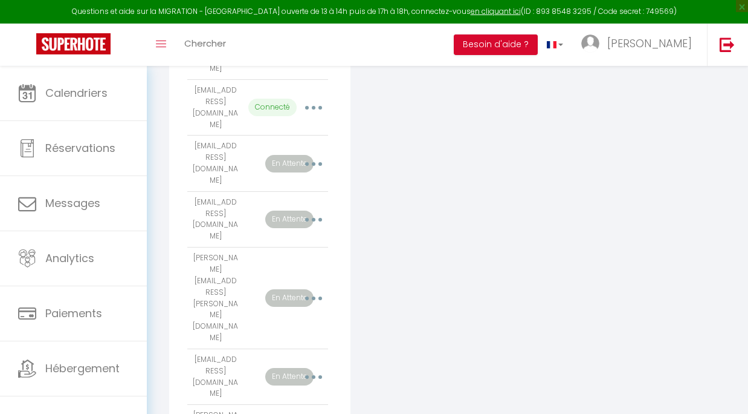
scroll to position [554, 0]
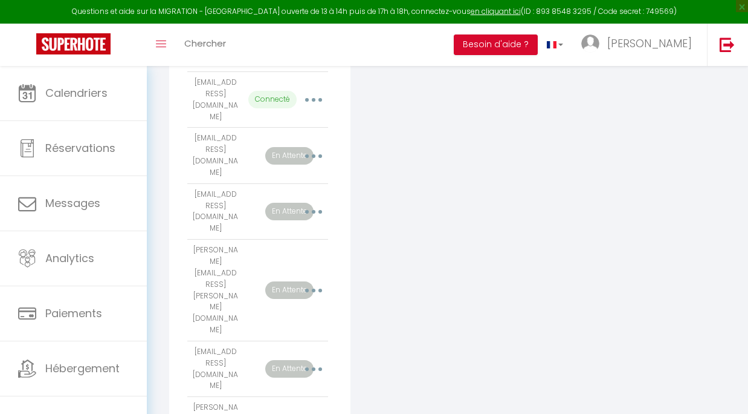
click at [397, 254] on div "Connecter Google Vacation Rentals" at bounding box center [449, 212] width 190 height 1138
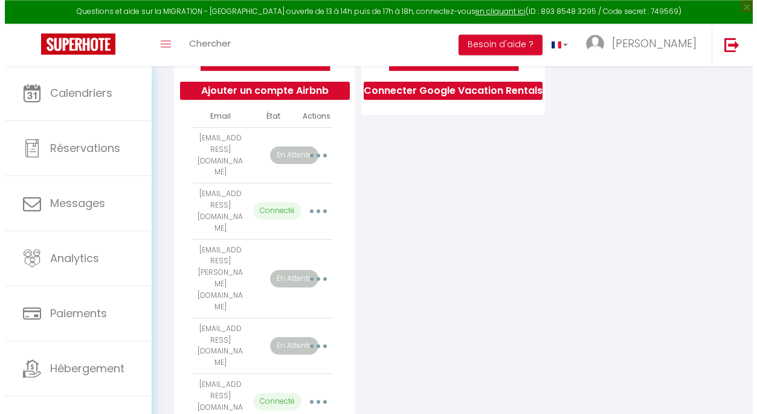
scroll to position [255, 0]
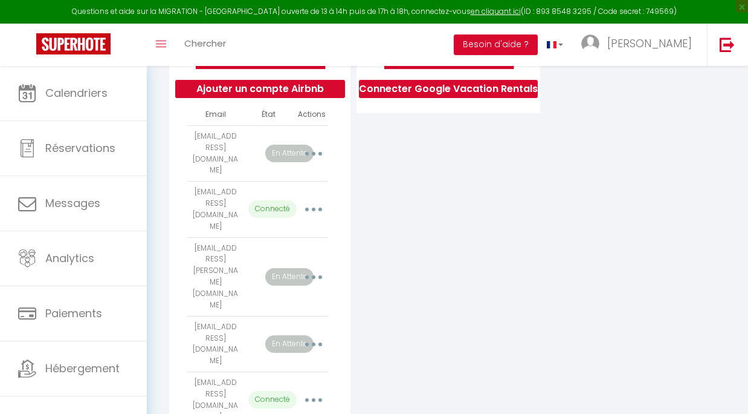
click at [315, 198] on button "button" at bounding box center [314, 209] width 32 height 23
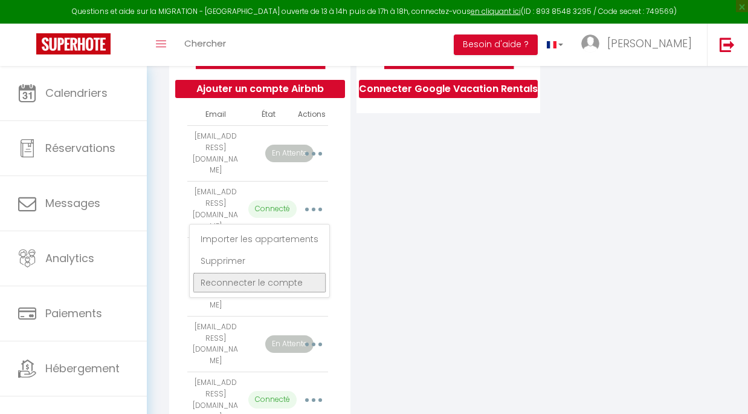
click at [287, 272] on link "Reconnecter le compte" at bounding box center [260, 282] width 134 height 21
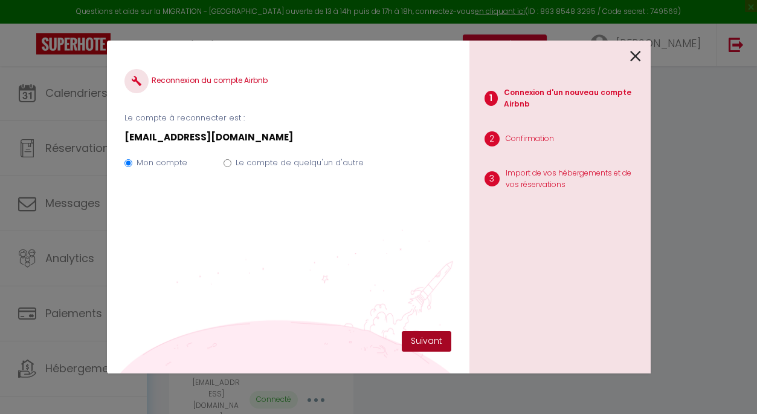
click at [421, 342] on button "Suivant" at bounding box center [427, 341] width 50 height 21
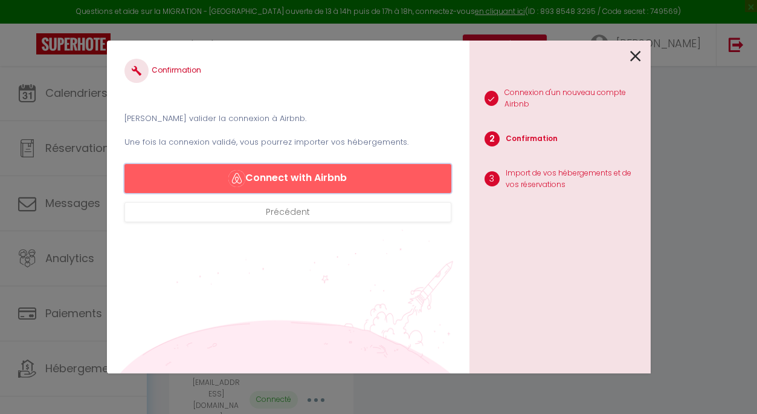
click at [340, 172] on button "Connect with Airbnb" at bounding box center [288, 178] width 326 height 29
click at [288, 175] on button "Connect with Airbnb" at bounding box center [288, 178] width 326 height 29
